Goal: Task Accomplishment & Management: Complete application form

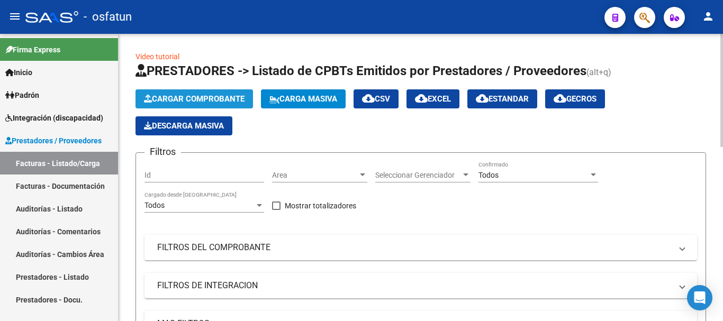
click at [190, 97] on span "Cargar Comprobante" at bounding box center [194, 99] width 101 height 10
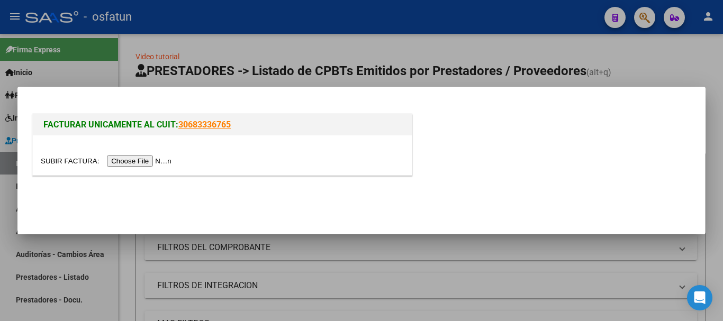
click at [162, 160] on input "file" at bounding box center [108, 161] width 134 height 11
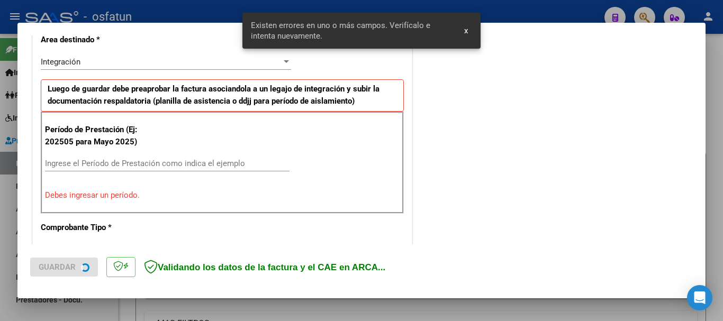
scroll to position [244, 0]
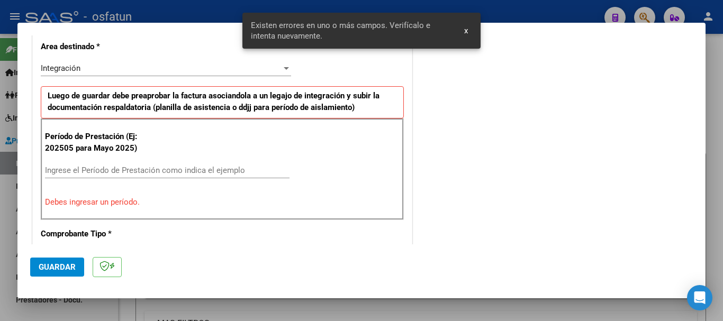
click at [181, 173] on input "Ingrese el Período de Prestación como indica el ejemplo" at bounding box center [167, 171] width 244 height 10
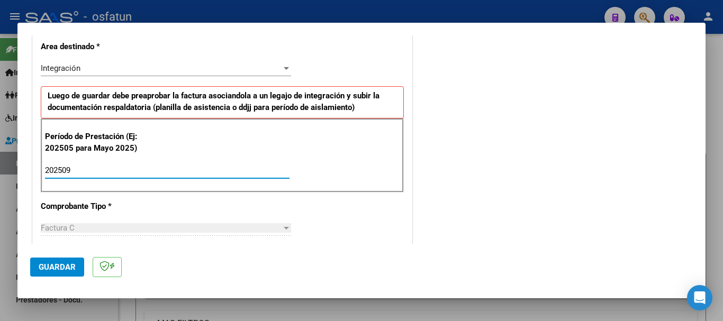
type input "202509"
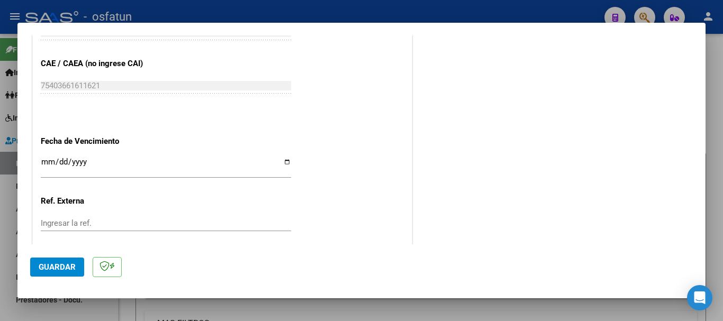
scroll to position [720, 0]
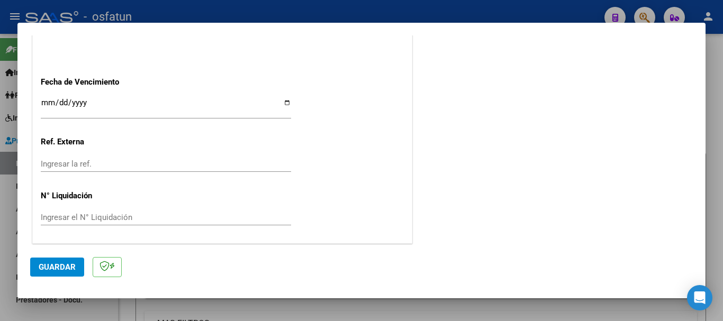
click at [45, 102] on input "Ingresar la fecha" at bounding box center [166, 106] width 250 height 17
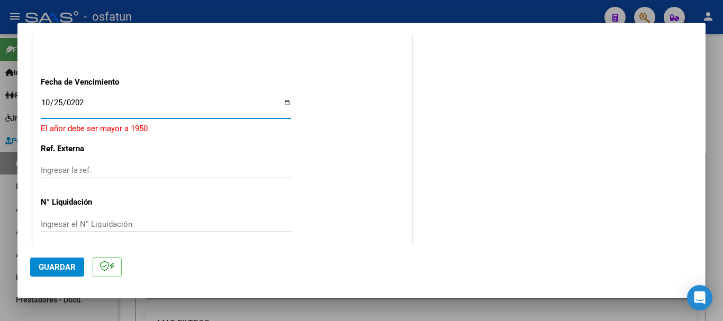
type input "[DATE]"
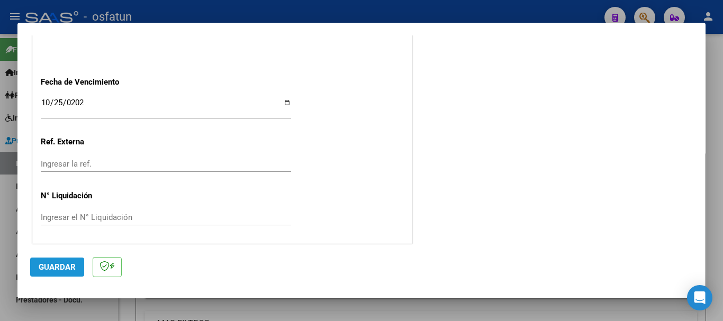
click at [44, 262] on span "Guardar" at bounding box center [57, 267] width 37 height 10
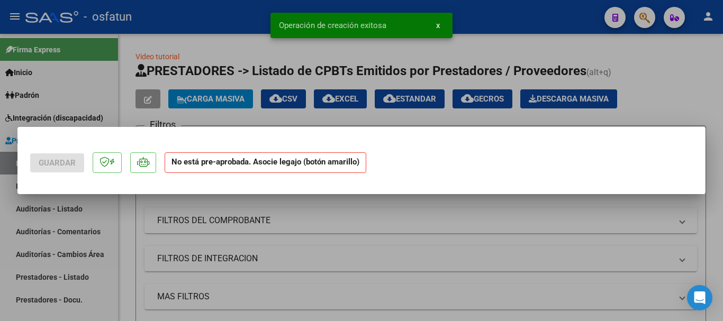
scroll to position [0, 0]
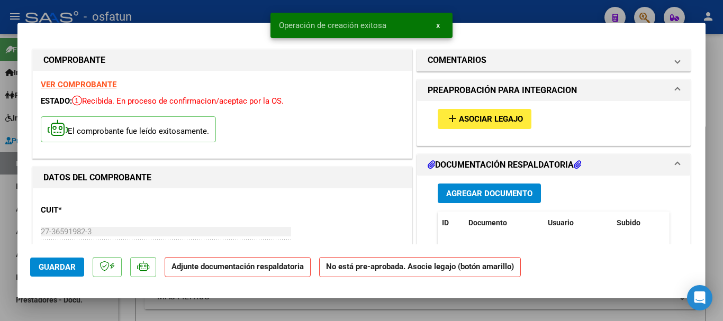
click at [476, 193] on span "Agregar Documento" at bounding box center [489, 194] width 86 height 10
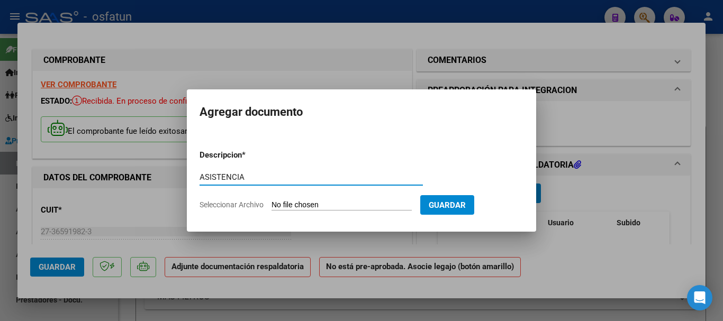
type input "ASISTENCIA"
click at [333, 206] on input "Seleccionar Archivo" at bounding box center [341, 205] width 140 height 10
type input "C:\fakepath\ASISTENCIA-PSICOLOGIA (14).pdf"
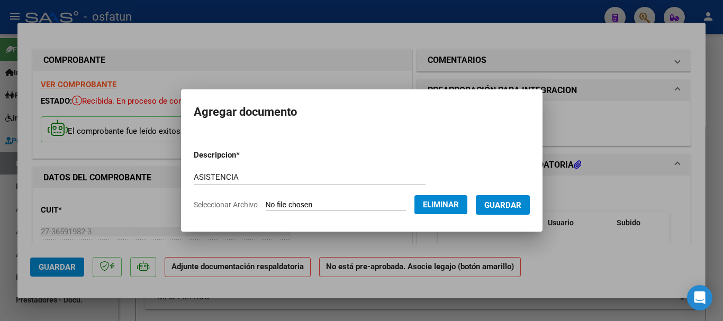
click at [517, 207] on span "Guardar" at bounding box center [502, 205] width 37 height 10
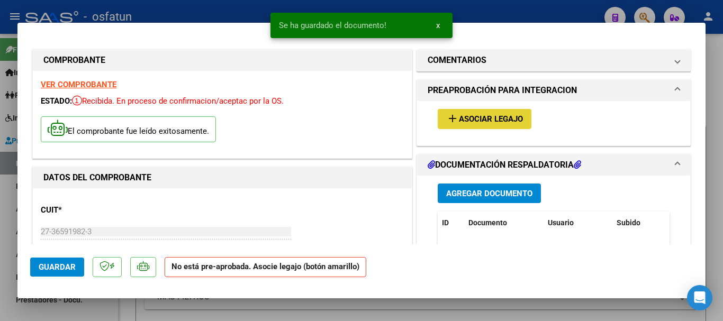
click at [489, 117] on span "Asociar Legajo" at bounding box center [491, 120] width 64 height 10
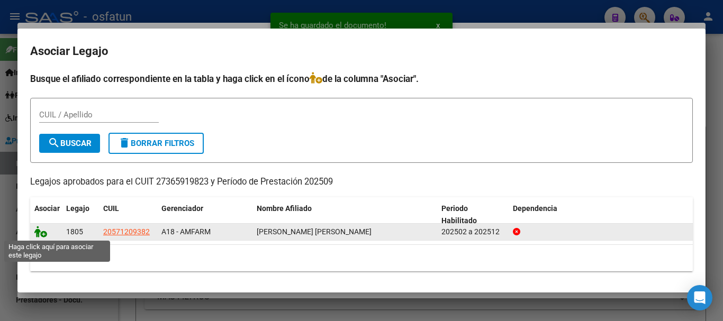
click at [38, 233] on icon at bounding box center [40, 232] width 13 height 12
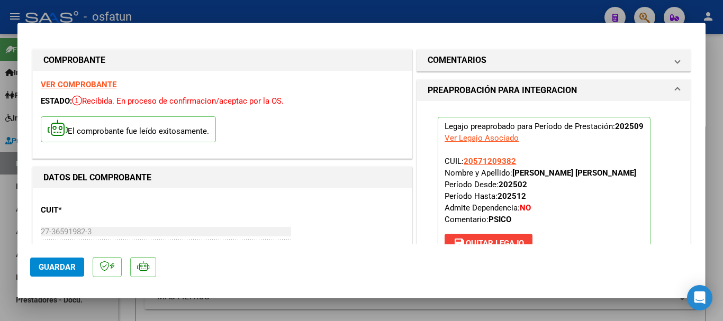
click at [46, 271] on span "Guardar" at bounding box center [57, 267] width 37 height 10
click at [72, 271] on span "Guardar" at bounding box center [57, 267] width 37 height 10
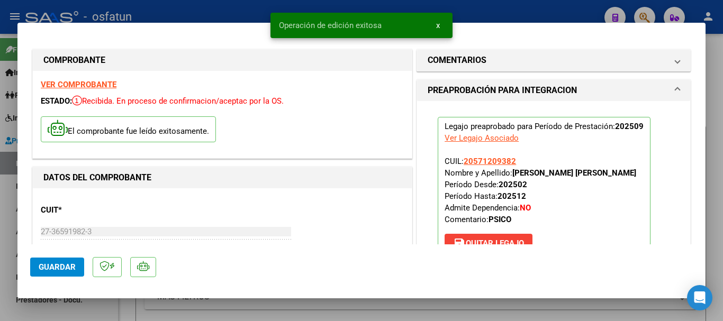
type input "$ 0,00"
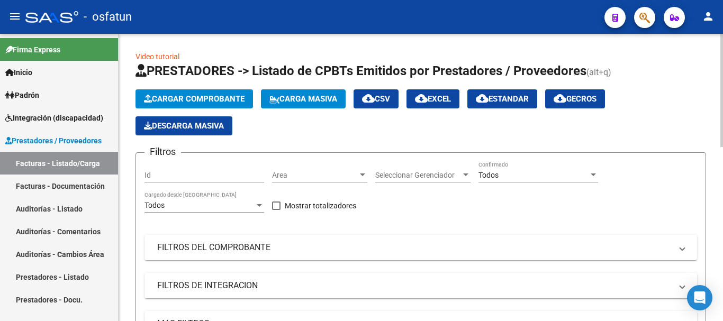
click at [220, 101] on span "Cargar Comprobante" at bounding box center [194, 99] width 101 height 10
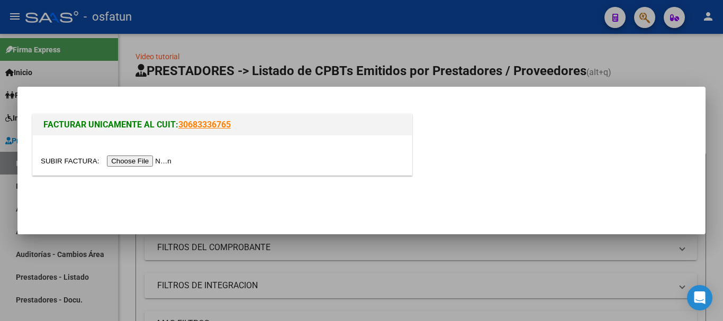
click at [161, 160] on input "file" at bounding box center [108, 161] width 134 height 11
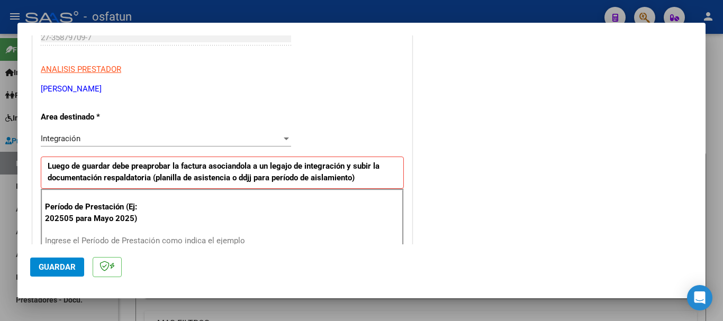
scroll to position [191, 0]
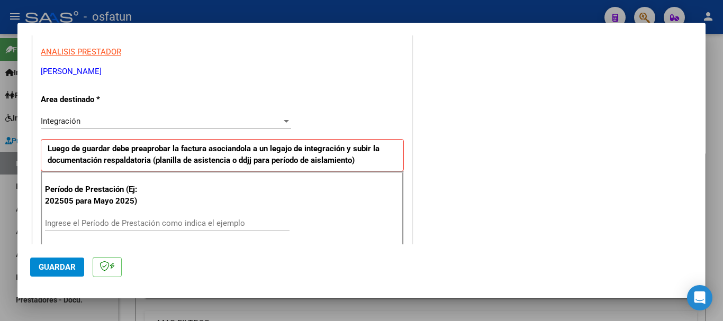
click at [214, 224] on input "Ingrese el Período de Prestación como indica el ejemplo" at bounding box center [167, 223] width 244 height 10
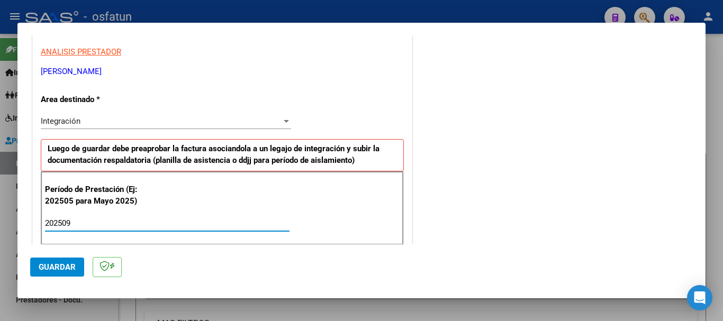
type input "202509"
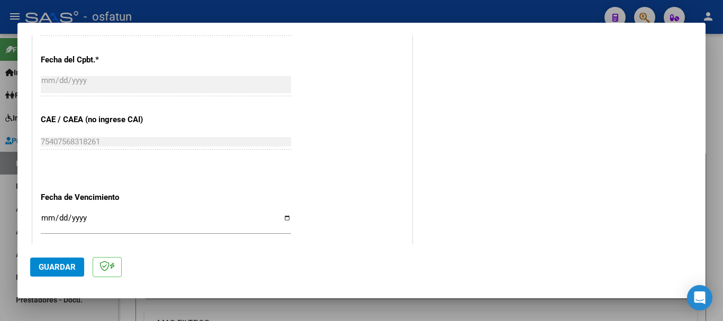
scroll to position [615, 0]
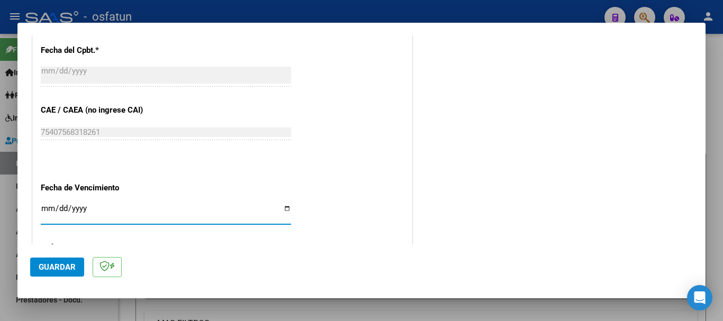
click at [47, 209] on input "Ingresar la fecha" at bounding box center [166, 212] width 250 height 17
type input "[DATE]"
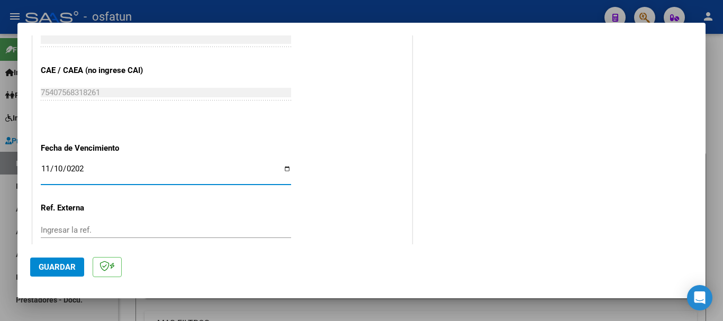
scroll to position [722, 0]
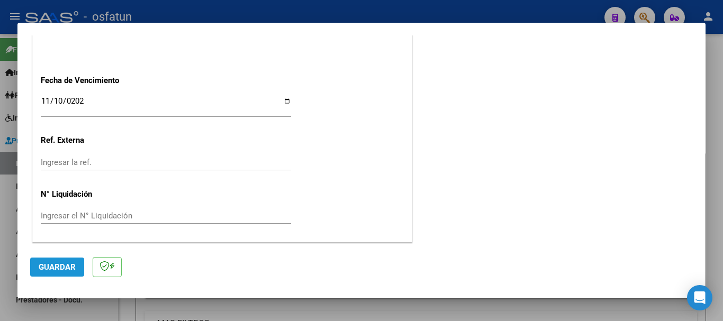
drag, startPoint x: 65, startPoint y: 266, endPoint x: 146, endPoint y: 231, distance: 88.6
click at [65, 265] on span "Guardar" at bounding box center [57, 267] width 37 height 10
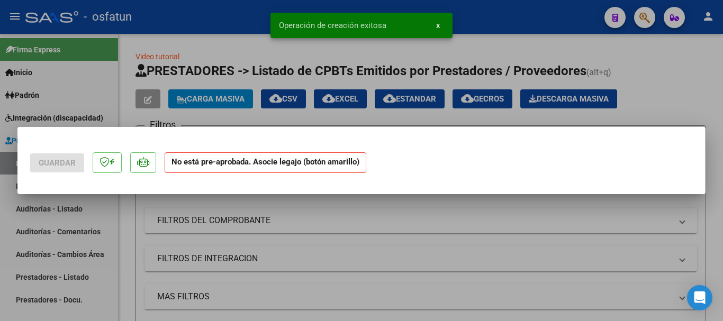
scroll to position [0, 0]
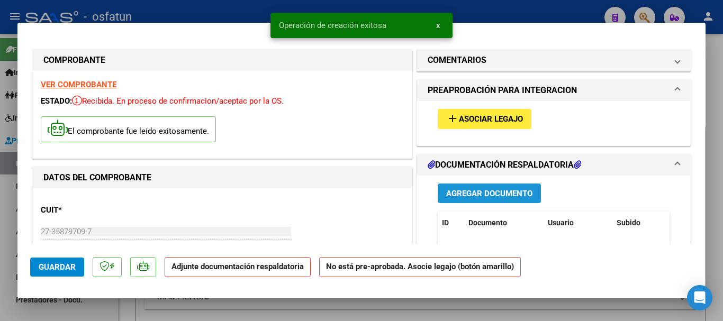
click at [472, 195] on span "Agregar Documento" at bounding box center [489, 194] width 86 height 10
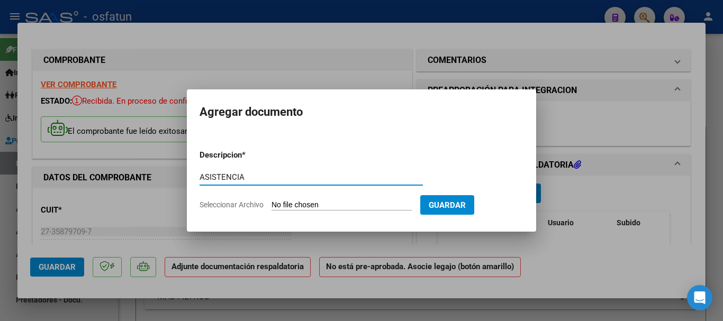
type input "ASISTENCIA"
click at [359, 206] on input "Seleccionar Archivo" at bounding box center [341, 205] width 140 height 10
type input "C:\fakepath\ASISTENCIA-FONO (12).pdf"
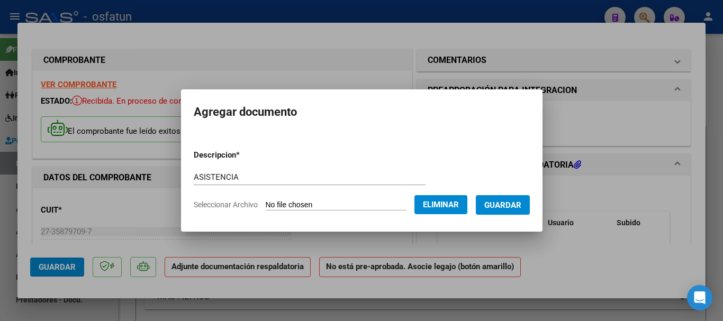
click at [521, 209] on span "Guardar" at bounding box center [502, 205] width 37 height 10
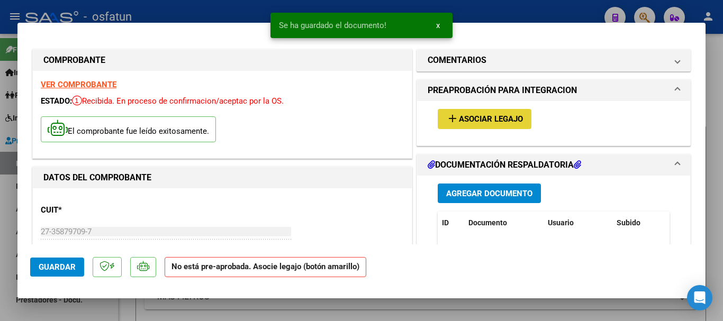
click at [476, 121] on span "Asociar Legajo" at bounding box center [491, 120] width 64 height 10
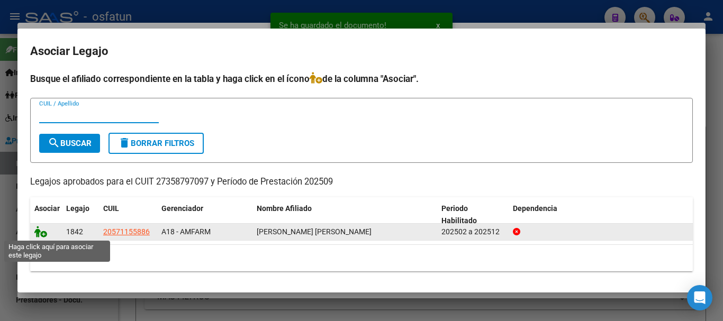
click at [39, 236] on icon at bounding box center [40, 232] width 13 height 12
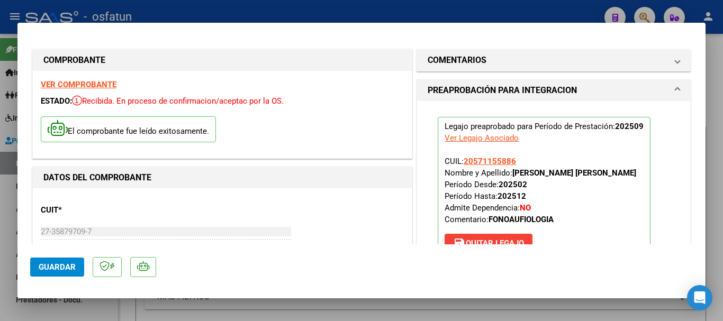
click at [42, 269] on span "Guardar" at bounding box center [57, 267] width 37 height 10
click at [62, 267] on span "Guardar" at bounding box center [57, 267] width 37 height 10
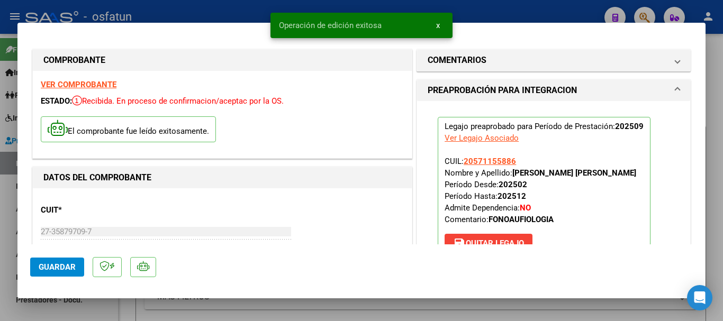
type input "$ 0,00"
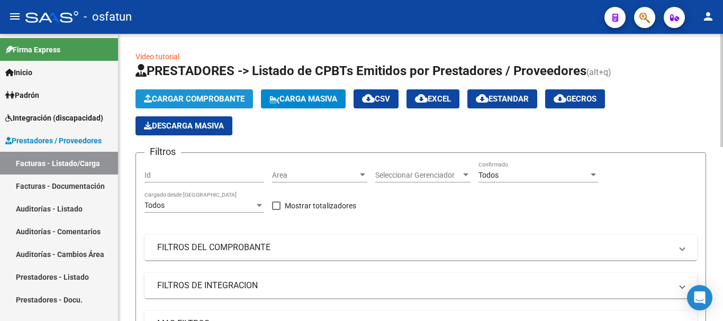
click at [220, 98] on span "Cargar Comprobante" at bounding box center [194, 99] width 101 height 10
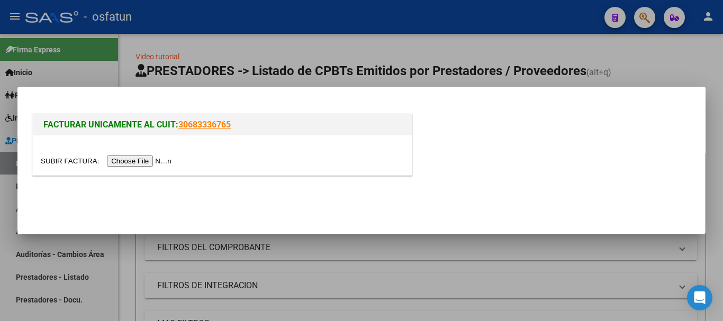
click at [125, 160] on input "file" at bounding box center [108, 161] width 134 height 11
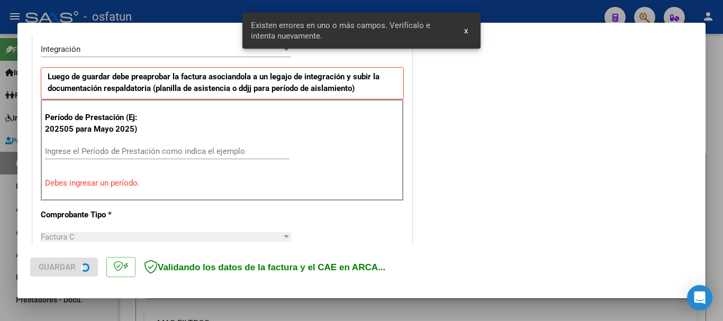
scroll to position [264, 0]
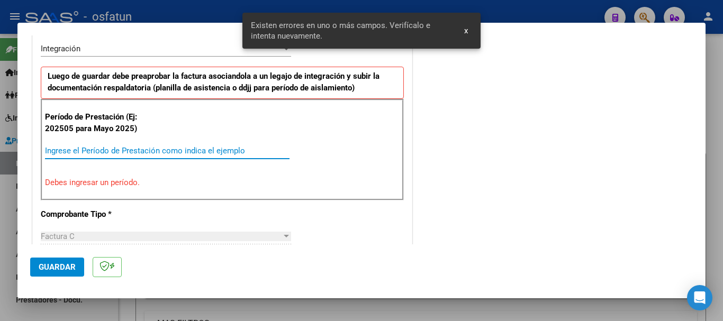
click at [130, 153] on input "Ingrese el Período de Prestación como indica el ejemplo" at bounding box center [167, 151] width 244 height 10
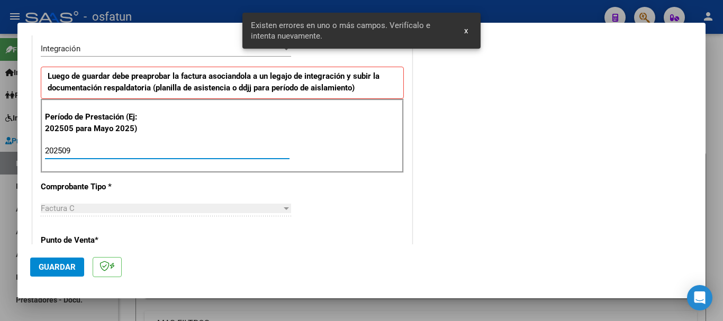
type input "202509"
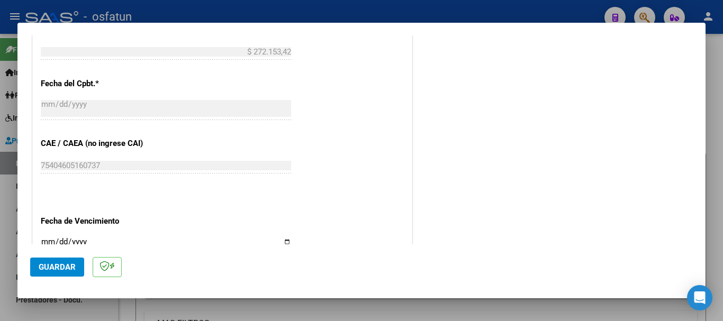
scroll to position [634, 0]
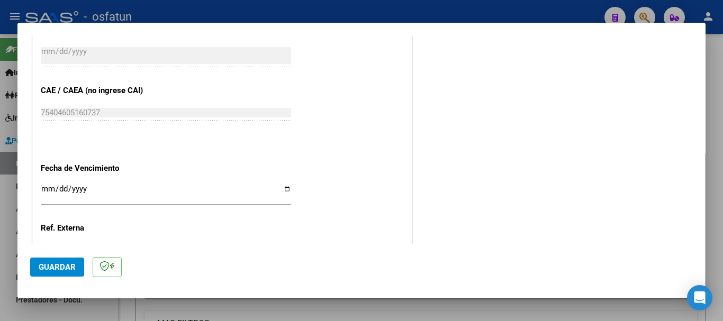
click at [43, 190] on input "Ingresar la fecha" at bounding box center [166, 193] width 250 height 17
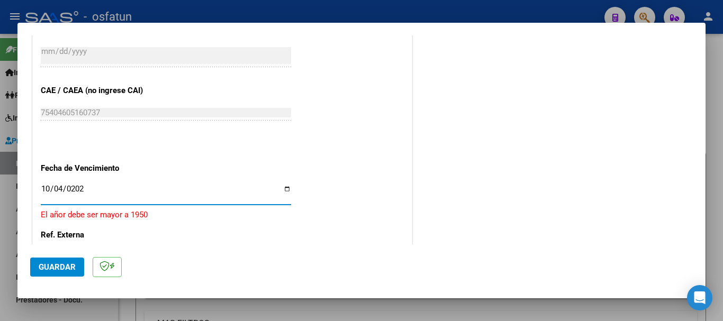
type input "[DATE]"
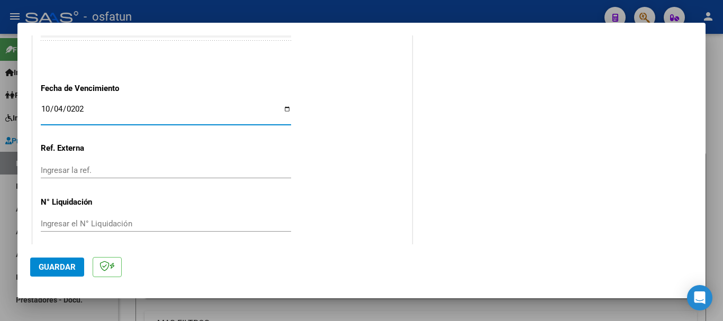
scroll to position [722, 0]
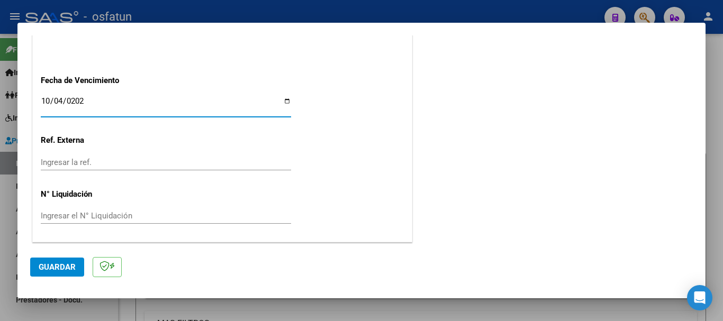
click at [66, 267] on span "Guardar" at bounding box center [57, 267] width 37 height 10
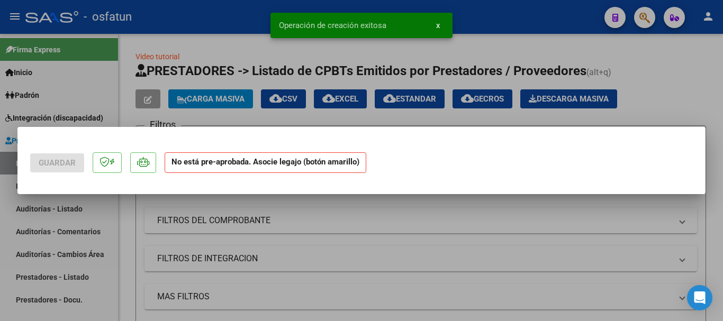
scroll to position [0, 0]
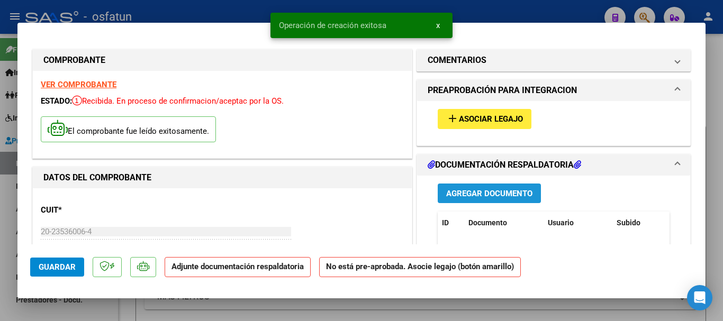
click at [476, 194] on span "Agregar Documento" at bounding box center [489, 194] width 86 height 10
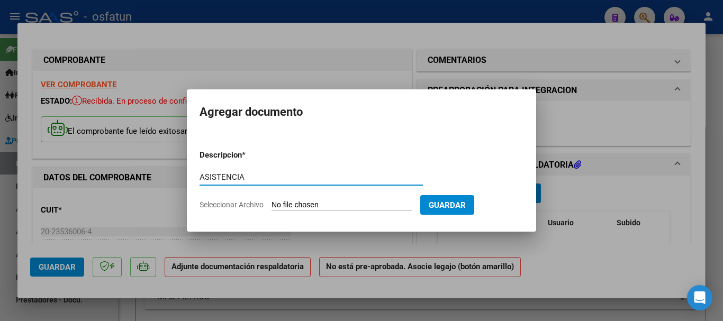
type input "ASISTENCIA"
click at [315, 211] on form "Descripcion * ASISTENCIA Escriba aquí una descripcion Seleccionar Archivo Guard…" at bounding box center [361, 179] width 324 height 77
click at [306, 202] on input "Seleccionar Archivo" at bounding box center [341, 205] width 140 height 10
type input "C:\fakepath\ASISTENCIA-KINESIO (2).pdf"
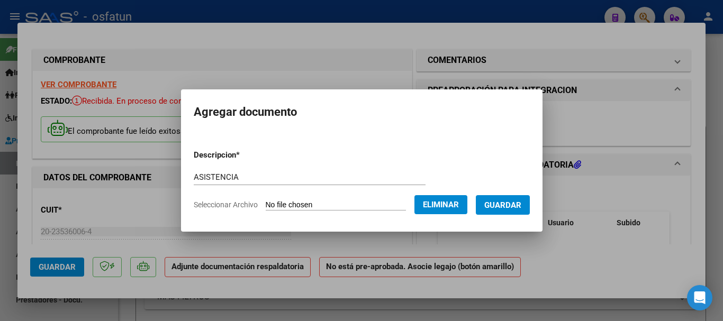
click at [510, 204] on span "Guardar" at bounding box center [502, 205] width 37 height 10
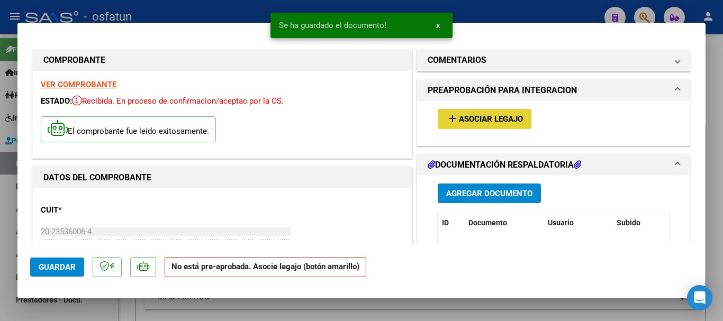
click at [497, 118] on span "Asociar Legajo" at bounding box center [491, 120] width 64 height 10
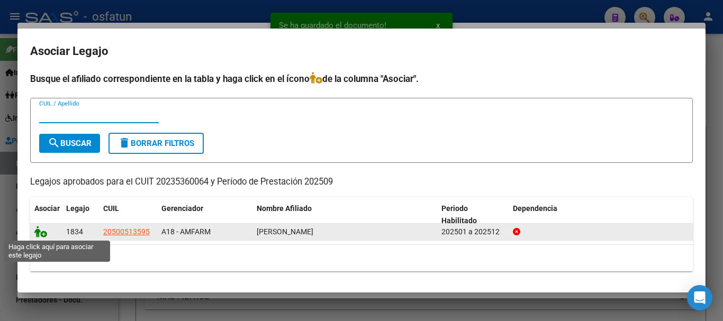
click at [42, 234] on icon at bounding box center [40, 232] width 13 height 12
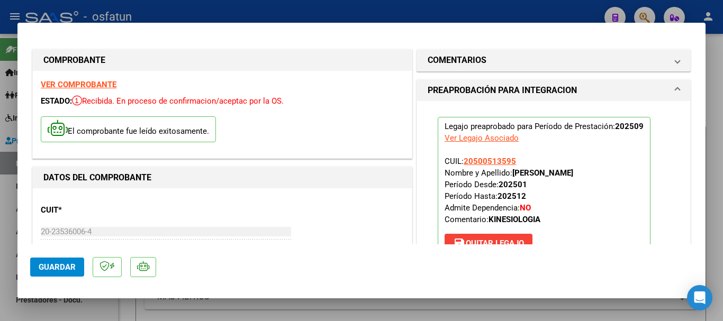
click at [45, 262] on span "Guardar" at bounding box center [57, 267] width 37 height 10
click at [40, 267] on span "Guardar" at bounding box center [57, 267] width 37 height 10
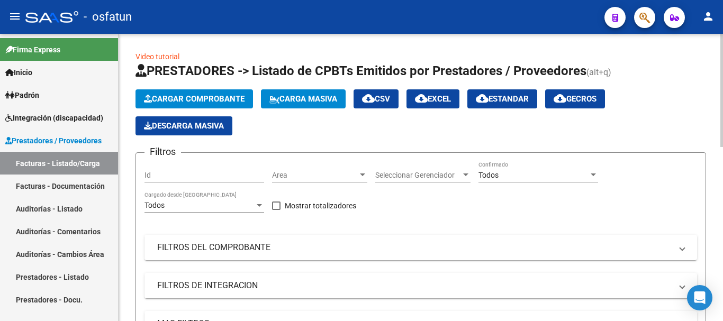
click at [172, 102] on span "Cargar Comprobante" at bounding box center [194, 99] width 101 height 10
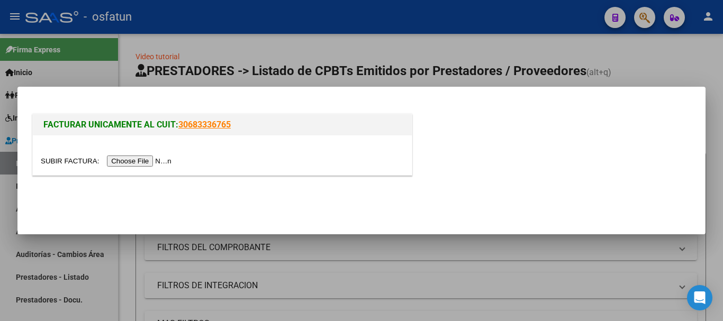
click at [138, 163] on input "file" at bounding box center [108, 161] width 134 height 11
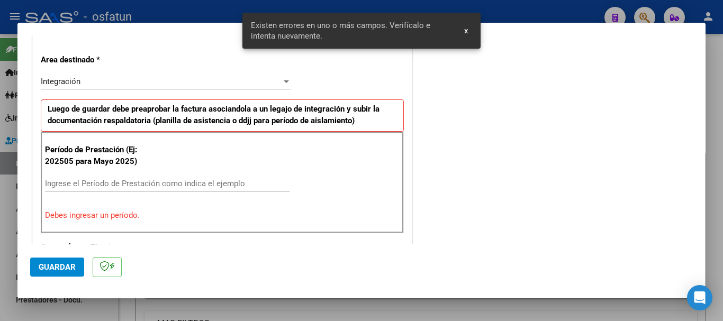
scroll to position [244, 0]
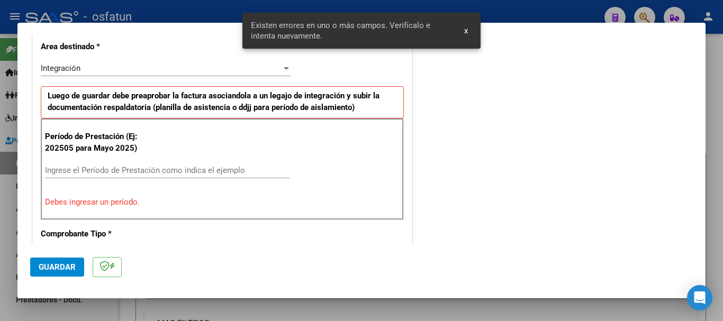
click at [211, 163] on div "Ingrese el Período de Prestación como indica el ejemplo" at bounding box center [167, 170] width 244 height 16
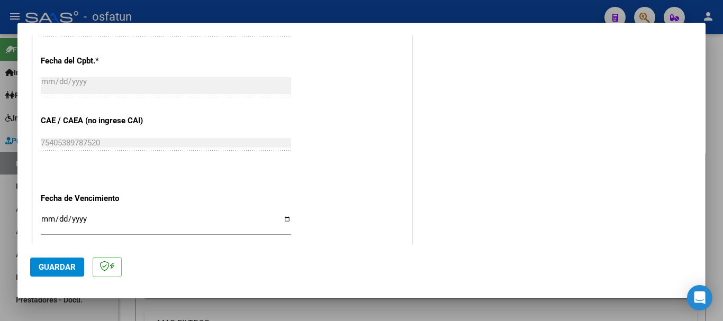
scroll to position [615, 0]
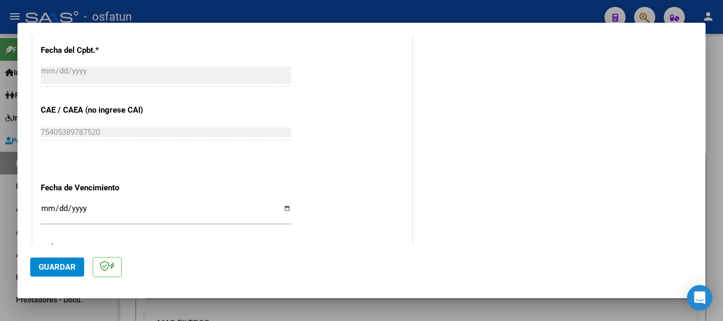
type input "202509"
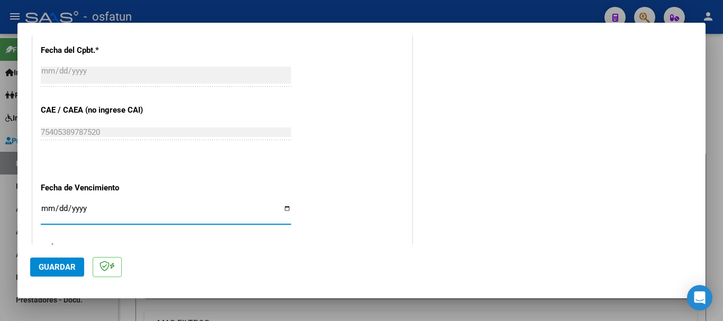
click at [51, 207] on input "Ingresar la fecha" at bounding box center [166, 212] width 250 height 17
type input "[DATE]"
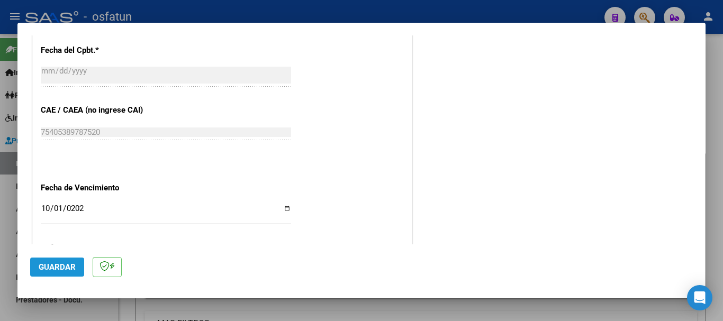
click at [34, 271] on button "Guardar" at bounding box center [57, 267] width 54 height 19
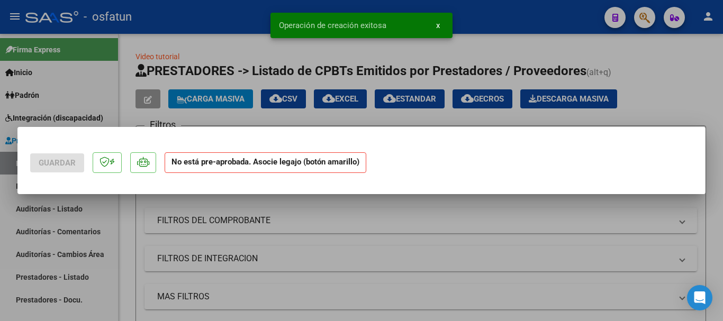
scroll to position [0, 0]
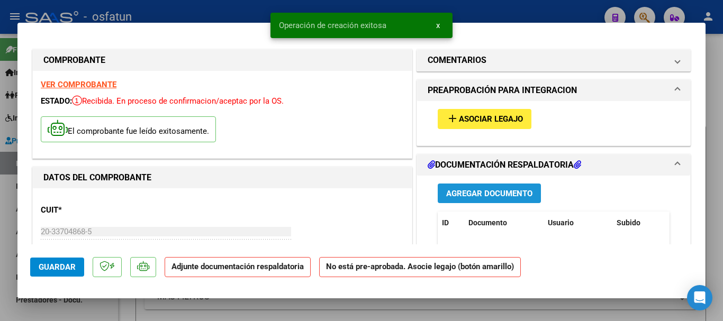
click at [490, 198] on span "Agregar Documento" at bounding box center [489, 194] width 86 height 10
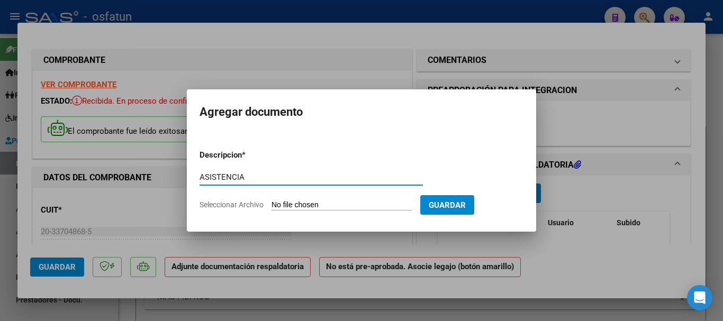
type input "ASISTENCIA"
click at [306, 208] on input "Seleccionar Archivo" at bounding box center [341, 205] width 140 height 10
type input "C:\fakepath\ASISTENCIA-TPTE (27).pdf"
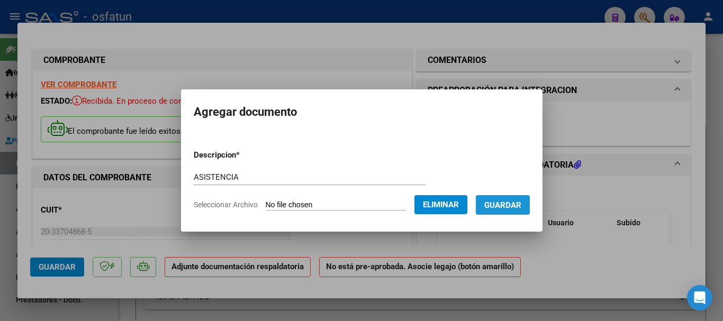
click at [518, 204] on span "Guardar" at bounding box center [502, 205] width 37 height 10
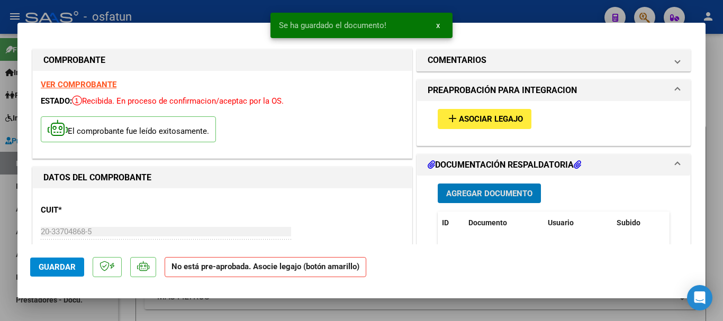
click at [487, 116] on span "Asociar Legajo" at bounding box center [491, 120] width 64 height 10
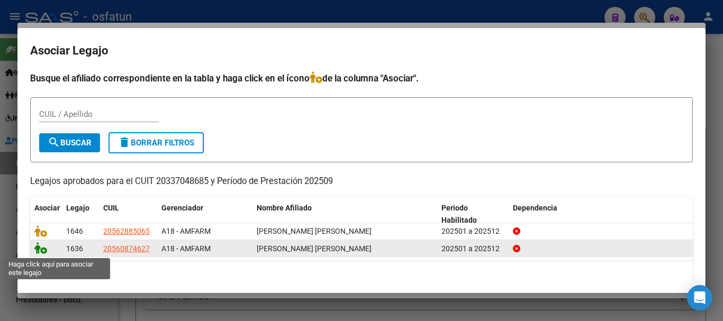
click at [36, 253] on icon at bounding box center [40, 248] width 13 height 12
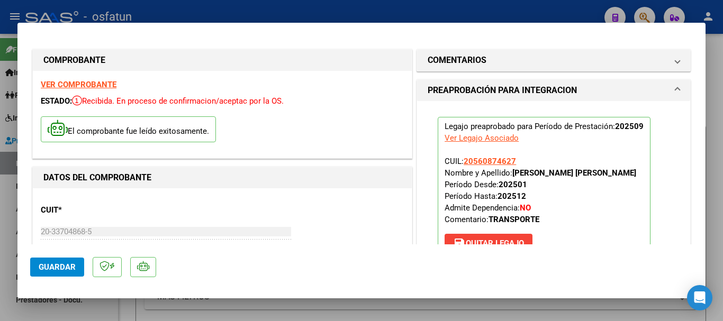
click at [58, 267] on span "Guardar" at bounding box center [57, 267] width 37 height 10
click at [48, 264] on span "Guardar" at bounding box center [57, 267] width 37 height 10
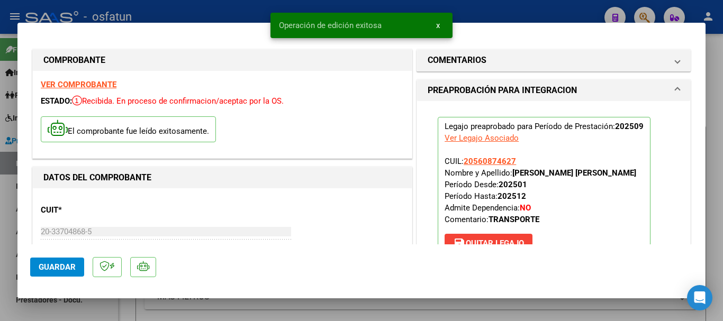
type input "$ 0,00"
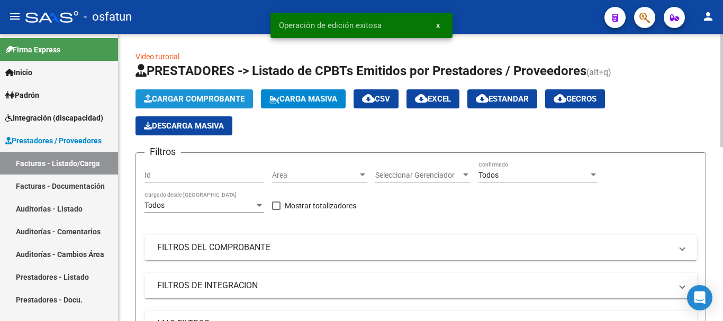
click at [206, 94] on button "Cargar Comprobante" at bounding box center [193, 98] width 117 height 19
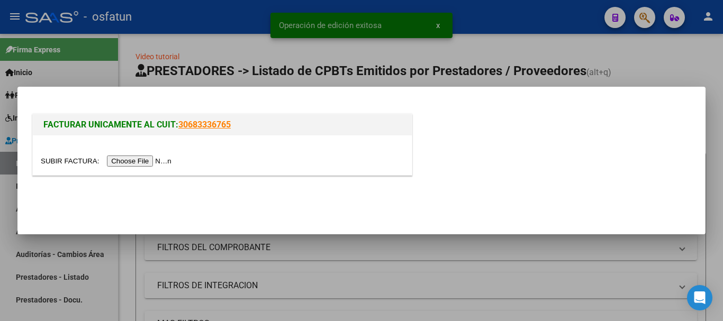
click at [136, 164] on input "file" at bounding box center [108, 161] width 134 height 11
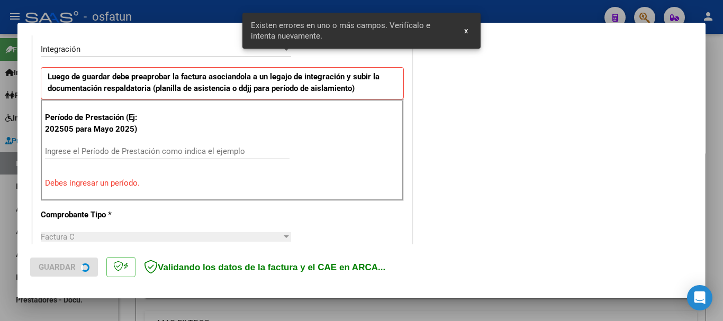
scroll to position [264, 0]
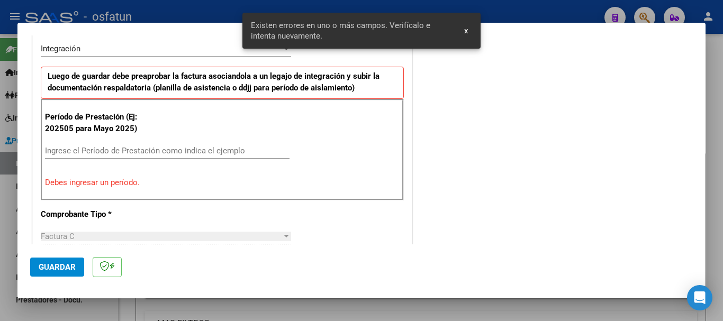
click at [90, 148] on input "Ingrese el Período de Prestación como indica el ejemplo" at bounding box center [167, 151] width 244 height 10
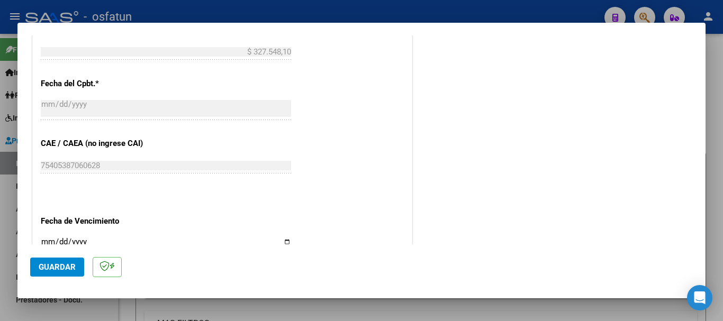
scroll to position [634, 0]
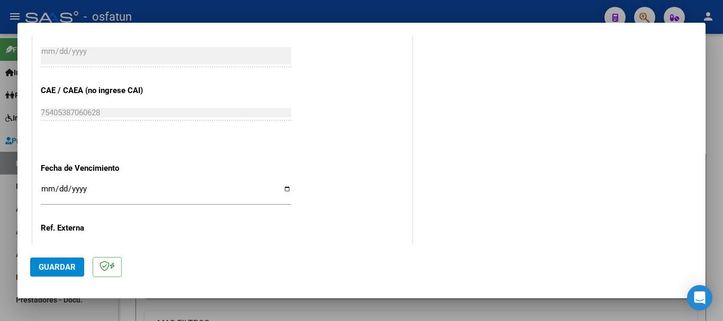
type input "202509"
click at [46, 186] on input "Ingresar la fecha" at bounding box center [166, 193] width 250 height 17
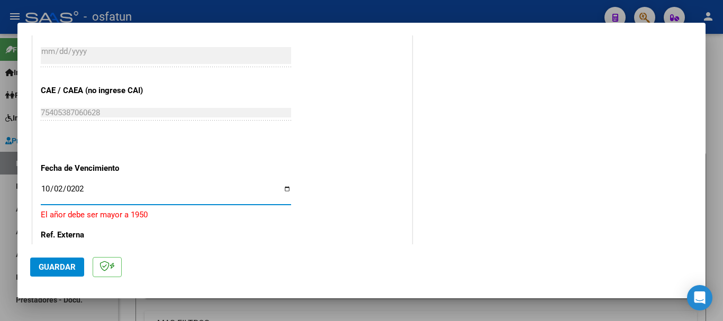
type input "[DATE]"
click at [57, 266] on span "Guardar" at bounding box center [57, 267] width 37 height 10
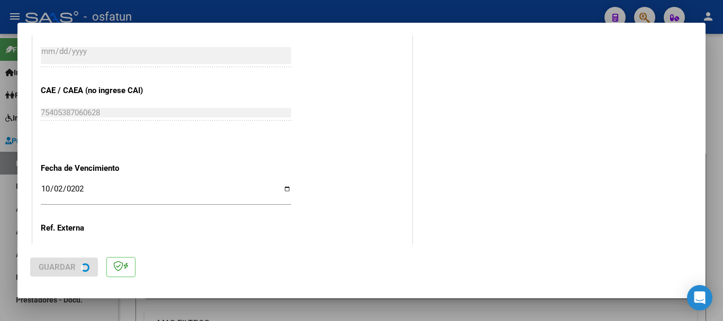
scroll to position [0, 0]
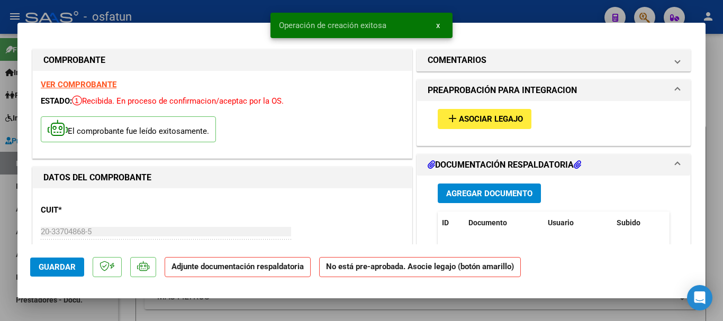
click at [490, 197] on span "Agregar Documento" at bounding box center [489, 194] width 86 height 10
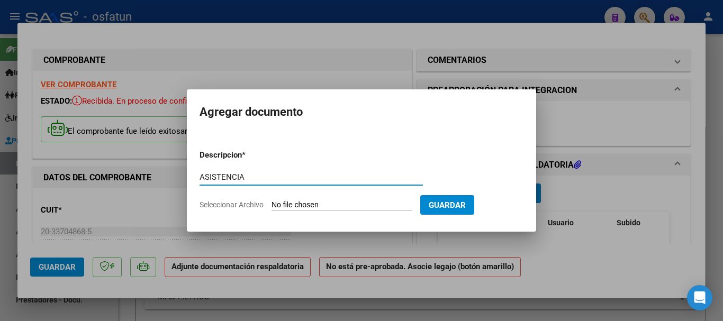
type input "ASISTENCIA"
click at [353, 209] on input "Seleccionar Archivo" at bounding box center [341, 205] width 140 height 10
type input "C:\fakepath\ASISTENCIA-TPTE (28).pdf"
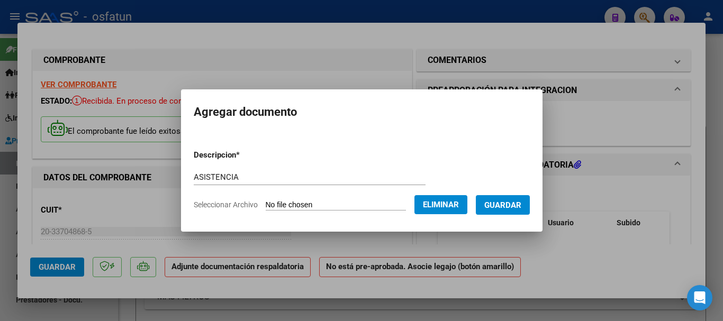
click at [521, 207] on span "Guardar" at bounding box center [502, 205] width 37 height 10
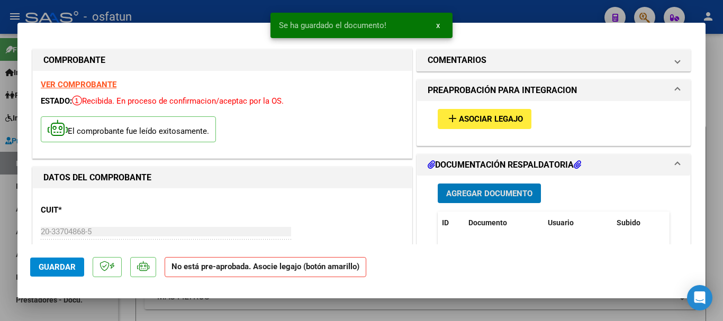
click at [478, 115] on span "Asociar Legajo" at bounding box center [491, 120] width 64 height 10
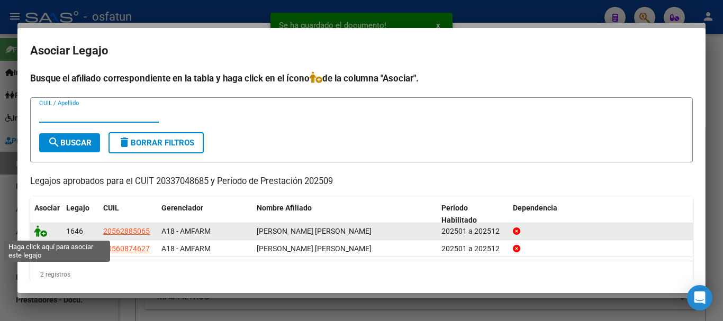
click at [41, 232] on icon at bounding box center [40, 231] width 13 height 12
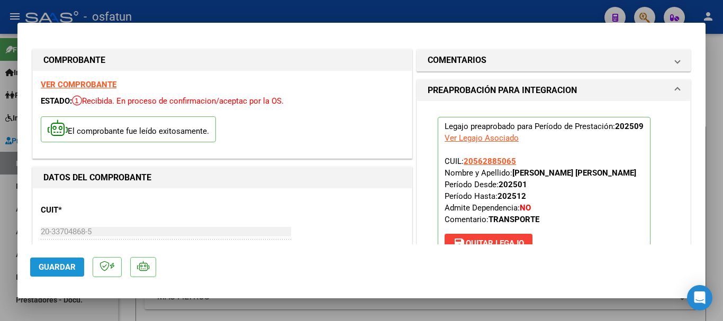
click at [53, 269] on span "Guardar" at bounding box center [57, 267] width 37 height 10
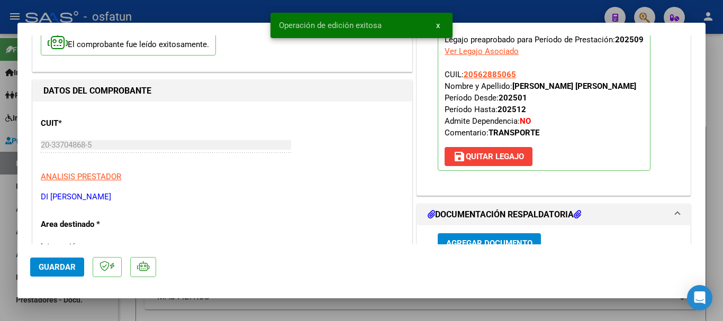
scroll to position [106, 0]
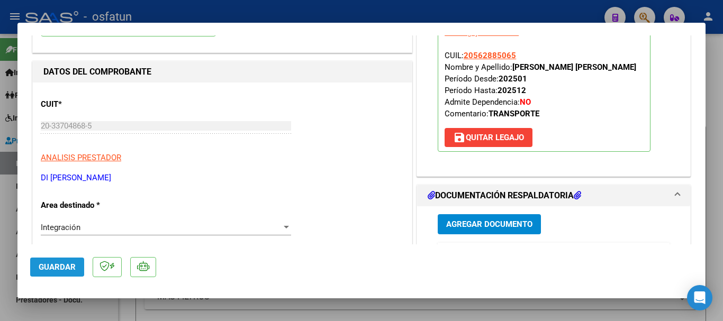
click at [51, 264] on span "Guardar" at bounding box center [57, 267] width 37 height 10
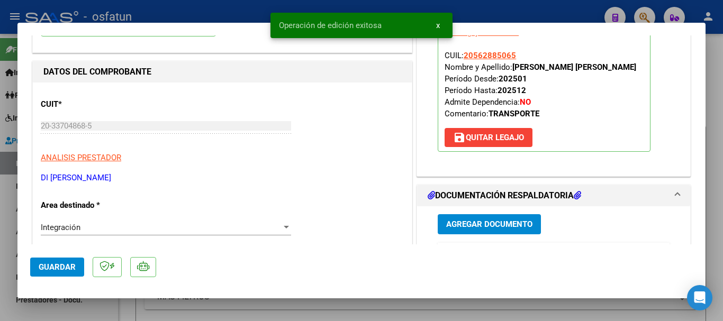
type input "$ 0,00"
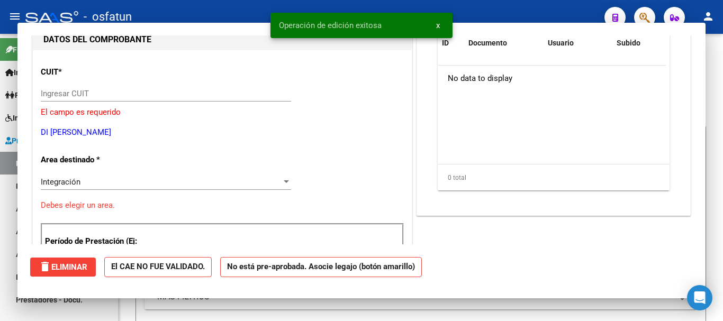
scroll to position [112, 0]
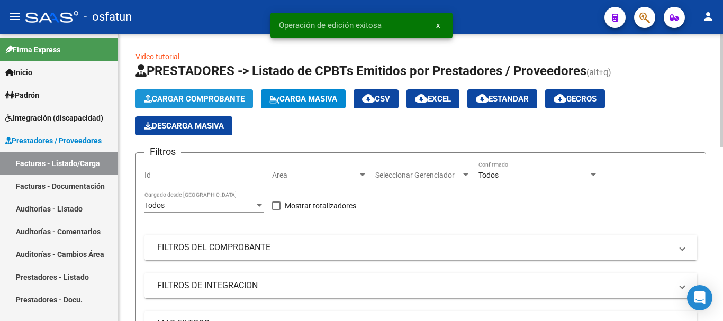
click at [224, 98] on span "Cargar Comprobante" at bounding box center [194, 99] width 101 height 10
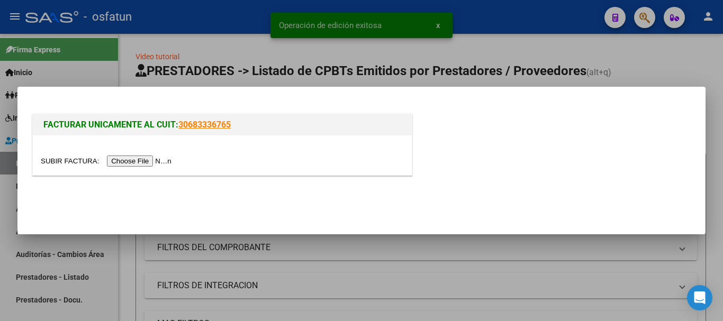
click at [139, 161] on input "file" at bounding box center [108, 161] width 134 height 11
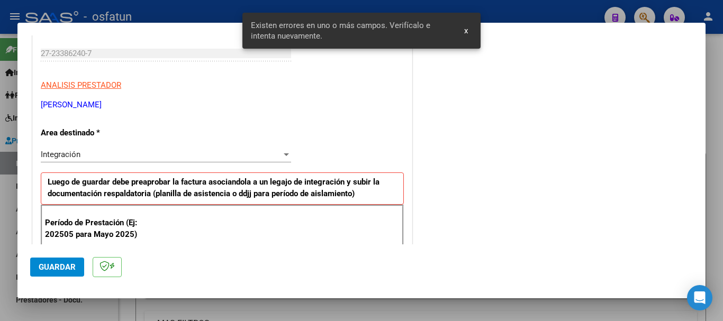
scroll to position [264, 0]
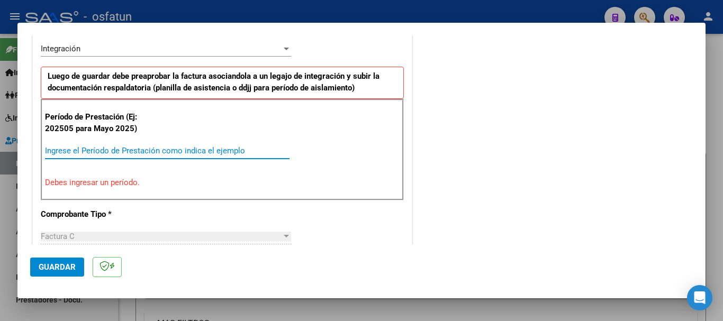
click at [126, 147] on input "Ingrese el Período de Prestación como indica el ejemplo" at bounding box center [167, 151] width 244 height 10
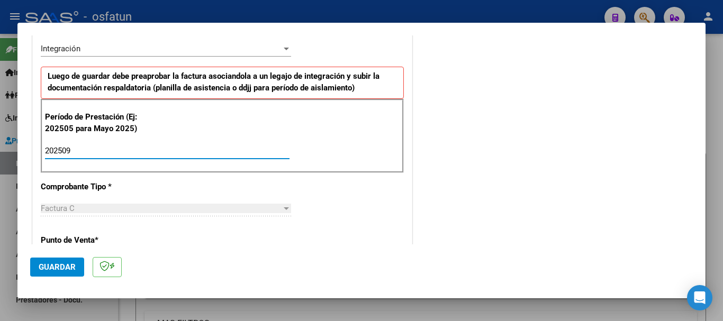
type input "202509"
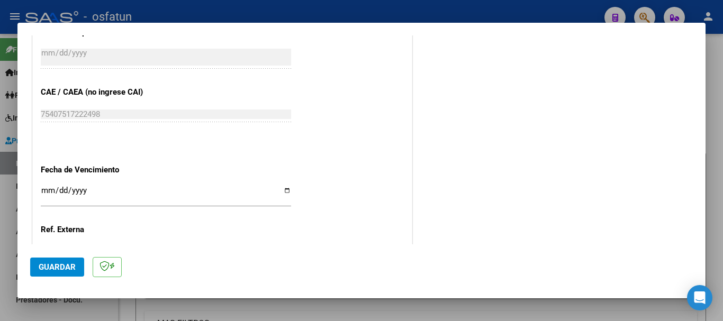
scroll to position [634, 0]
drag, startPoint x: 45, startPoint y: 187, endPoint x: 42, endPoint y: 182, distance: 5.4
click at [43, 184] on div "Ingresar la fecha" at bounding box center [166, 193] width 250 height 23
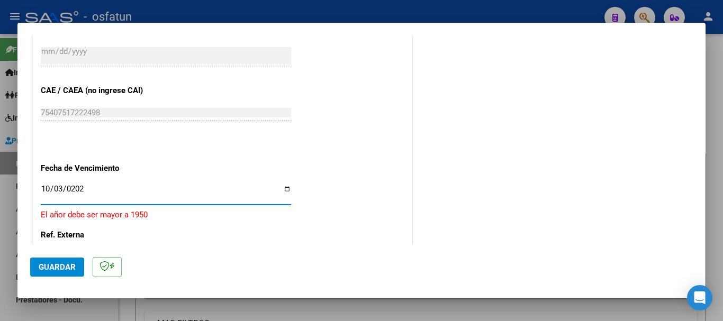
type input "[DATE]"
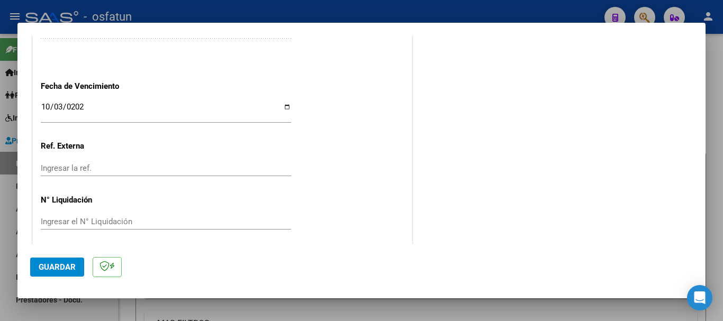
scroll to position [722, 0]
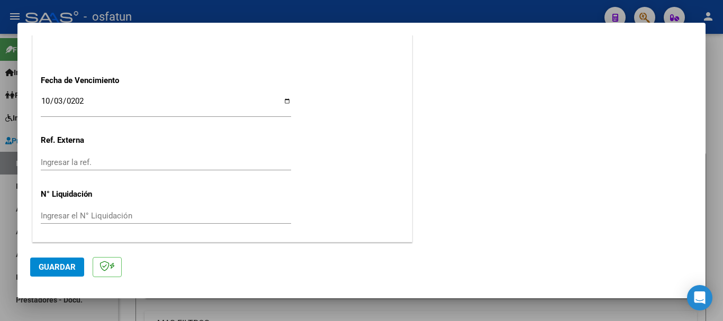
click at [55, 272] on button "Guardar" at bounding box center [57, 267] width 54 height 19
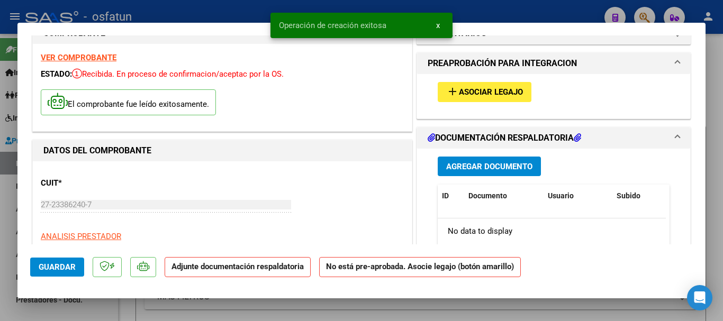
scroll to position [0, 0]
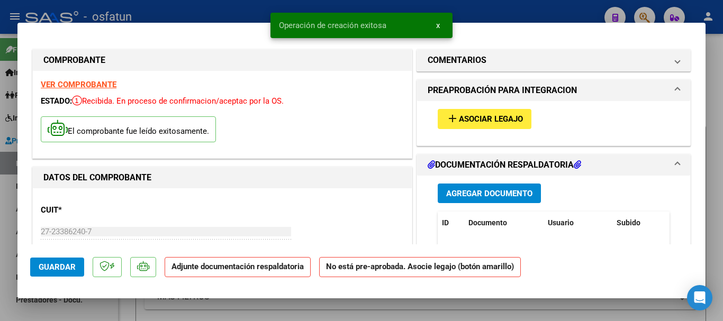
click at [501, 191] on span "Agregar Documento" at bounding box center [489, 194] width 86 height 10
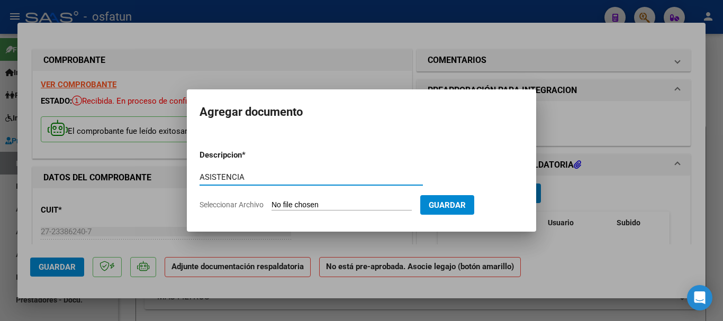
type input "ASISTENCIA"
click at [306, 204] on input "Seleccionar Archivo" at bounding box center [341, 205] width 140 height 10
type input "C:\fakepath\ASISTENCIA-MAESTRA DE APOYO (10).pdf"
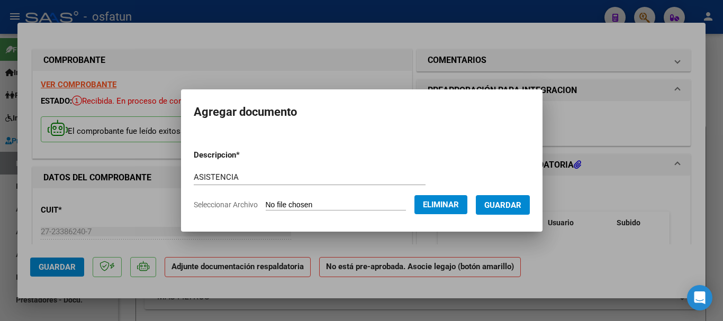
click at [515, 204] on span "Guardar" at bounding box center [502, 205] width 37 height 10
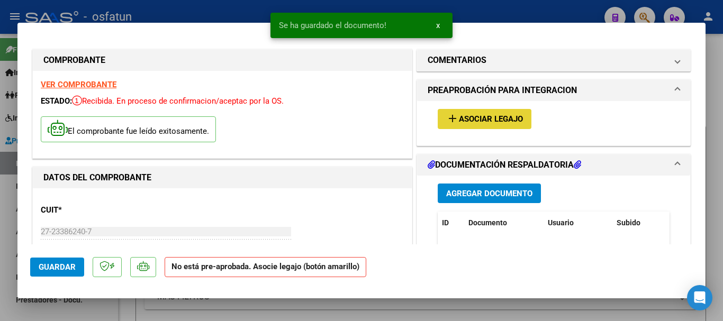
click at [488, 117] on span "Asociar Legajo" at bounding box center [491, 120] width 64 height 10
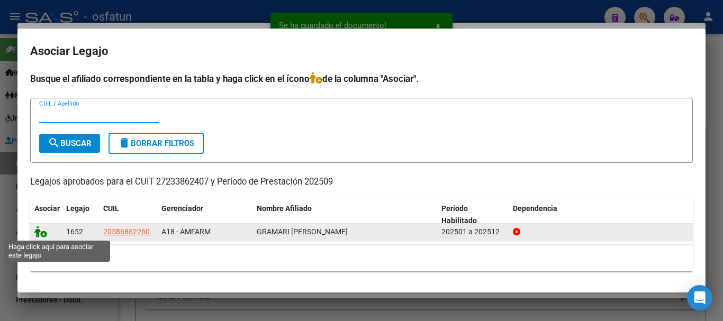
click at [38, 234] on icon at bounding box center [40, 232] width 13 height 12
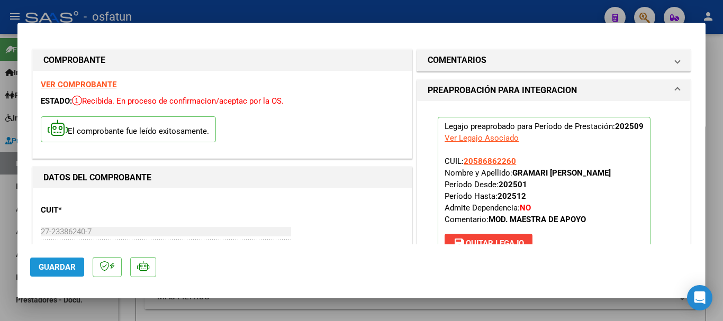
click at [52, 271] on span "Guardar" at bounding box center [57, 267] width 37 height 10
click at [69, 270] on span "Guardar" at bounding box center [57, 267] width 37 height 10
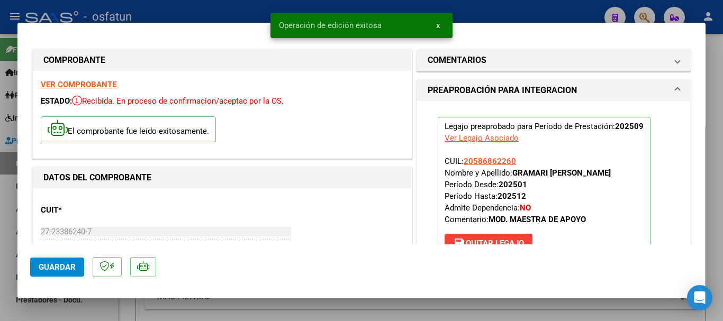
type input "$ 0,00"
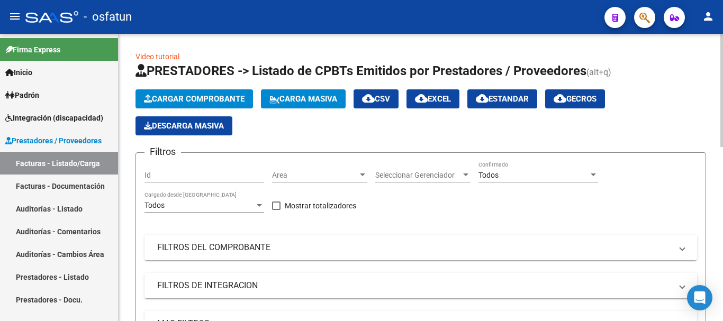
click at [216, 102] on span "Cargar Comprobante" at bounding box center [194, 99] width 101 height 10
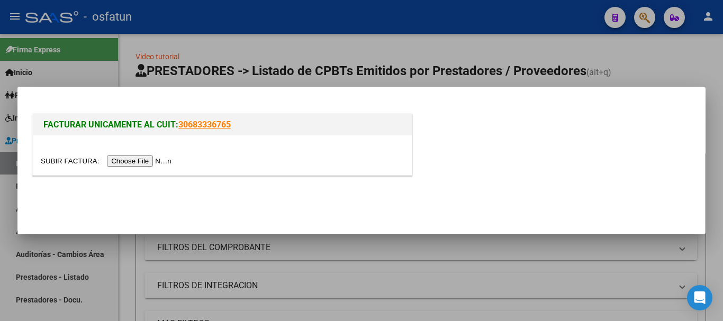
click at [121, 160] on input "file" at bounding box center [108, 161] width 134 height 11
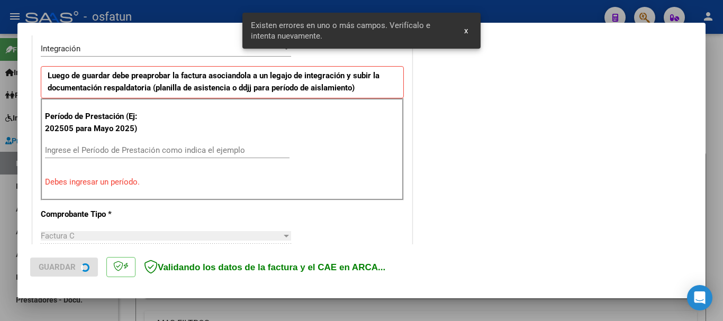
scroll to position [264, 0]
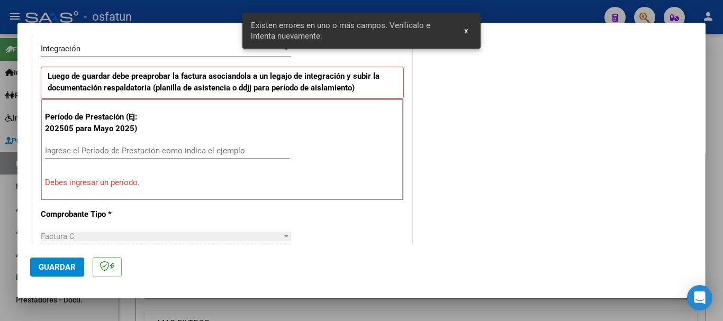
click at [127, 153] on input "Ingrese el Período de Prestación como indica el ejemplo" at bounding box center [167, 151] width 244 height 10
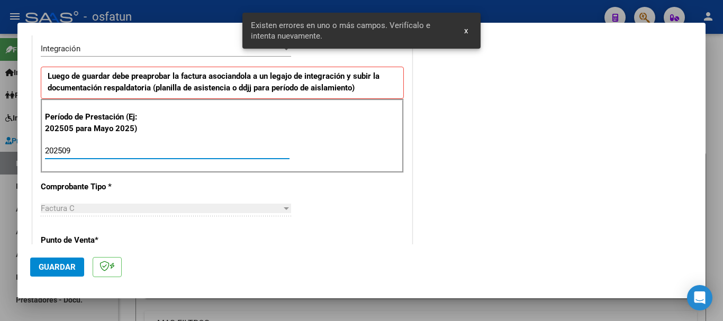
type input "202509"
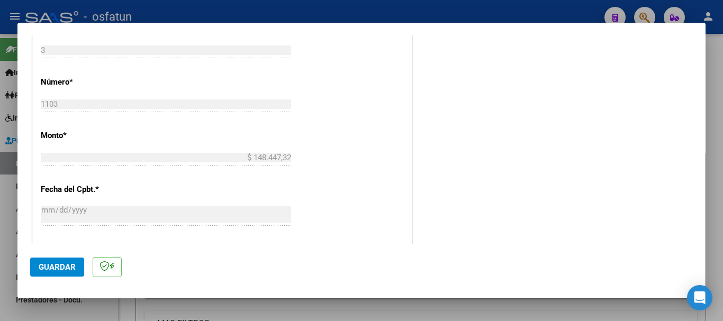
scroll to position [581, 0]
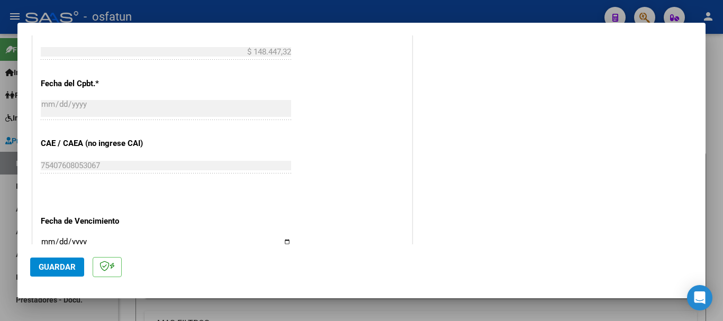
click at [47, 241] on input "Ingresar la fecha" at bounding box center [166, 245] width 250 height 17
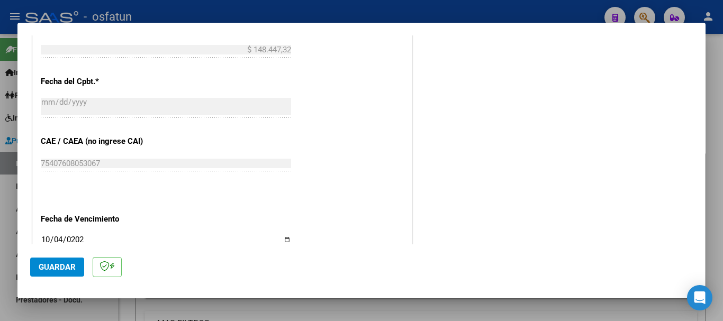
type input "[DATE]"
click at [57, 268] on span "Guardar" at bounding box center [57, 267] width 37 height 10
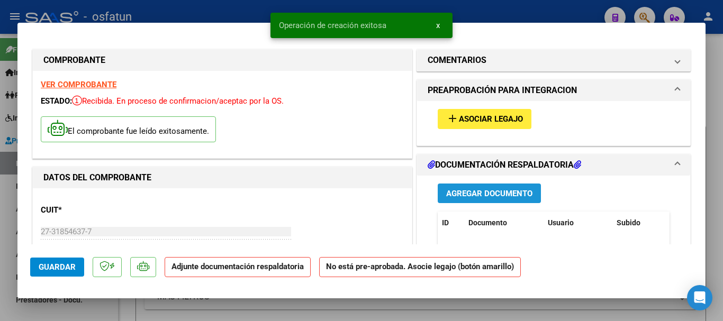
click at [482, 195] on span "Agregar Documento" at bounding box center [489, 194] width 86 height 10
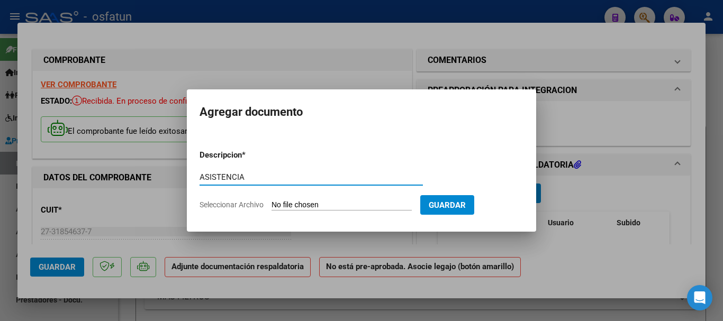
type input "ASISTENCIA"
click at [293, 205] on input "Seleccionar Archivo" at bounding box center [341, 205] width 140 height 10
type input "C:\fakepath\ASISTENCIA-PSICOPEDAGOGA (5).pdf"
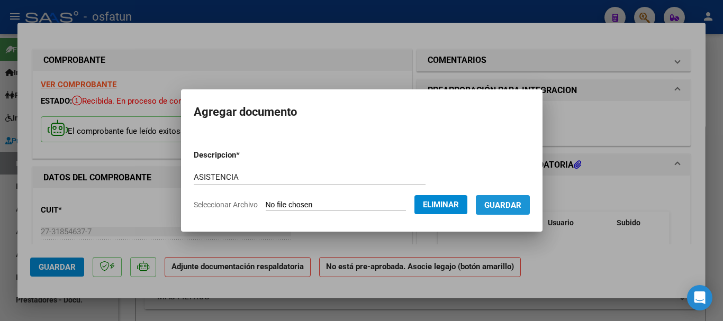
click at [521, 202] on span "Guardar" at bounding box center [502, 205] width 37 height 10
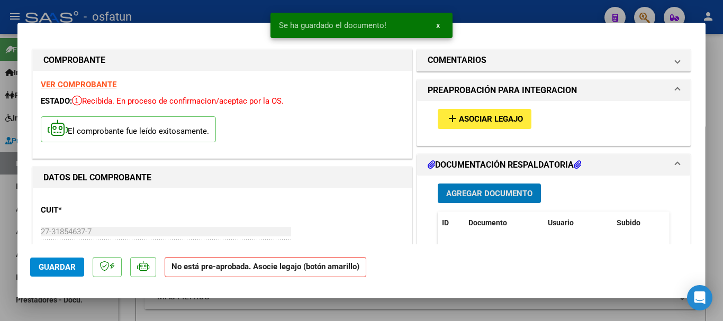
click at [495, 116] on span "Asociar Legajo" at bounding box center [491, 120] width 64 height 10
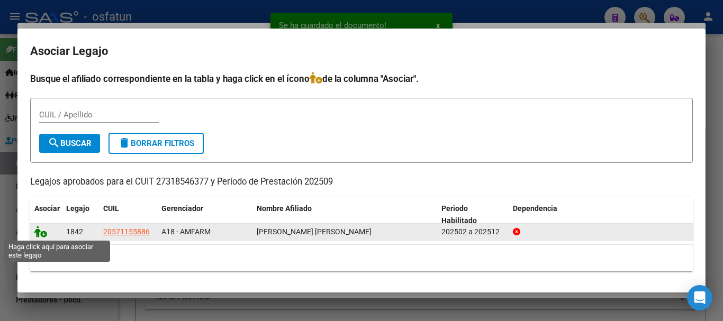
click at [40, 232] on icon at bounding box center [40, 232] width 13 height 12
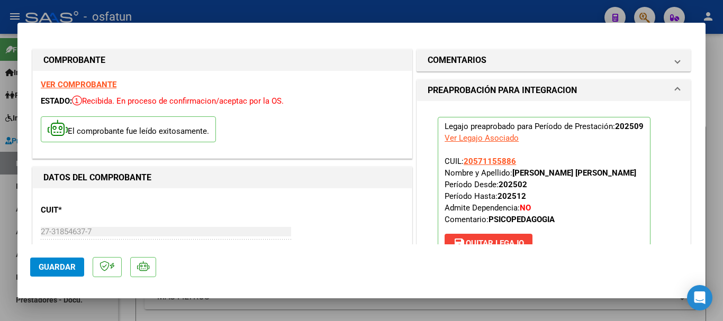
drag, startPoint x: 55, startPoint y: 265, endPoint x: 31, endPoint y: 286, distance: 31.5
click at [40, 283] on mat-dialog-actions "Guardar" at bounding box center [361, 265] width 662 height 42
click at [72, 269] on span "Guardar" at bounding box center [57, 267] width 37 height 10
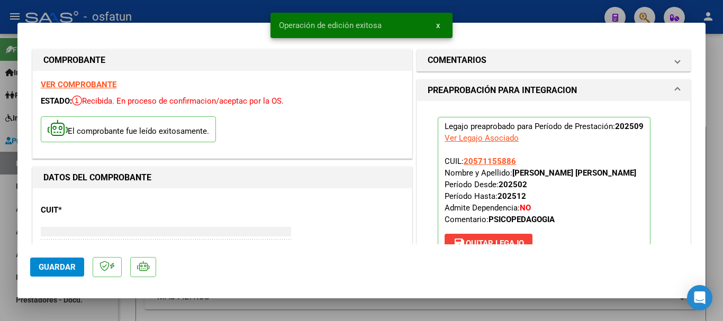
type input "$ 0,00"
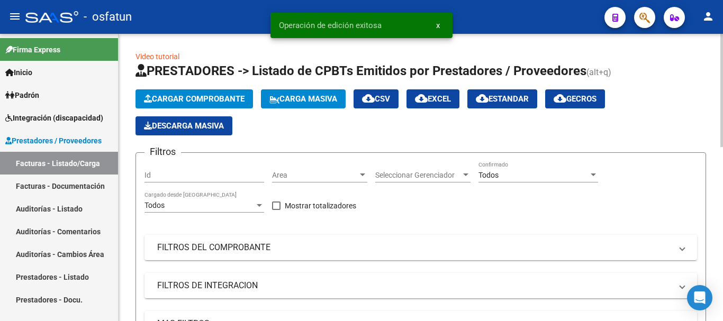
click at [193, 97] on span "Cargar Comprobante" at bounding box center [194, 99] width 101 height 10
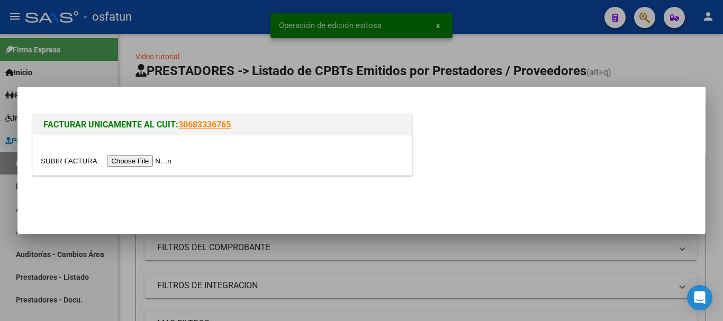
click at [121, 159] on input "file" at bounding box center [108, 161] width 134 height 11
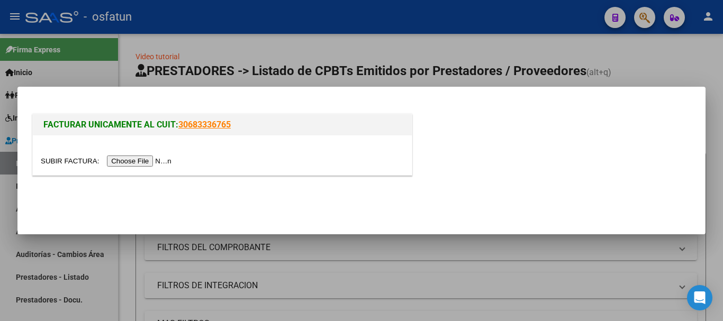
click at [170, 161] on input "file" at bounding box center [108, 161] width 134 height 11
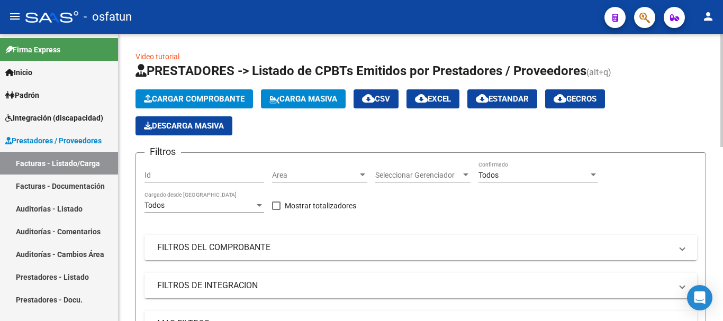
click at [208, 103] on span "Cargar Comprobante" at bounding box center [194, 99] width 101 height 10
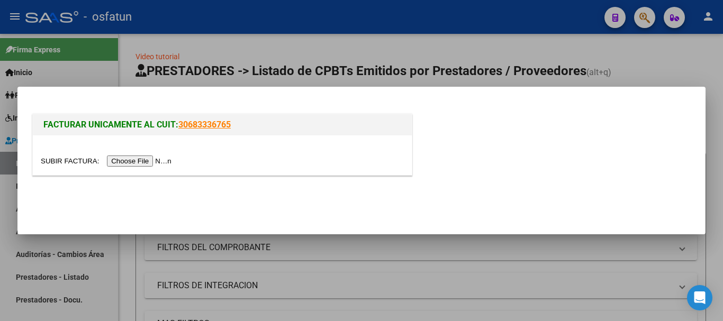
click at [164, 162] on input "file" at bounding box center [108, 161] width 134 height 11
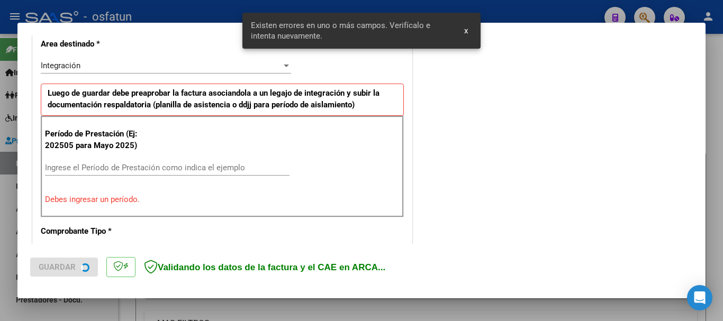
scroll to position [264, 0]
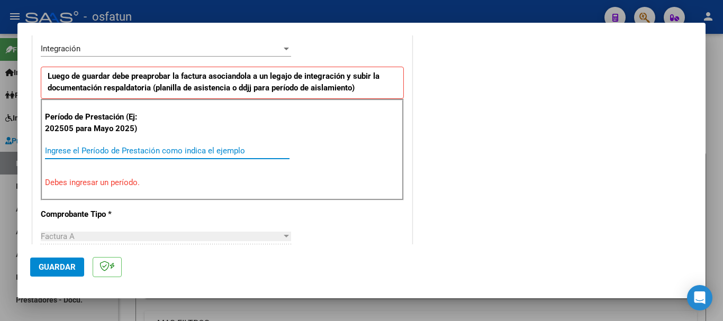
click at [122, 147] on input "Ingrese el Período de Prestación como indica el ejemplo" at bounding box center [167, 151] width 244 height 10
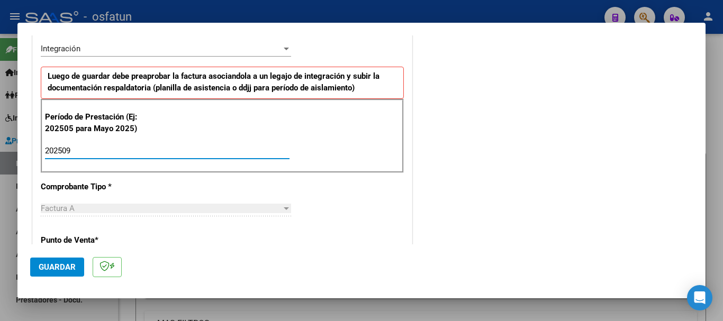
type input "202509"
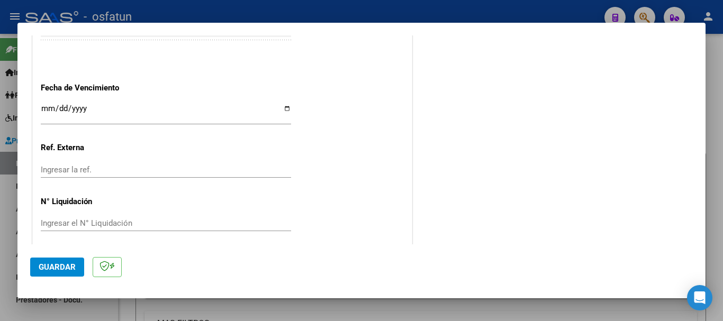
scroll to position [722, 0]
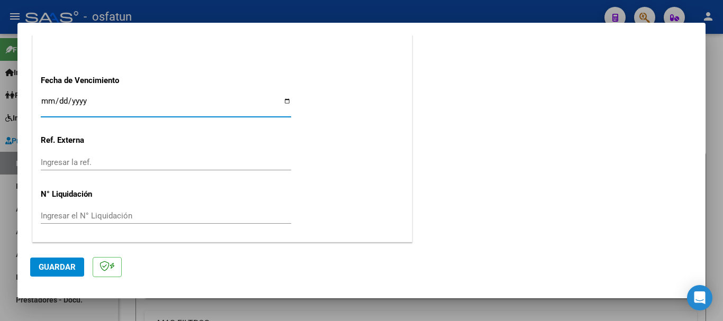
click at [48, 104] on input "Ingresar la fecha" at bounding box center [166, 105] width 250 height 17
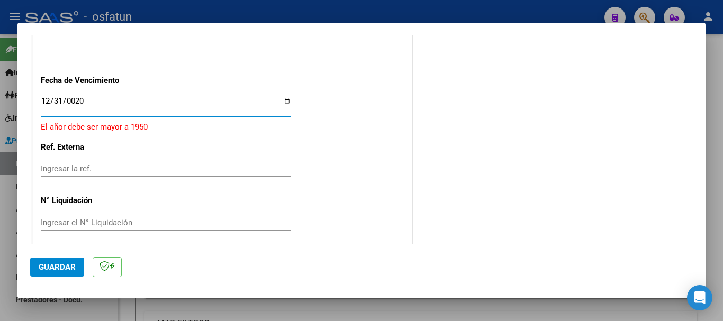
type input "0202-12-31"
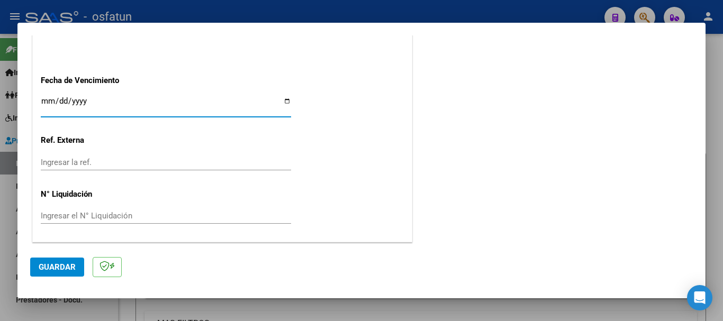
click at [48, 104] on input "Ingresar la fecha" at bounding box center [166, 105] width 250 height 17
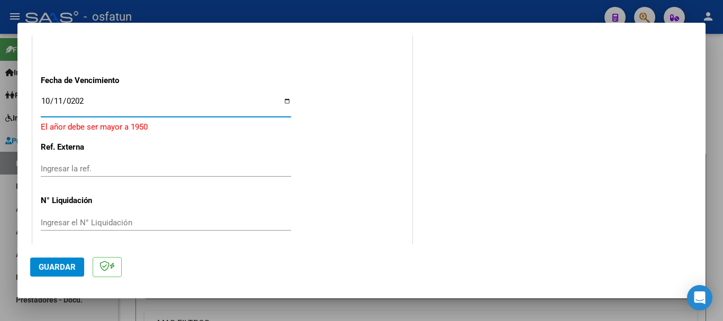
type input "[DATE]"
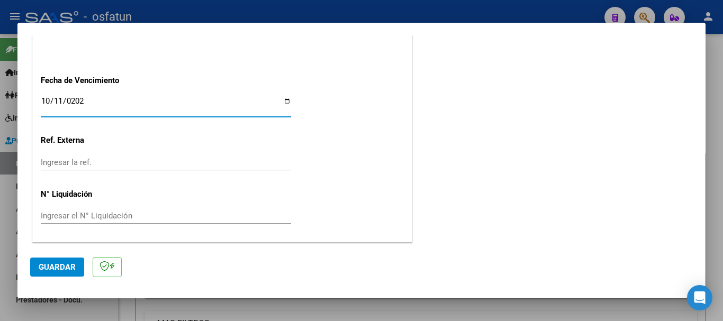
click at [57, 272] on button "Guardar" at bounding box center [57, 267] width 54 height 19
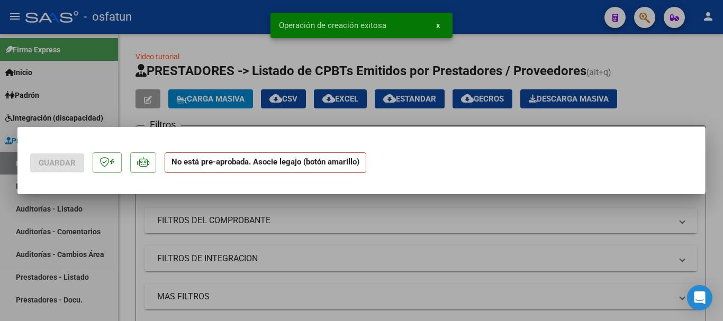
scroll to position [0, 0]
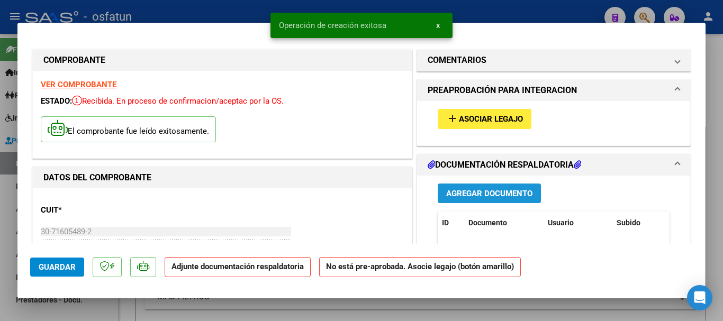
click at [489, 197] on span "Agregar Documento" at bounding box center [489, 194] width 86 height 10
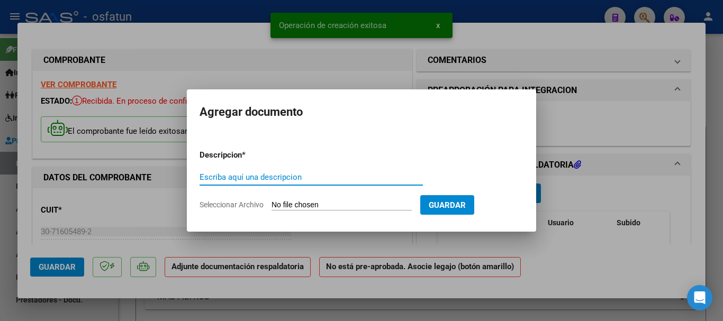
click at [231, 176] on input "Escriba aquí una descripcion" at bounding box center [310, 177] width 223 height 10
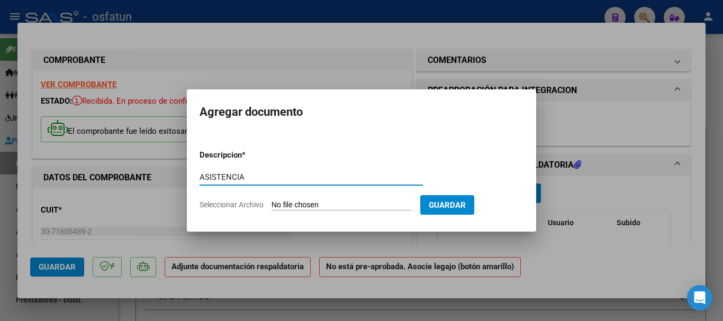
type input "ASISTENCIA"
click at [278, 202] on input "Seleccionar Archivo" at bounding box center [341, 205] width 140 height 10
type input "C:\fakepath\09. [PERSON_NAME]- SAIE 2025 (1).pdf"
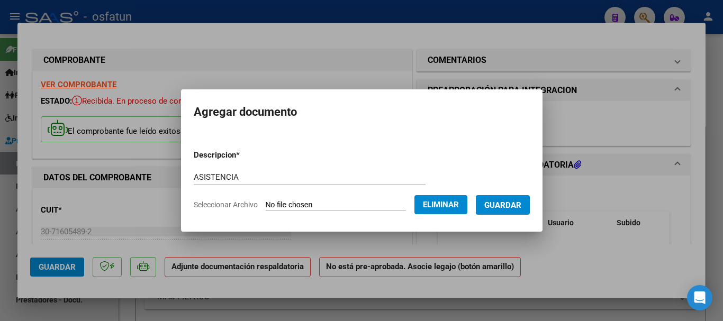
click at [515, 206] on span "Guardar" at bounding box center [502, 205] width 37 height 10
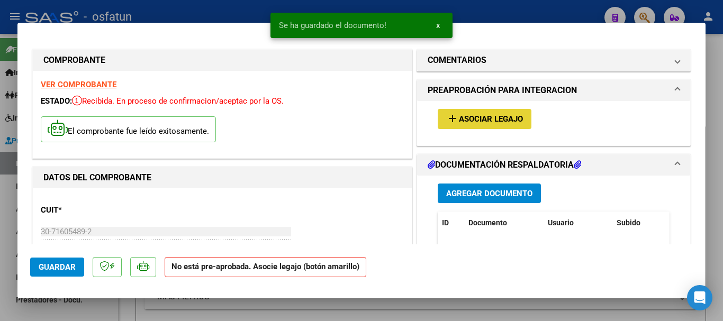
click at [495, 120] on span "Asociar Legajo" at bounding box center [491, 120] width 64 height 10
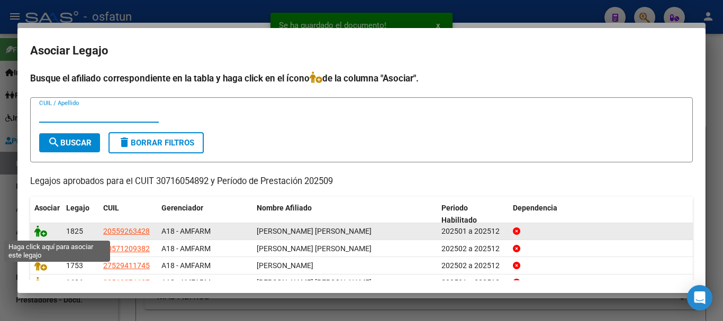
click at [37, 232] on icon at bounding box center [40, 231] width 13 height 12
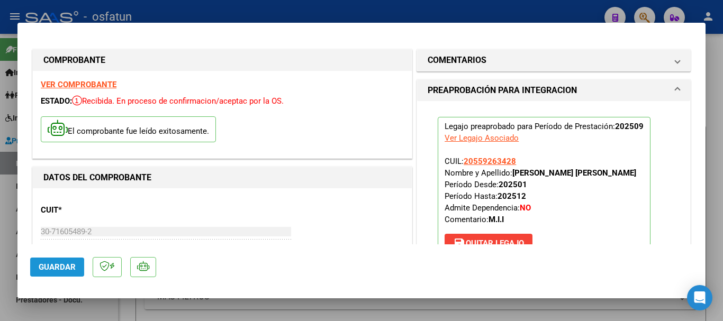
click at [43, 270] on span "Guardar" at bounding box center [57, 267] width 37 height 10
click at [59, 264] on span "Guardar" at bounding box center [57, 267] width 37 height 10
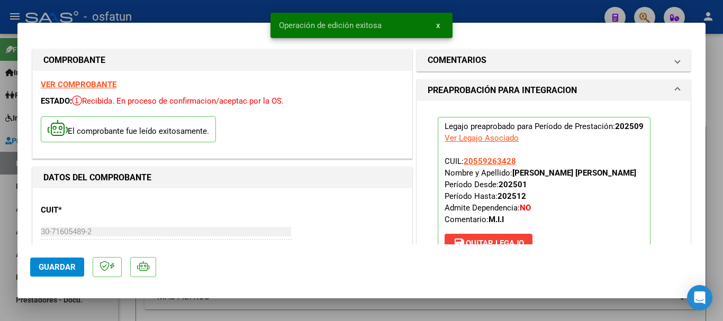
type input "$ 0,00"
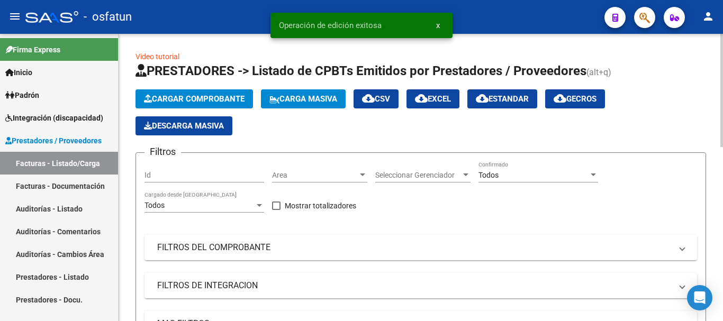
click at [217, 102] on span "Cargar Comprobante" at bounding box center [194, 99] width 101 height 10
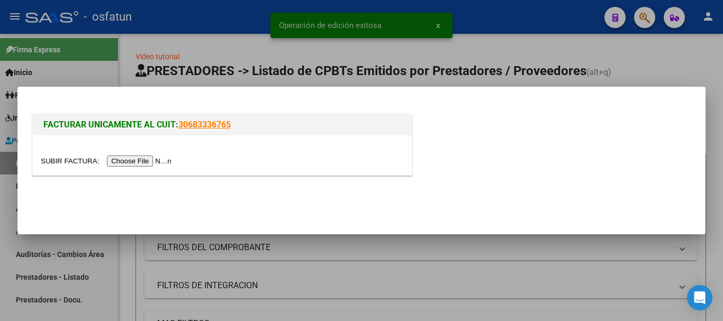
click at [168, 158] on input "file" at bounding box center [108, 161] width 134 height 11
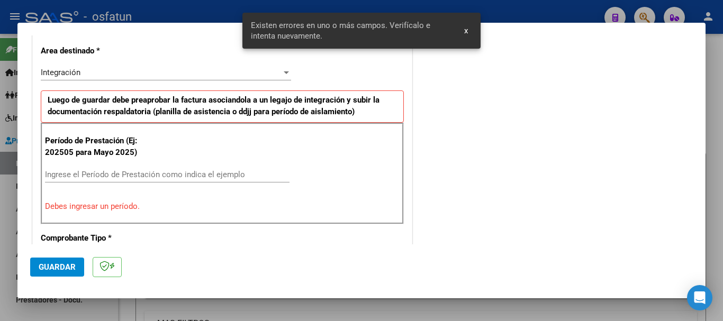
scroll to position [244, 0]
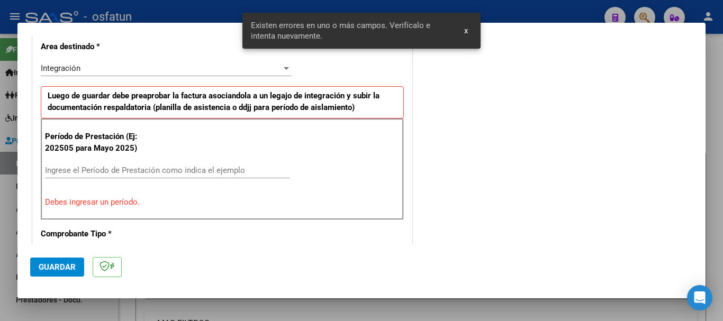
click at [140, 175] on input "Ingrese el Período de Prestación como indica el ejemplo" at bounding box center [167, 171] width 244 height 10
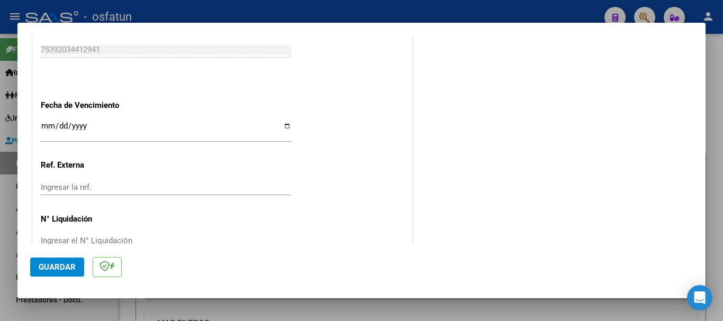
scroll to position [720, 0]
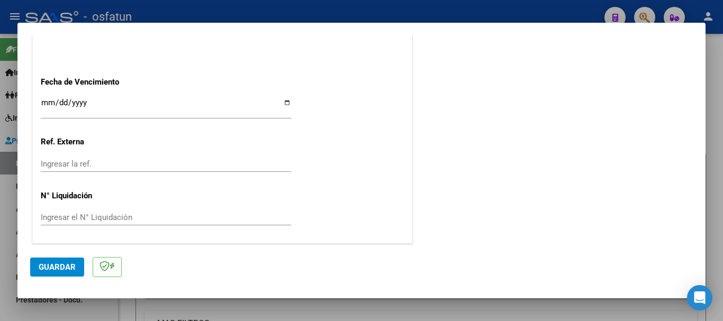
type input "202509"
click at [47, 103] on input "Ingresar la fecha" at bounding box center [166, 106] width 250 height 17
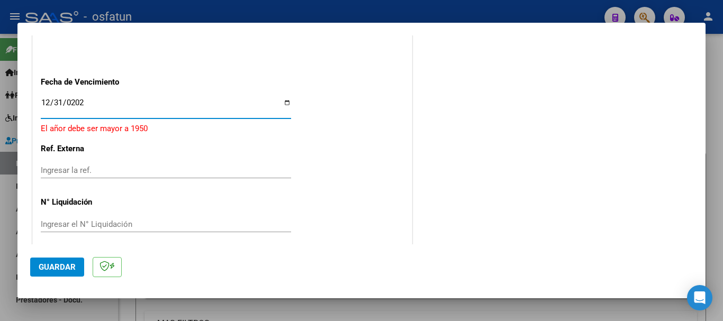
type input "[DATE]"
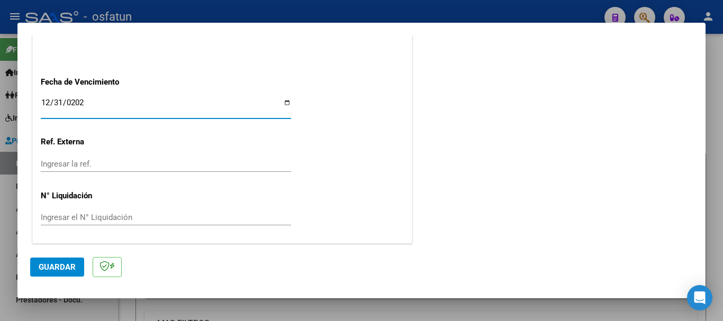
click at [54, 266] on span "Guardar" at bounding box center [57, 267] width 37 height 10
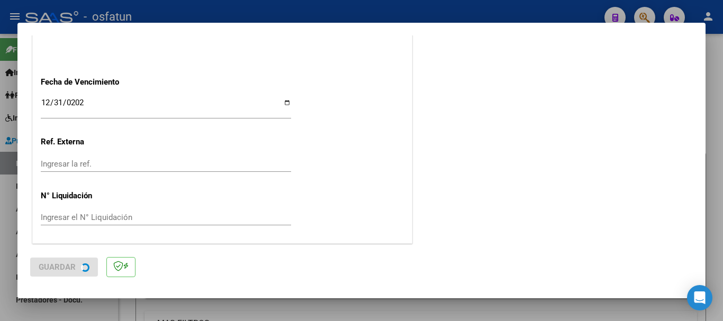
scroll to position [0, 0]
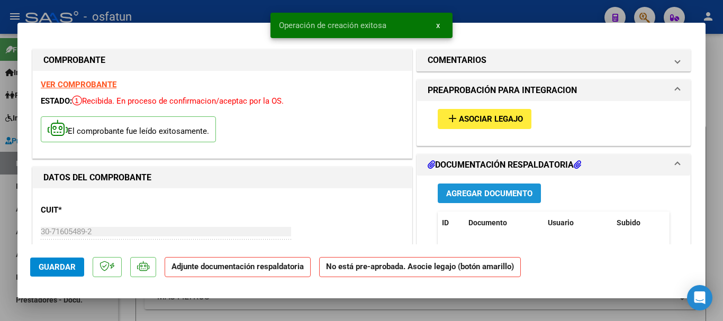
click at [517, 197] on span "Agregar Documento" at bounding box center [489, 194] width 86 height 10
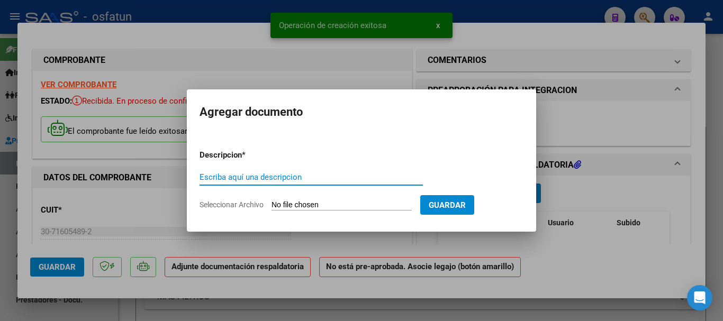
type input "S"
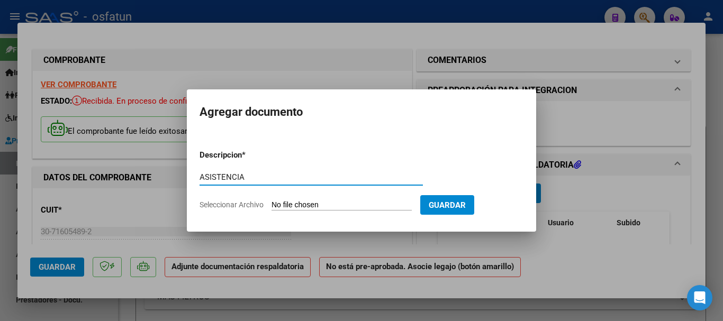
type input "ASISTENCIA"
click at [306, 210] on input "Seleccionar Archivo" at bounding box center [341, 205] width 140 height 10
type input "C:\fakepath\09. [PERSON_NAME]- SAIE 2025 (1).pdf"
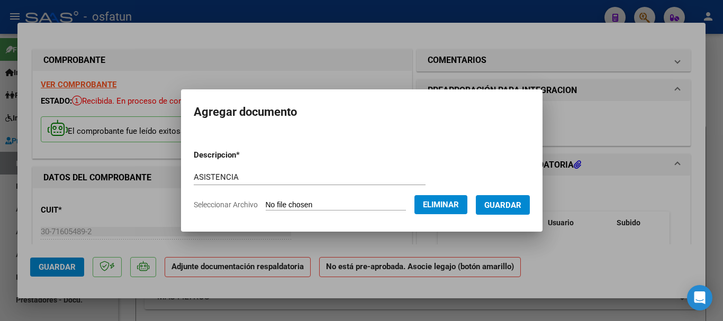
click at [521, 204] on span "Guardar" at bounding box center [502, 205] width 37 height 10
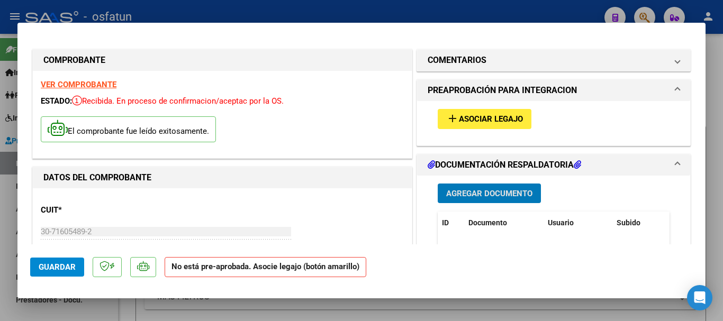
click at [488, 120] on span "Asociar Legajo" at bounding box center [491, 120] width 64 height 10
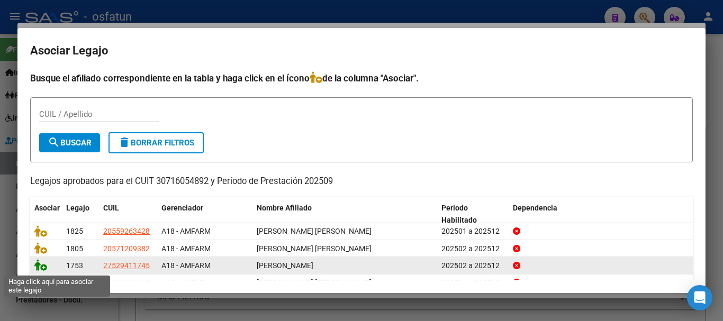
click at [38, 267] on icon at bounding box center [40, 265] width 13 height 12
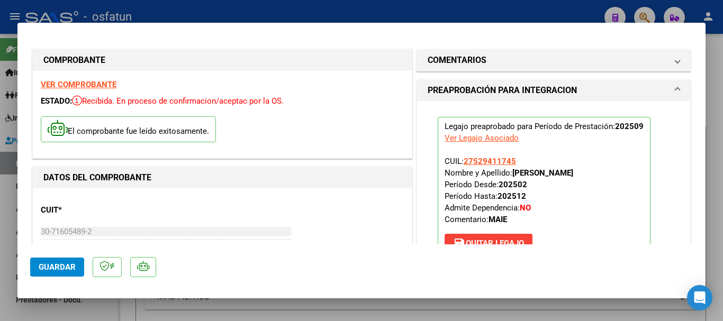
click at [47, 268] on span "Guardar" at bounding box center [57, 267] width 37 height 10
click at [63, 266] on span "Guardar" at bounding box center [57, 267] width 37 height 10
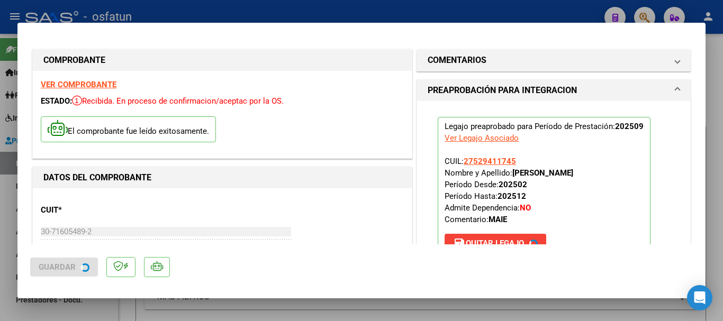
type input "$ 0,00"
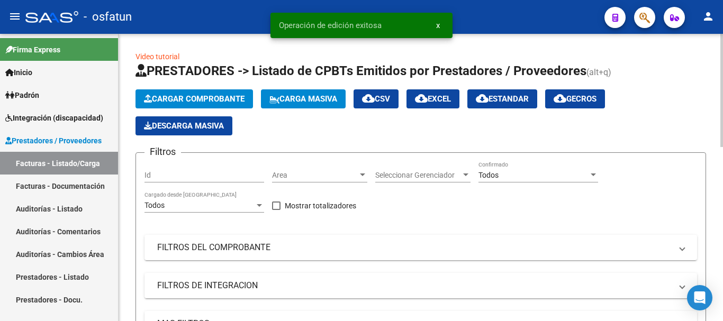
click at [214, 95] on span "Cargar Comprobante" at bounding box center [194, 99] width 101 height 10
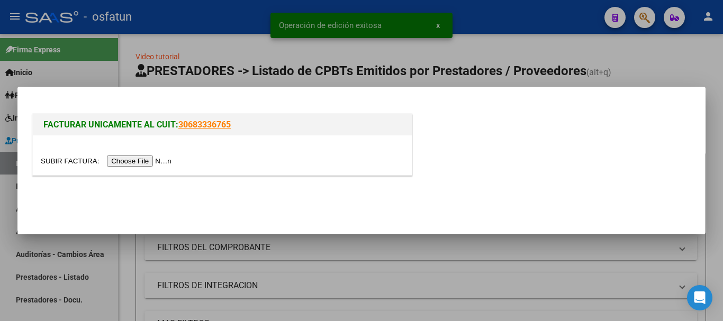
click at [134, 160] on input "file" at bounding box center [108, 161] width 134 height 11
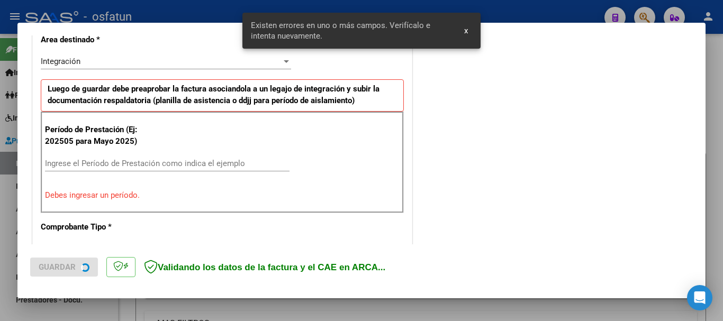
scroll to position [264, 0]
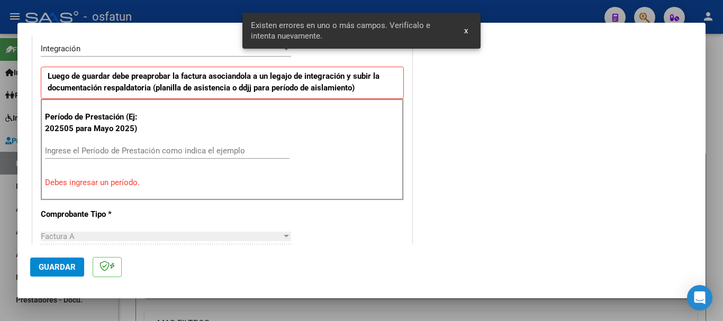
click at [176, 148] on input "Ingrese el Período de Prestación como indica el ejemplo" at bounding box center [167, 151] width 244 height 10
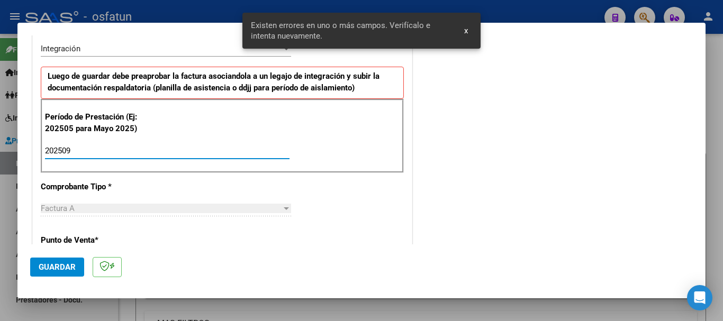
type input "202509"
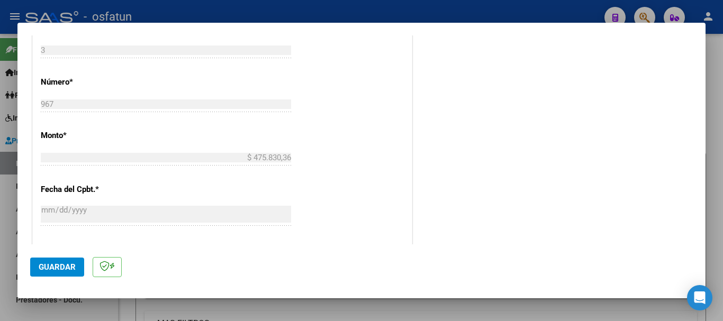
scroll to position [581, 0]
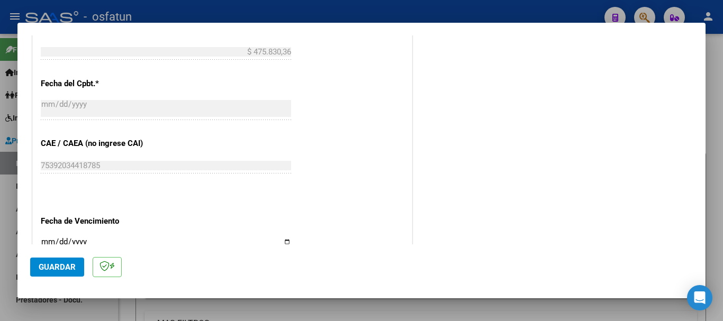
click at [43, 239] on input "Ingresar la fecha" at bounding box center [166, 245] width 250 height 17
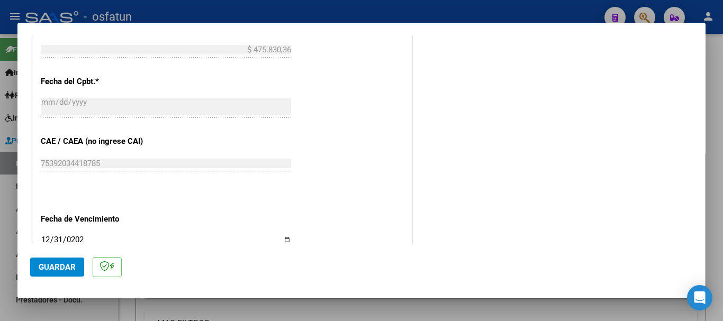
type input "[DATE]"
click at [62, 268] on span "Guardar" at bounding box center [57, 267] width 37 height 10
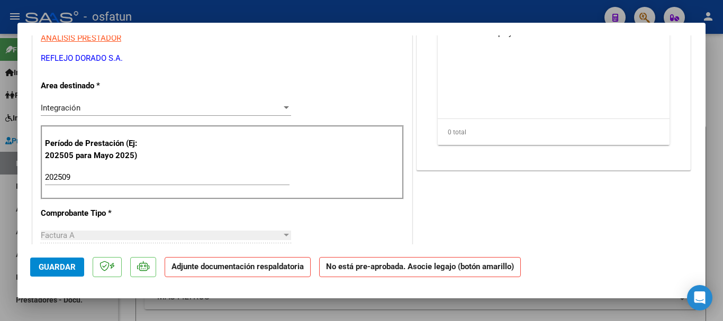
scroll to position [0, 0]
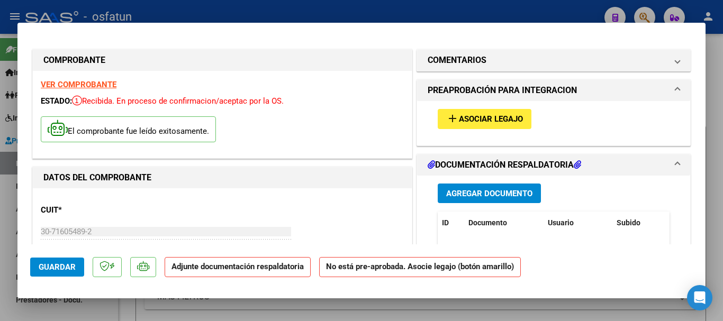
click at [477, 192] on span "Agregar Documento" at bounding box center [489, 194] width 86 height 10
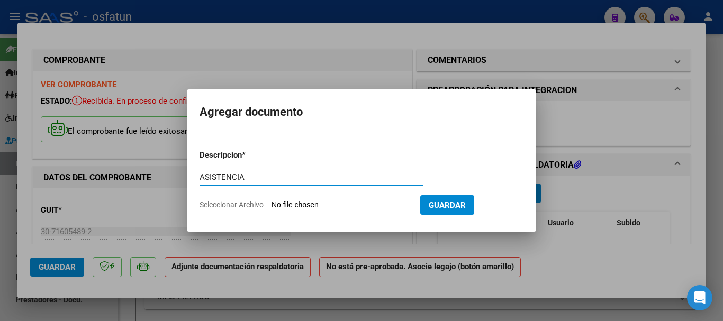
type input "ASISTENCIA"
click at [331, 204] on input "Seleccionar Archivo" at bounding box center [341, 205] width 140 height 10
type input "C:\fakepath\[DOMAIN_NAME] APOYO A LA I.E..pdf"
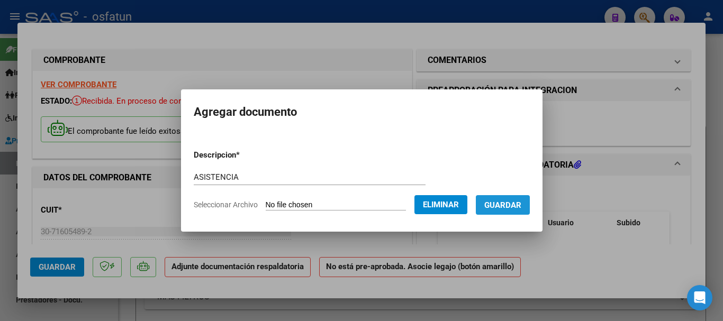
click at [516, 206] on span "Guardar" at bounding box center [502, 205] width 37 height 10
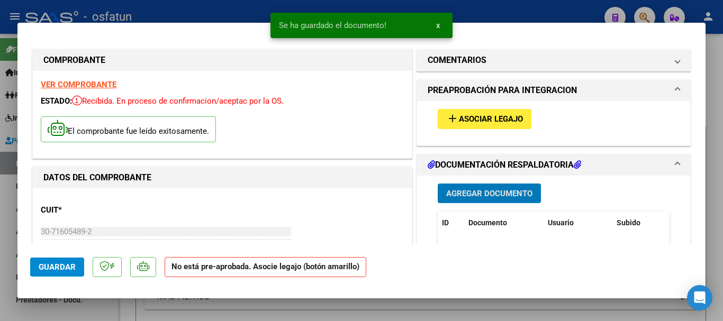
click at [497, 118] on span "Asociar Legajo" at bounding box center [491, 120] width 64 height 10
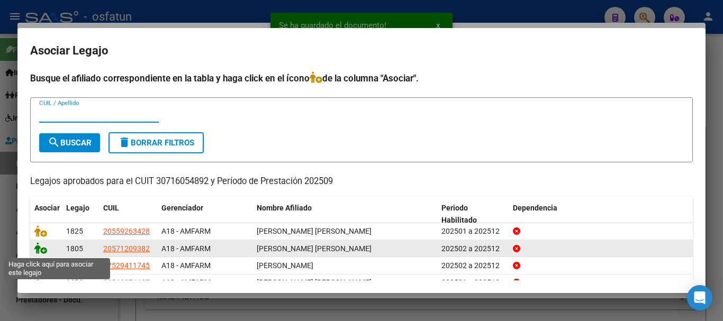
click at [41, 250] on icon at bounding box center [40, 248] width 13 height 12
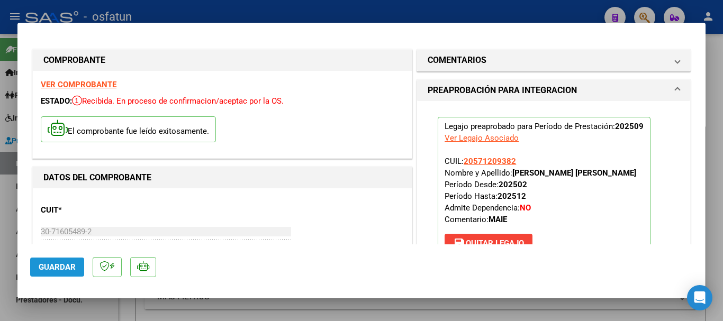
click at [62, 266] on span "Guardar" at bounding box center [57, 267] width 37 height 10
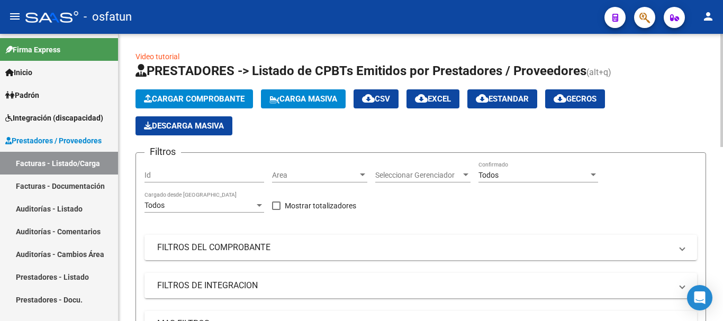
click at [173, 97] on span "Cargar Comprobante" at bounding box center [194, 99] width 101 height 10
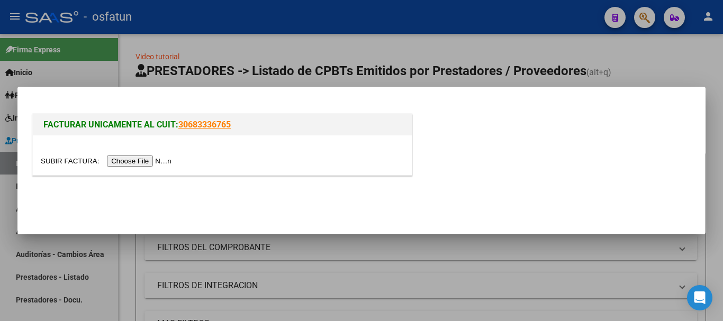
click at [140, 161] on input "file" at bounding box center [108, 161] width 134 height 11
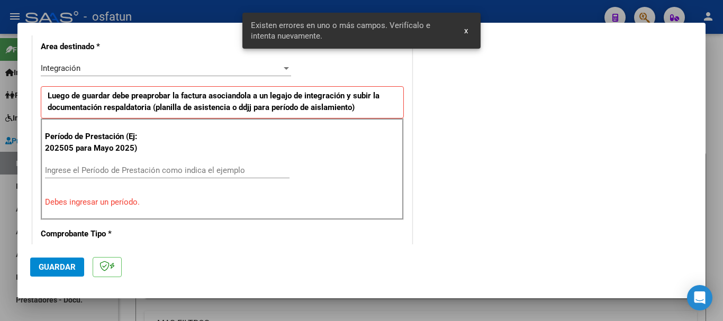
scroll to position [264, 0]
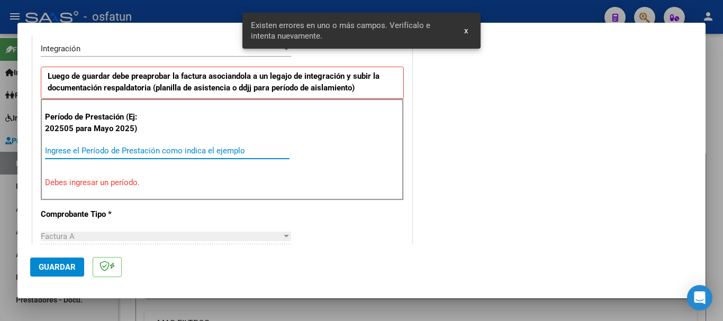
click at [238, 152] on input "Ingrese el Período de Prestación como indica el ejemplo" at bounding box center [167, 151] width 244 height 10
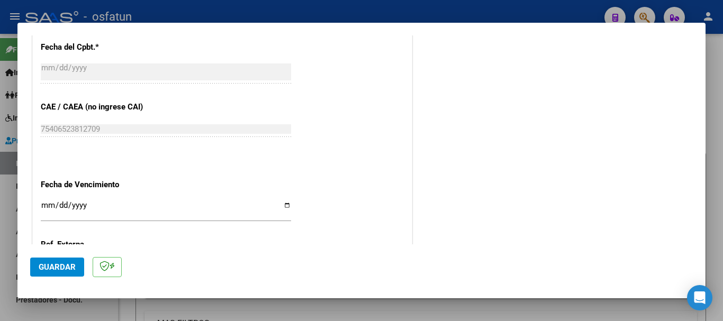
scroll to position [687, 0]
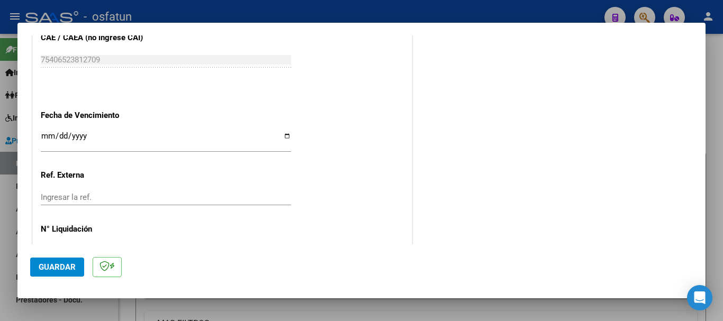
type input "202509"
click at [48, 141] on input "Ingresar la fecha" at bounding box center [166, 140] width 250 height 17
click at [47, 138] on input "[DATE]" at bounding box center [166, 140] width 250 height 17
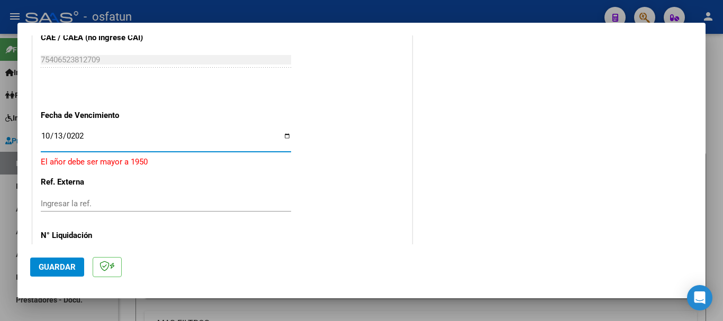
type input "[DATE]"
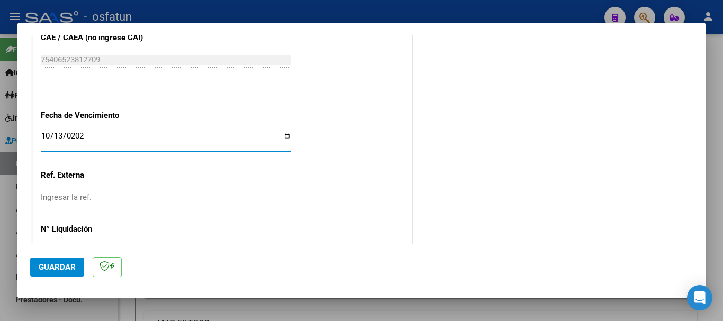
click at [49, 262] on span "Guardar" at bounding box center [57, 267] width 37 height 10
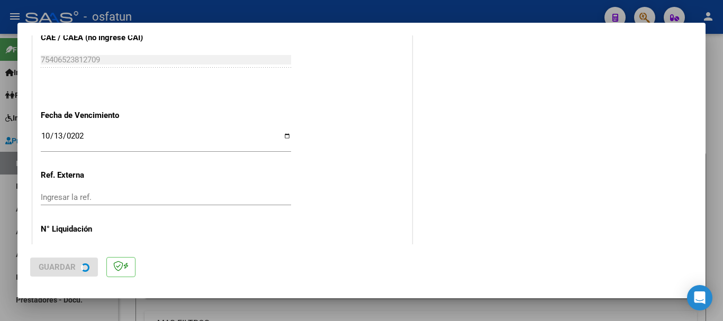
scroll to position [0, 0]
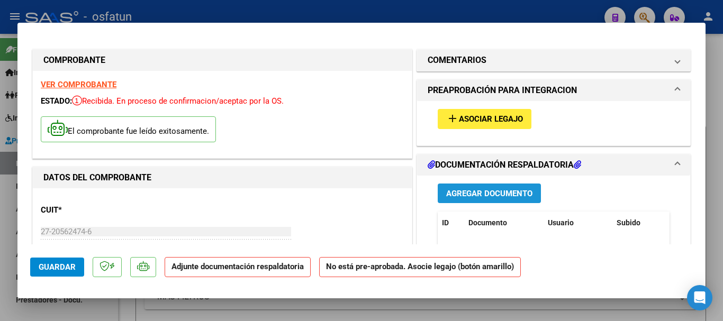
click at [463, 194] on span "Agregar Documento" at bounding box center [489, 194] width 86 height 10
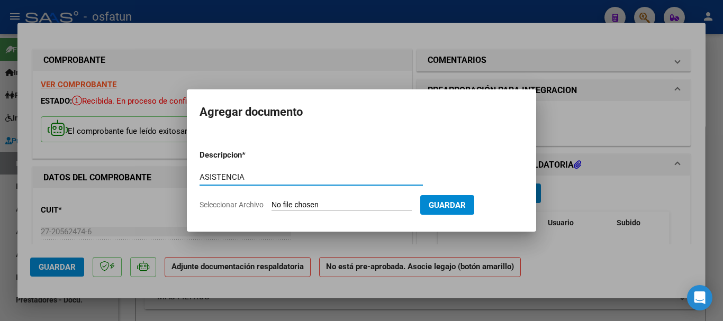
type input "ASISTENCIA"
click at [332, 208] on input "Seleccionar Archivo" at bounding box center [341, 205] width 140 height 10
type input "C:\fakepath\ASISTENCIA-HIDROTERAPIA.PDF"
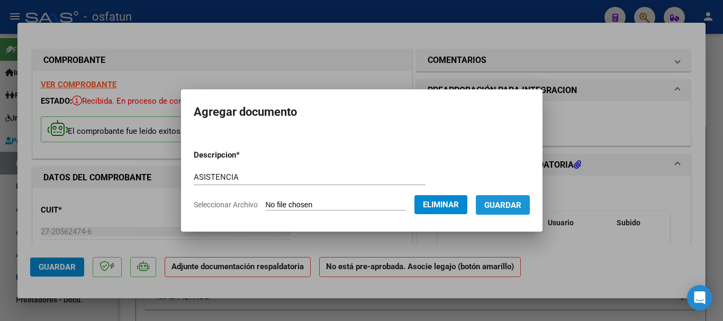
click at [509, 206] on span "Guardar" at bounding box center [502, 205] width 37 height 10
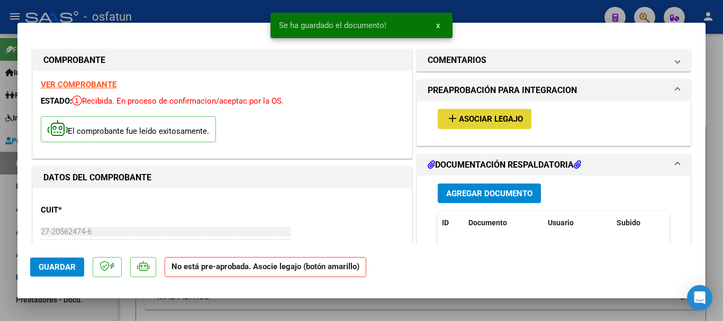
click at [490, 120] on span "Asociar Legajo" at bounding box center [491, 120] width 64 height 10
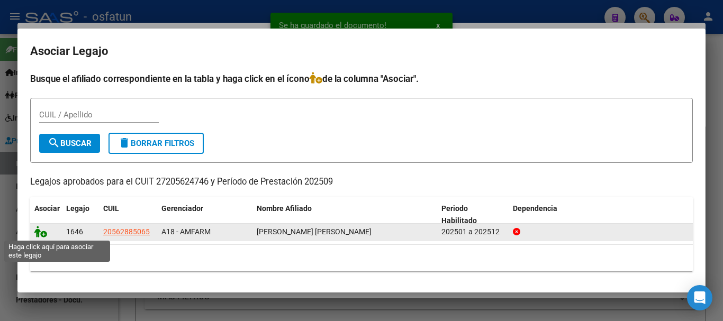
click at [38, 234] on icon at bounding box center [40, 232] width 13 height 12
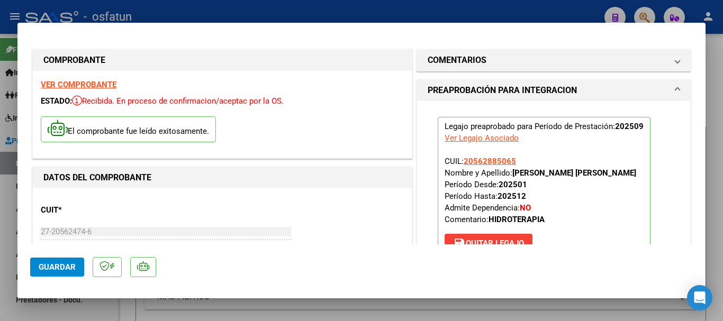
click at [39, 269] on span "Guardar" at bounding box center [57, 267] width 37 height 10
click at [39, 270] on span "Guardar" at bounding box center [57, 267] width 37 height 10
click at [58, 263] on span "Guardar" at bounding box center [57, 267] width 37 height 10
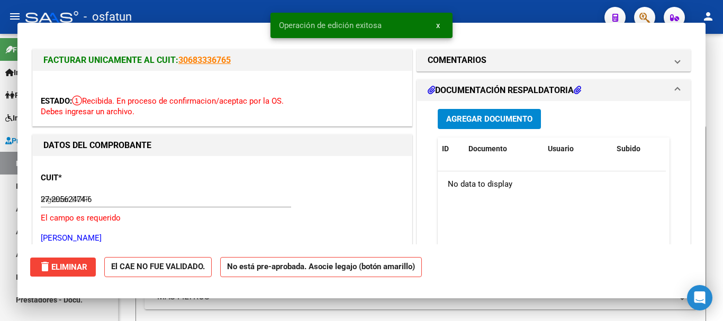
type input "$ 0,00"
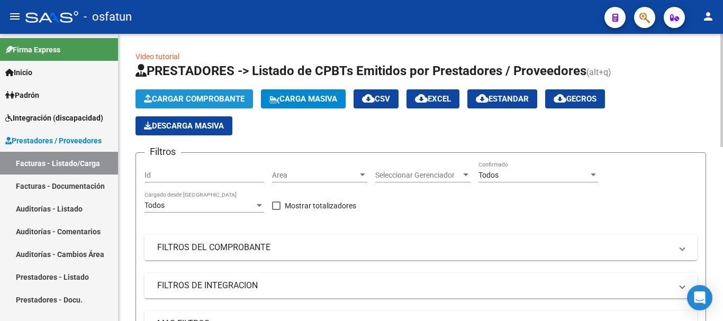
click at [170, 96] on span "Cargar Comprobante" at bounding box center [194, 99] width 101 height 10
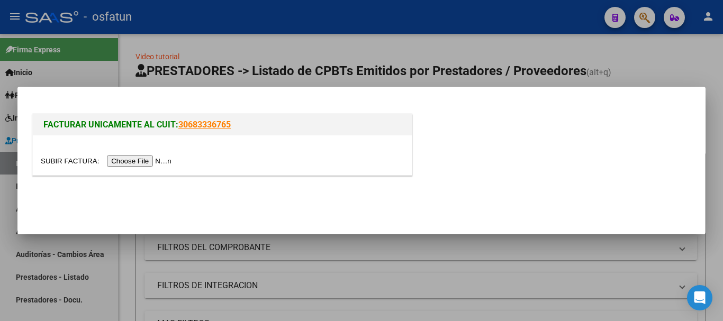
click at [159, 158] on input "file" at bounding box center [108, 161] width 134 height 11
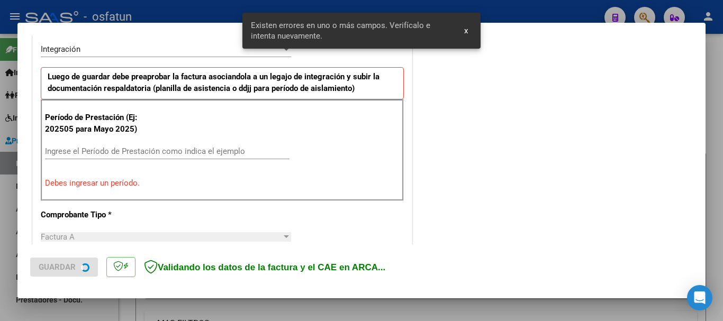
scroll to position [264, 0]
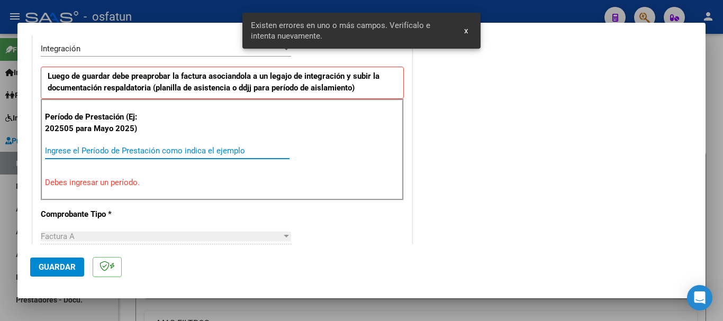
click at [135, 149] on input "Ingrese el Período de Prestación como indica el ejemplo" at bounding box center [167, 151] width 244 height 10
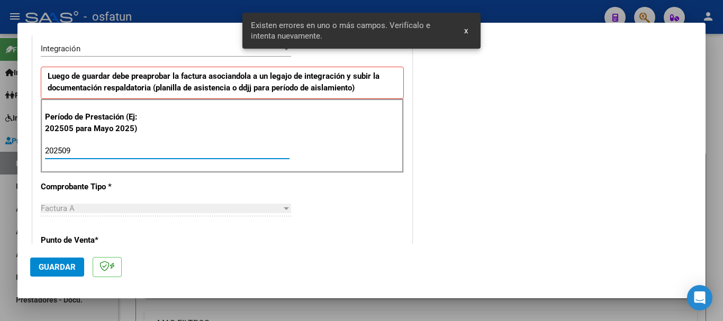
type input "202509"
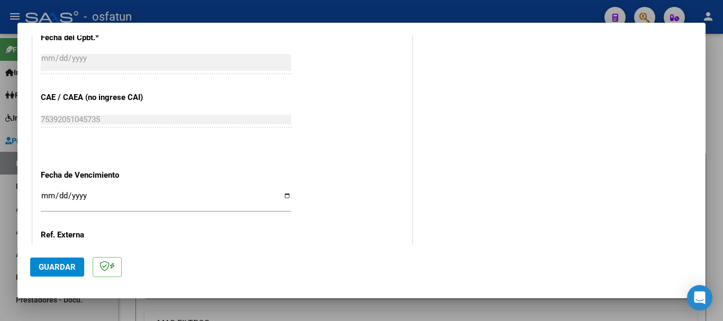
scroll to position [634, 0]
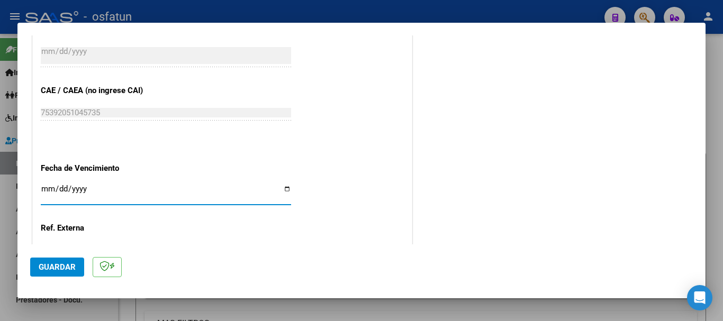
click at [45, 194] on input "Ingresar la fecha" at bounding box center [166, 193] width 250 height 17
type input "[DATE]"
click at [51, 268] on span "Guardar" at bounding box center [57, 267] width 37 height 10
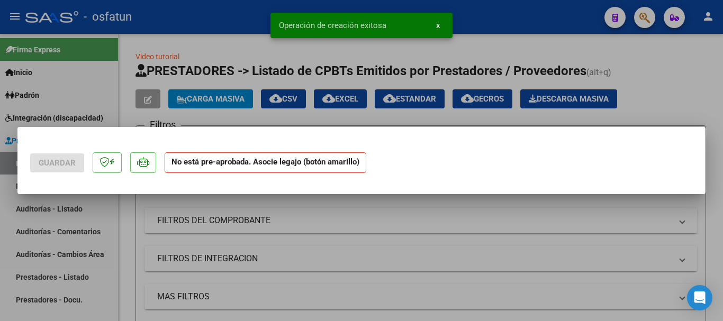
scroll to position [0, 0]
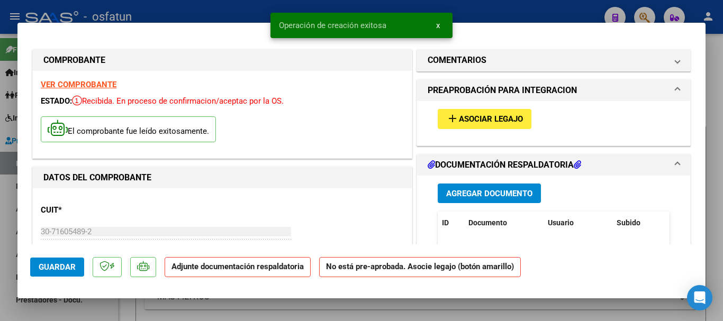
click at [511, 189] on span "Agregar Documento" at bounding box center [489, 194] width 86 height 10
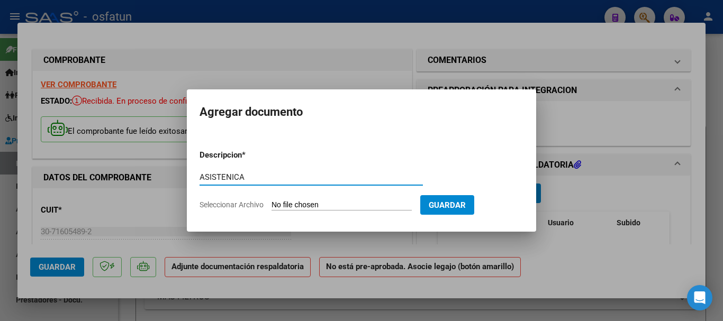
type input "ASISTENICA"
click at [316, 206] on input "Seleccionar Archivo" at bounding box center [341, 205] width 140 height 10
type input "C:\fakepath\09 [PERSON_NAME] TPTE 2025.pdf"
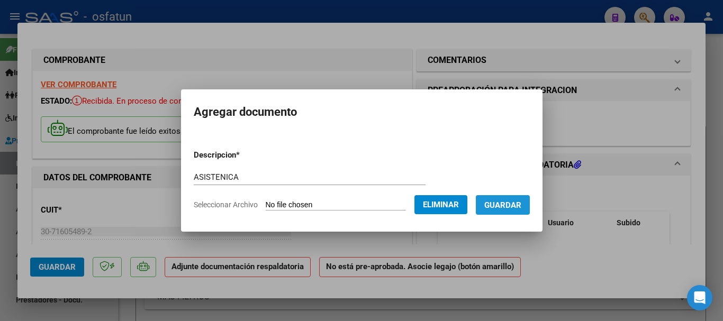
click at [515, 200] on span "Guardar" at bounding box center [502, 205] width 37 height 10
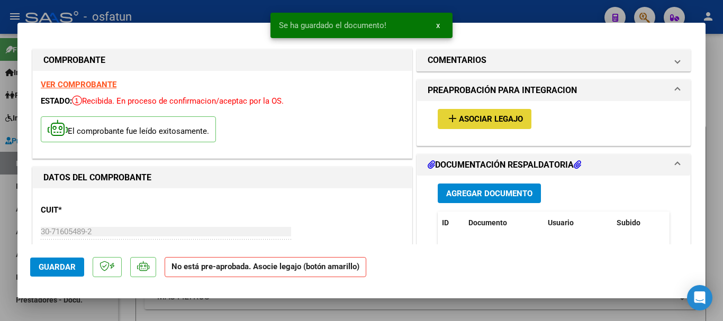
click at [495, 122] on span "Asociar Legajo" at bounding box center [491, 120] width 64 height 10
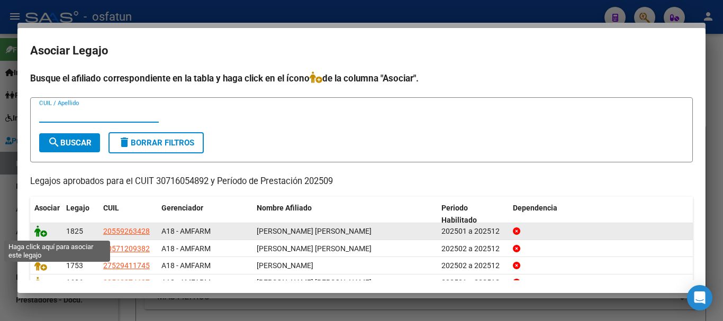
click at [36, 232] on icon at bounding box center [40, 231] width 13 height 12
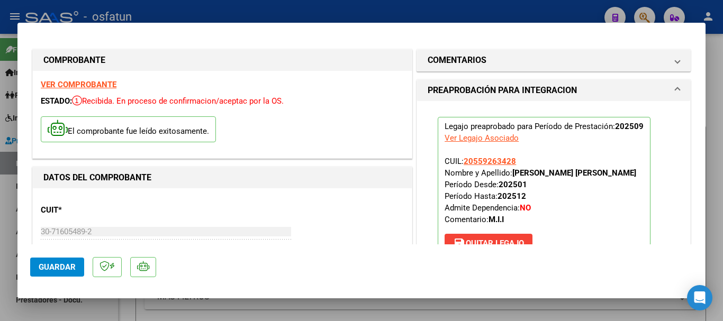
click at [54, 272] on button "Guardar" at bounding box center [57, 267] width 54 height 19
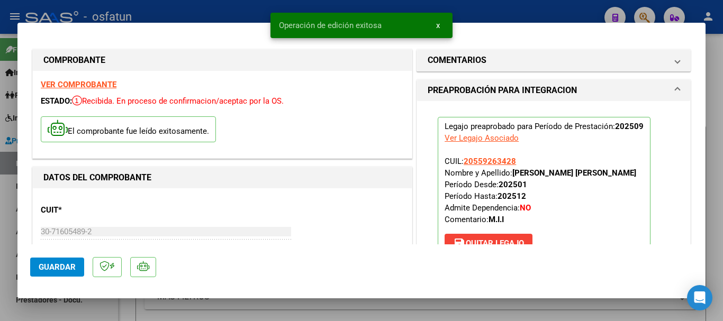
type input "$ 0,00"
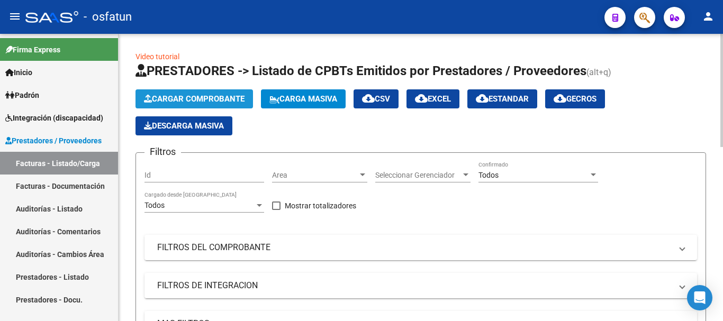
click at [170, 96] on span "Cargar Comprobante" at bounding box center [194, 99] width 101 height 10
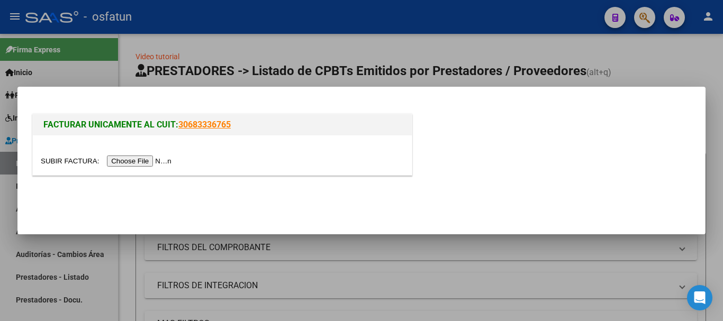
click at [143, 160] on input "file" at bounding box center [108, 161] width 134 height 11
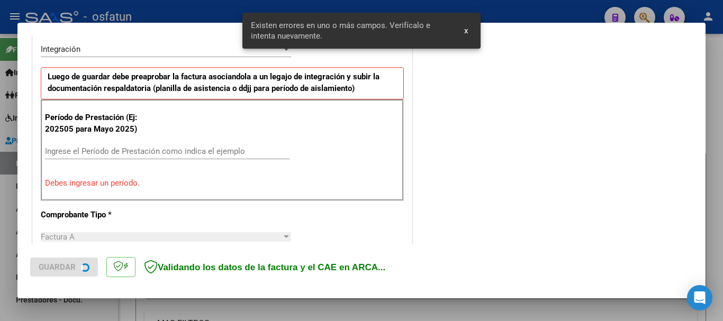
scroll to position [264, 0]
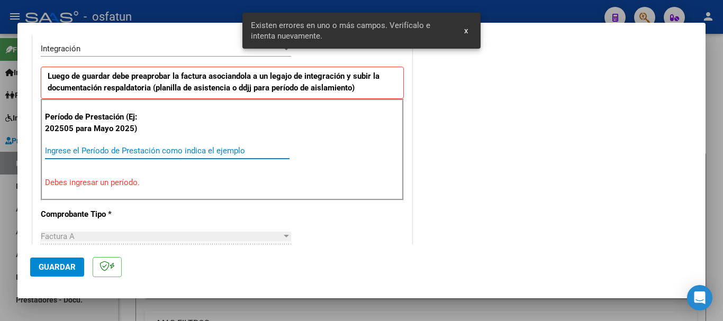
click at [233, 148] on input "Ingrese el Período de Prestación como indica el ejemplo" at bounding box center [167, 151] width 244 height 10
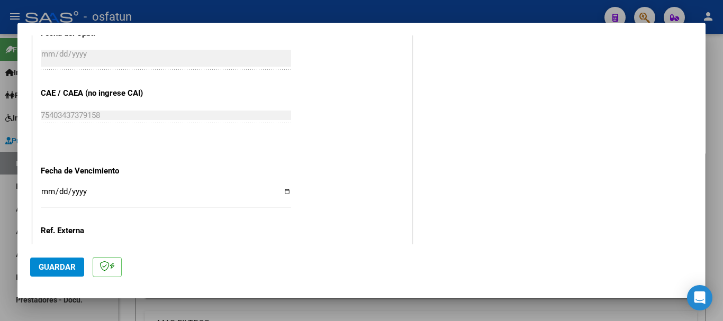
scroll to position [634, 0]
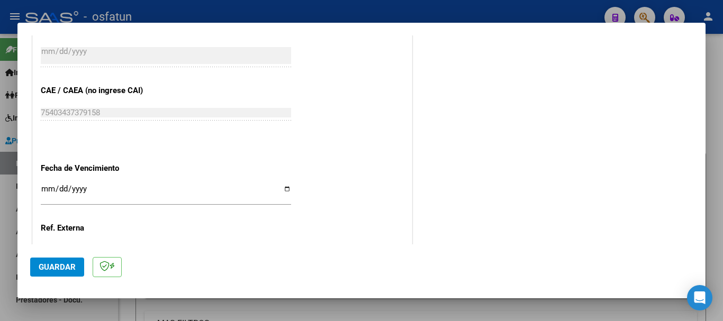
type input "202509"
click at [47, 187] on input "Ingresar la fecha" at bounding box center [166, 193] width 250 height 17
click at [62, 261] on button "Guardar" at bounding box center [57, 267] width 54 height 19
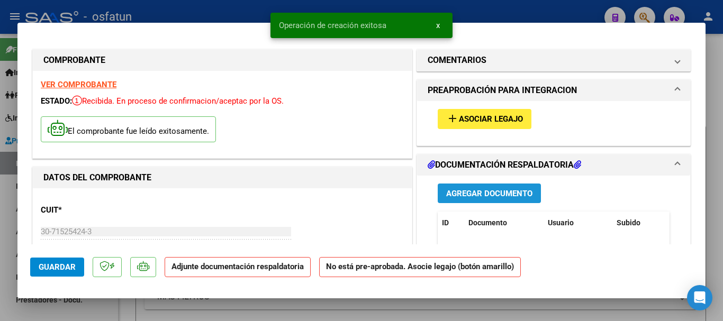
click at [464, 189] on span "Agregar Documento" at bounding box center [489, 194] width 86 height 10
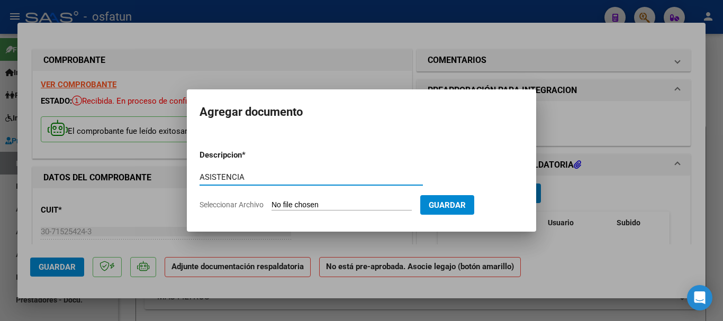
type input "ASISTENCIA"
click at [348, 209] on input "Seleccionar Archivo" at bounding box center [341, 205] width 140 height 10
type input "C:\fakepath\ASISTENCA-M. DE APOYO A LA I.E..pdf"
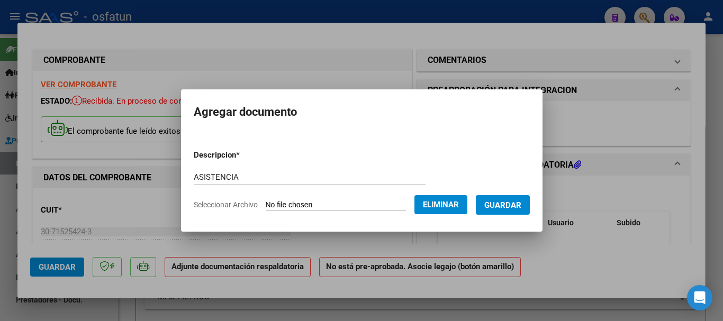
click at [508, 208] on span "Guardar" at bounding box center [502, 205] width 37 height 10
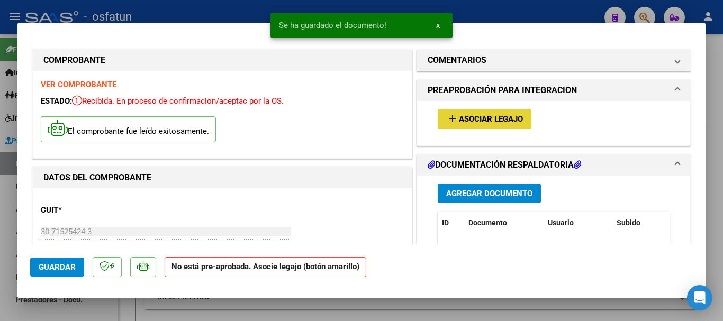
click at [463, 118] on span "Asociar Legajo" at bounding box center [491, 120] width 64 height 10
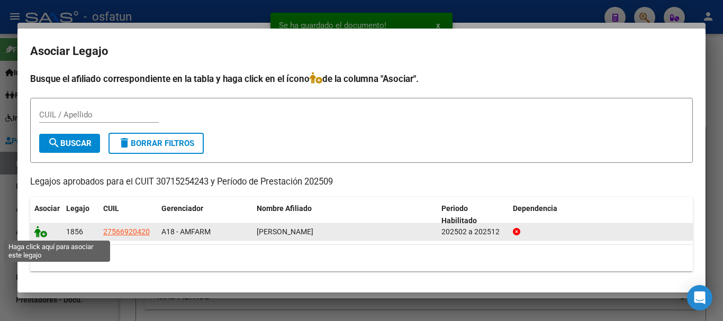
click at [39, 233] on icon at bounding box center [40, 232] width 13 height 12
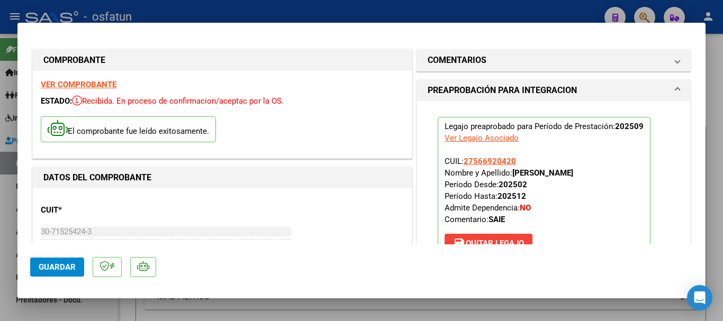
click at [47, 268] on span "Guardar" at bounding box center [57, 267] width 37 height 10
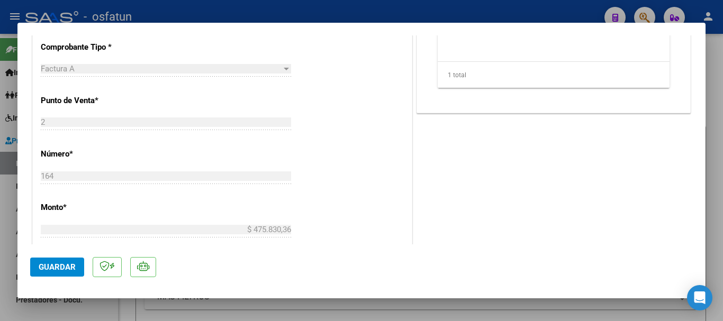
scroll to position [421, 0]
click at [65, 268] on span "Guardar" at bounding box center [57, 267] width 37 height 10
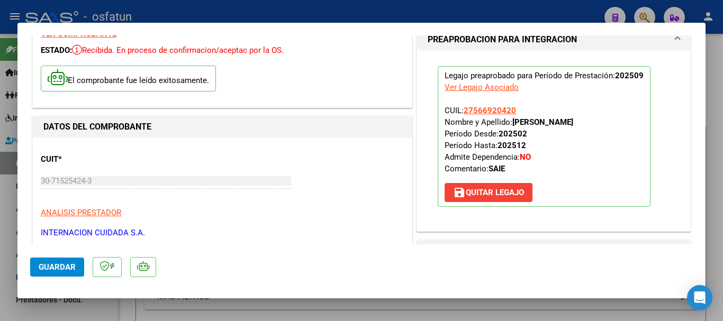
scroll to position [50, 0]
click at [62, 267] on span "Guardar" at bounding box center [57, 267] width 37 height 10
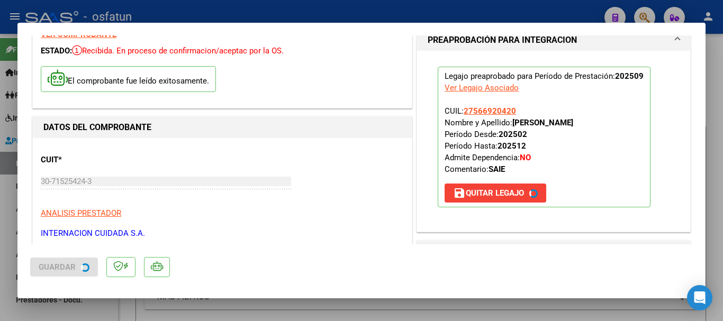
type input "$ 0,00"
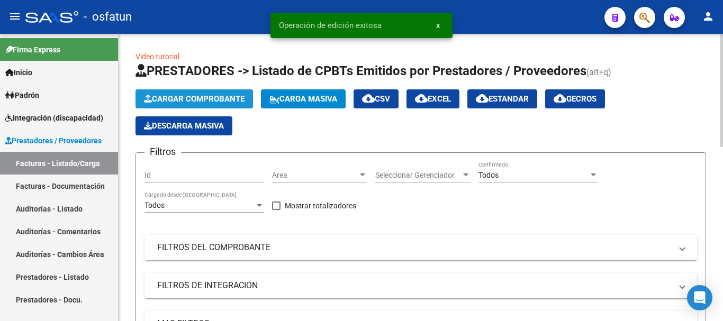
click at [206, 98] on span "Cargar Comprobante" at bounding box center [194, 99] width 101 height 10
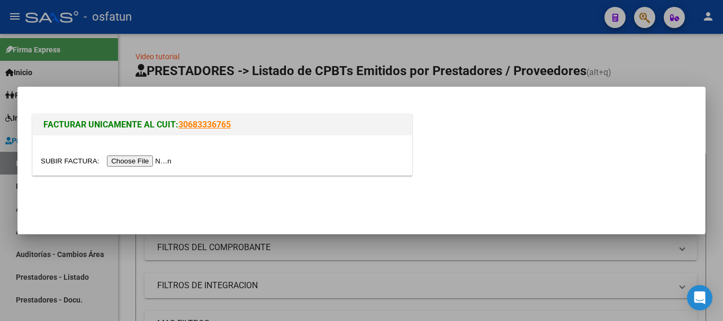
click at [159, 161] on input "file" at bounding box center [108, 161] width 134 height 11
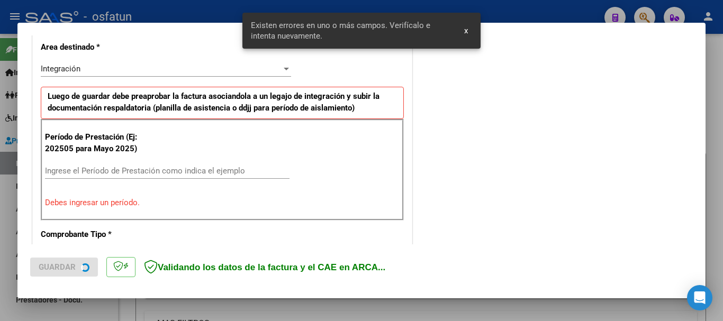
scroll to position [244, 0]
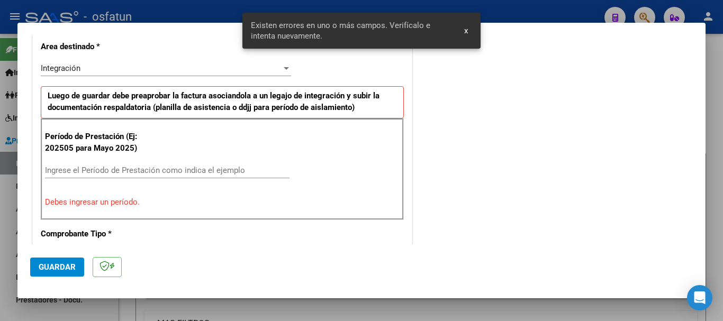
click at [199, 166] on input "Ingrese el Período de Prestación como indica el ejemplo" at bounding box center [167, 171] width 244 height 10
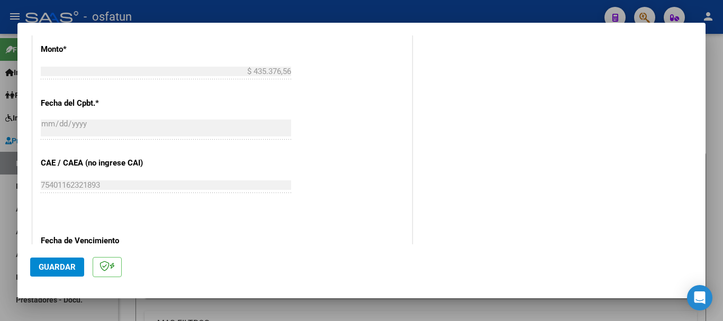
scroll to position [668, 0]
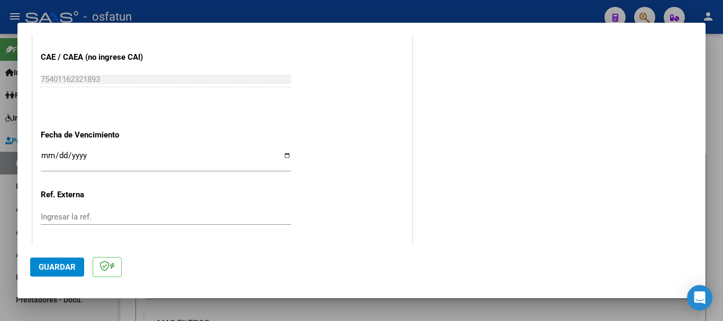
type input "202509"
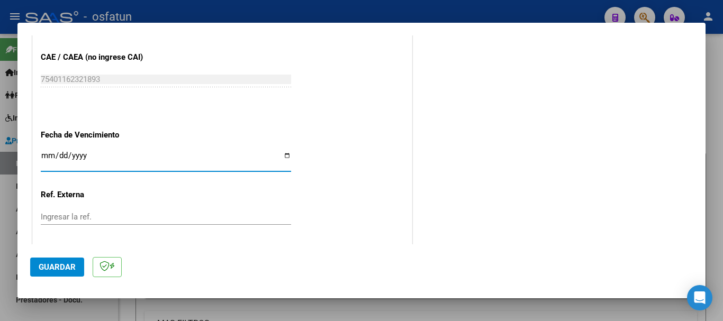
click at [48, 153] on input "Ingresar la fecha" at bounding box center [166, 159] width 250 height 17
type input "[DATE]"
click at [60, 266] on span "Guardar" at bounding box center [57, 267] width 37 height 10
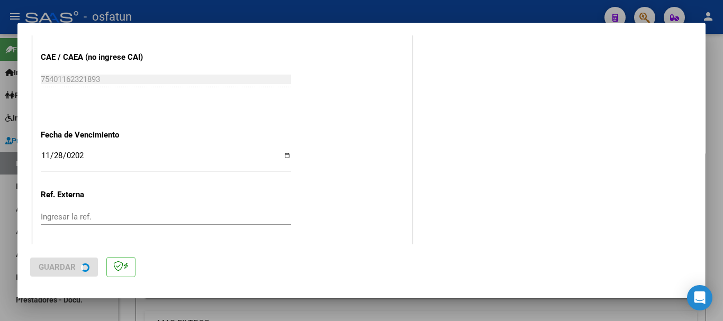
scroll to position [0, 0]
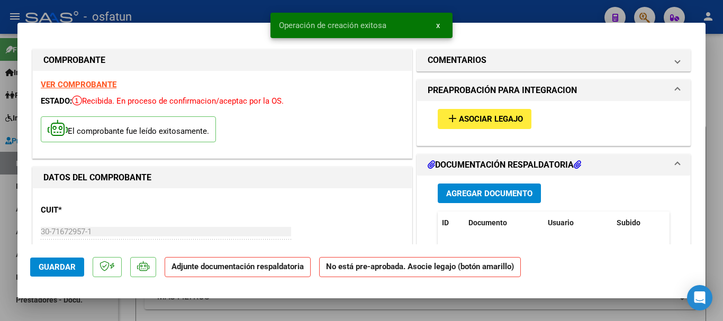
click at [496, 192] on span "Agregar Documento" at bounding box center [489, 194] width 86 height 10
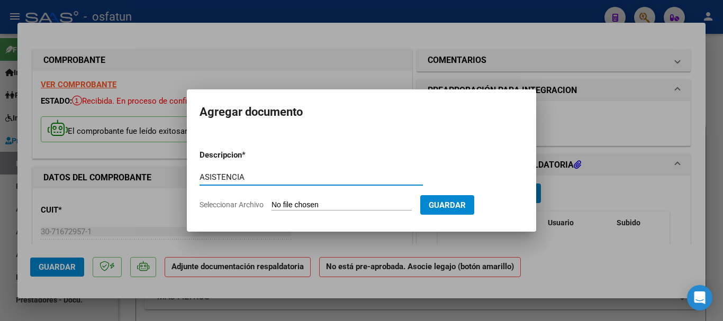
type input "ASISTENCIA"
click at [300, 204] on input "Seleccionar Archivo" at bounding box center [341, 205] width 140 height 10
type input "C:\fakepath\ASISTENCIA-M.I.I (2).pdf"
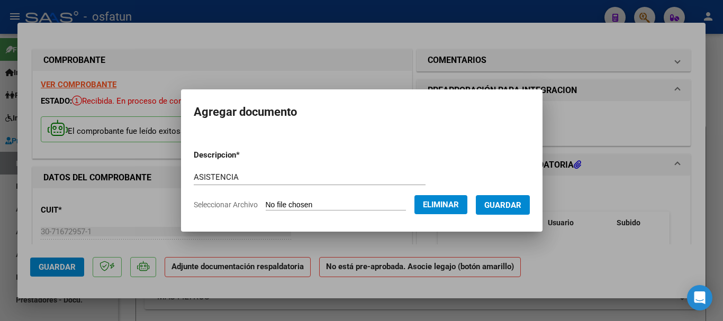
click at [515, 205] on span "Guardar" at bounding box center [502, 205] width 37 height 10
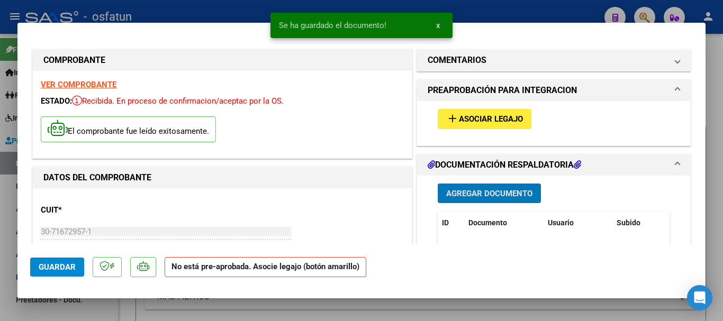
click at [489, 110] on button "add Asociar Legajo" at bounding box center [484, 119] width 94 height 20
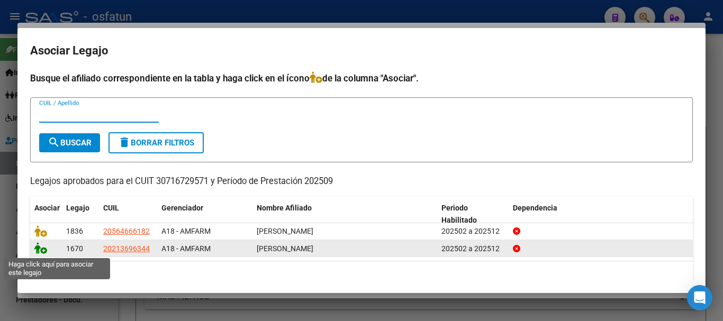
click at [39, 248] on icon at bounding box center [40, 248] width 13 height 12
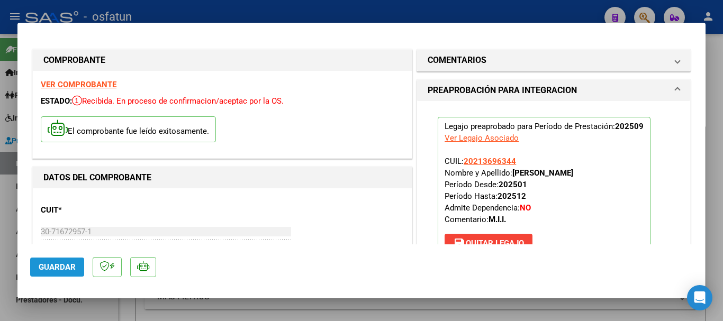
click at [52, 265] on span "Guardar" at bounding box center [57, 267] width 37 height 10
click at [63, 264] on span "Guardar" at bounding box center [57, 267] width 37 height 10
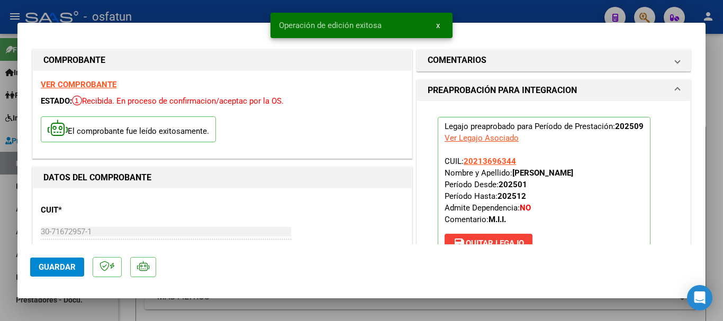
type input "$ 0,00"
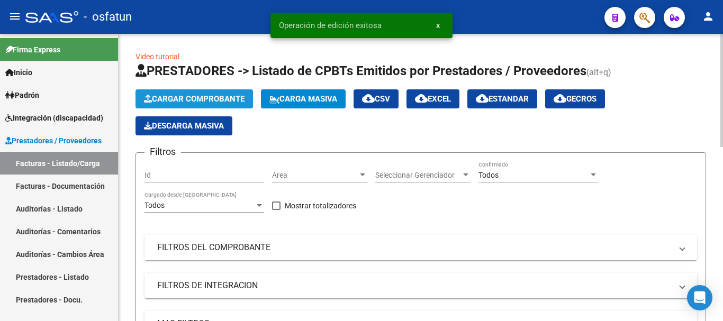
click at [197, 99] on span "Cargar Comprobante" at bounding box center [194, 99] width 101 height 10
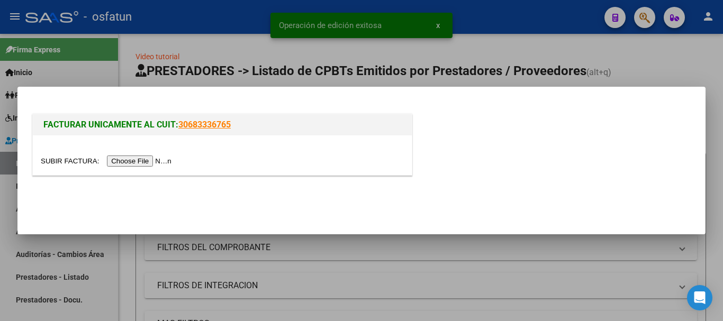
click at [153, 164] on input "file" at bounding box center [108, 161] width 134 height 11
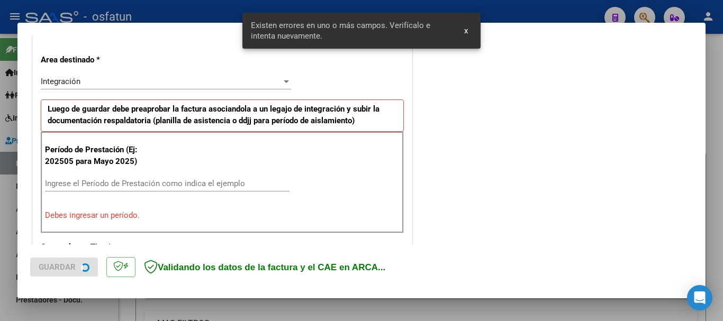
scroll to position [244, 0]
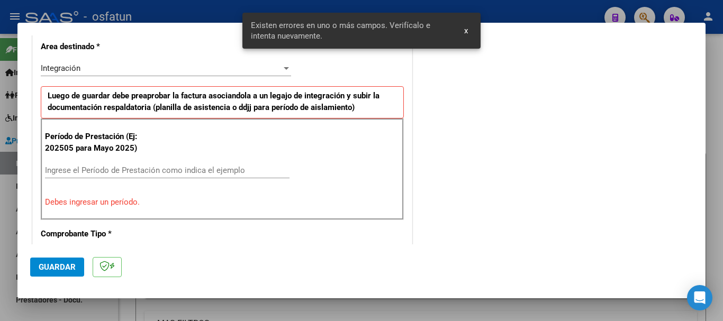
click at [167, 166] on input "Ingrese el Período de Prestación como indica el ejemplo" at bounding box center [167, 171] width 244 height 10
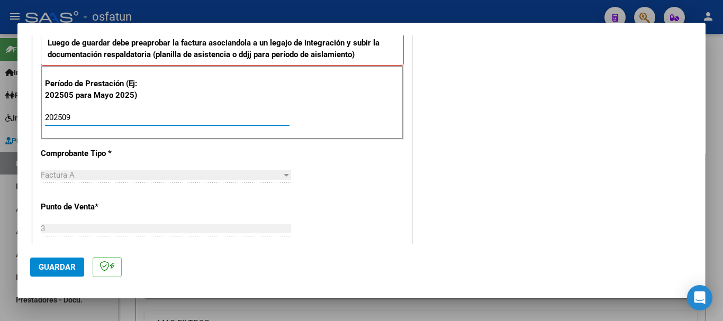
type input "202509"
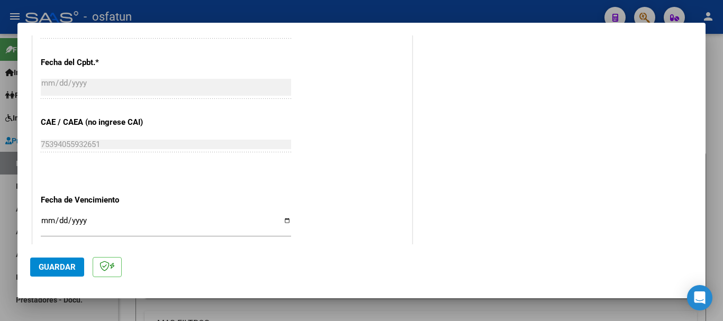
scroll to position [615, 0]
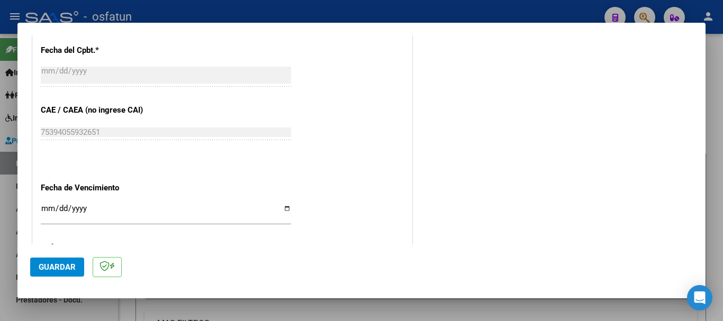
click at [48, 208] on input "Ingresar la fecha" at bounding box center [166, 212] width 250 height 17
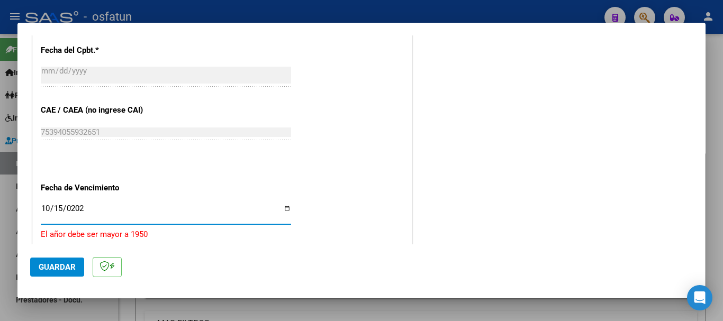
type input "[DATE]"
click at [45, 267] on span "Guardar" at bounding box center [57, 267] width 37 height 10
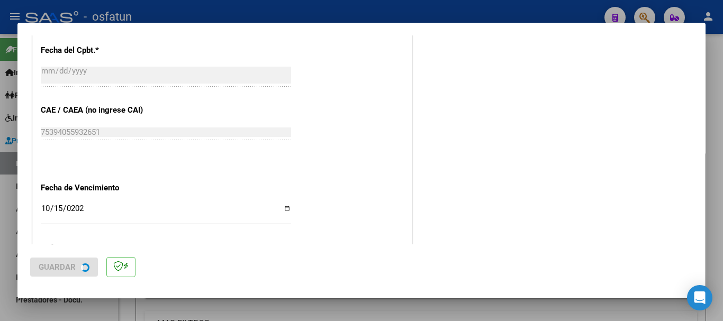
scroll to position [0, 0]
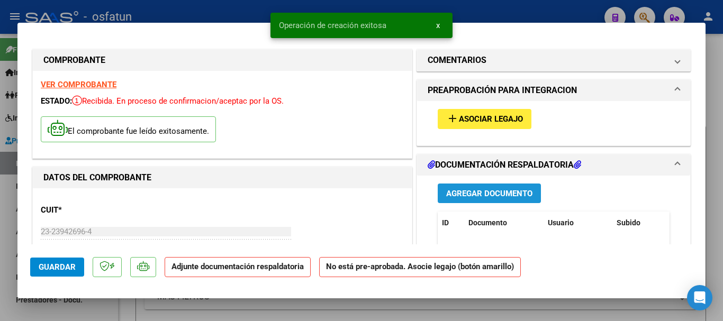
click at [523, 192] on span "Agregar Documento" at bounding box center [489, 194] width 86 height 10
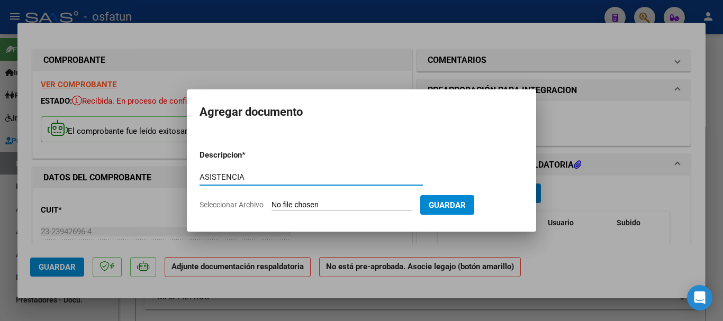
type input "ASISTENCIA"
click at [342, 205] on input "Seleccionar Archivo" at bounding box center [341, 205] width 140 height 10
type input "C:\fakepath\ASISTENCIA-T. DE LENGUAJE.pdf"
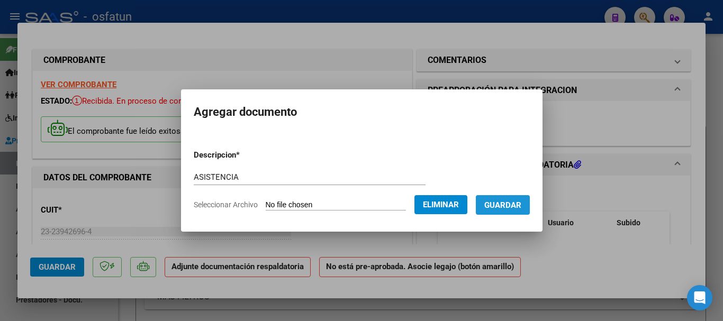
click at [511, 204] on span "Guardar" at bounding box center [502, 205] width 37 height 10
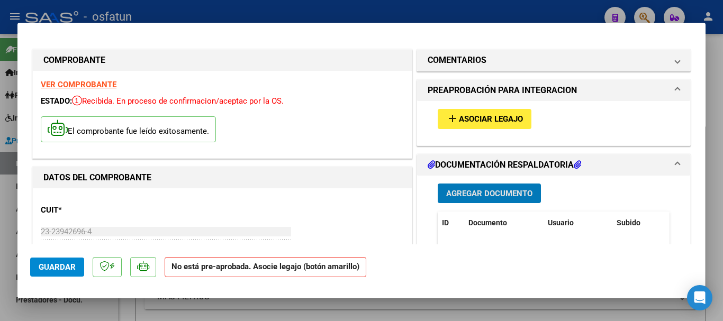
click at [486, 116] on span "Asociar Legajo" at bounding box center [491, 120] width 64 height 10
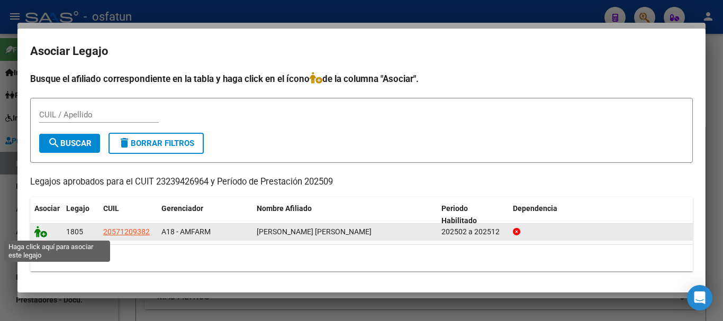
click at [36, 232] on icon at bounding box center [40, 232] width 13 height 12
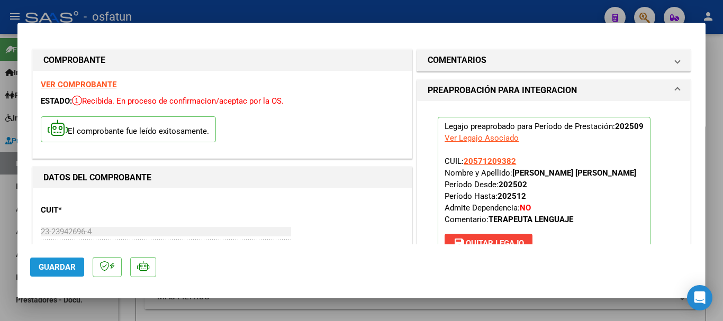
click at [55, 262] on span "Guardar" at bounding box center [57, 267] width 37 height 10
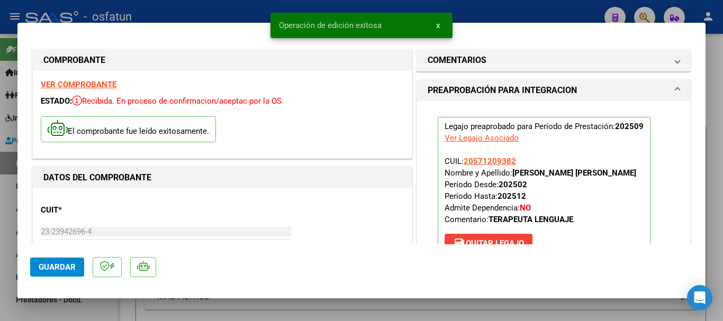
type input "$ 0,00"
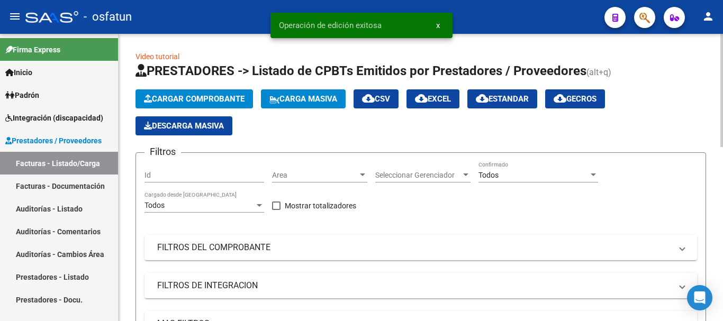
click at [214, 98] on span "Cargar Comprobante" at bounding box center [194, 99] width 101 height 10
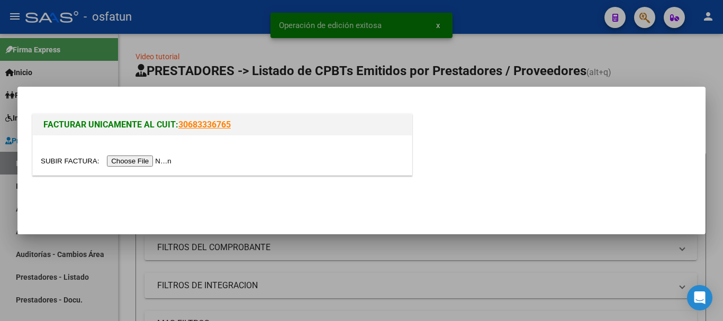
click at [158, 163] on input "file" at bounding box center [108, 161] width 134 height 11
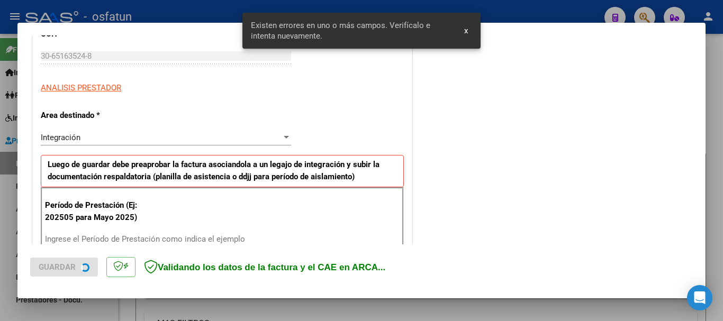
scroll to position [244, 0]
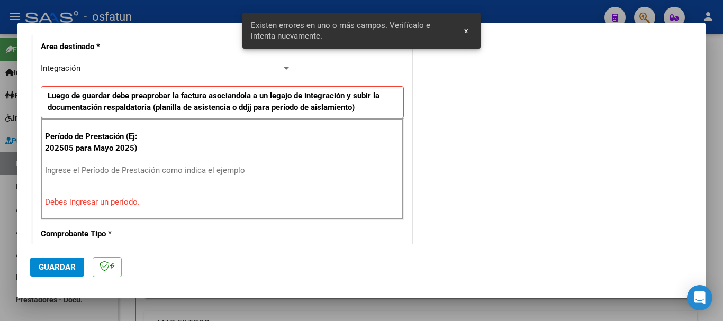
click at [191, 170] on input "Ingrese el Período de Prestación como indica el ejemplo" at bounding box center [167, 171] width 244 height 10
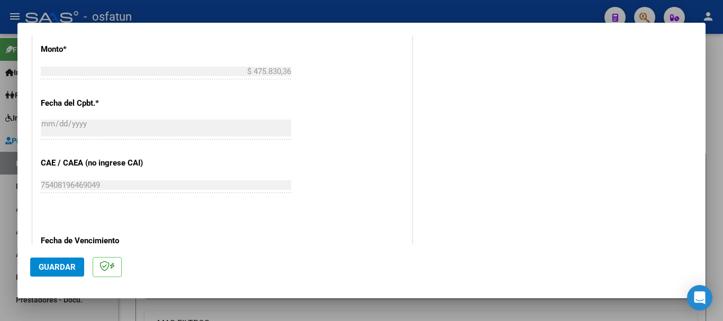
scroll to position [615, 0]
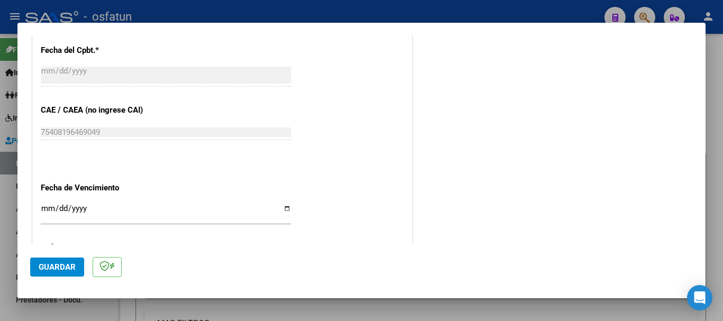
type input "202509"
click at [45, 207] on input "Ingresar la fecha" at bounding box center [166, 212] width 250 height 17
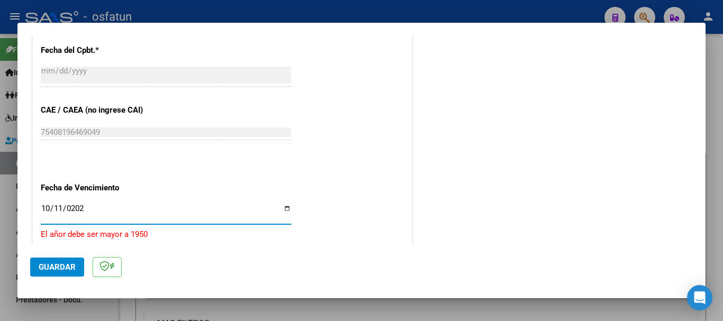
type input "[DATE]"
click at [66, 270] on span "Guardar" at bounding box center [57, 267] width 37 height 10
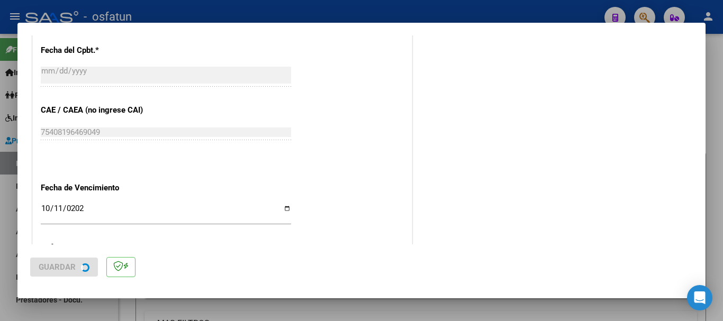
scroll to position [0, 0]
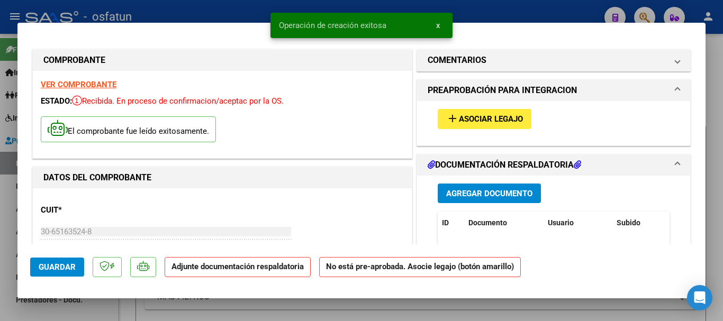
click at [509, 199] on button "Agregar Documento" at bounding box center [488, 194] width 103 height 20
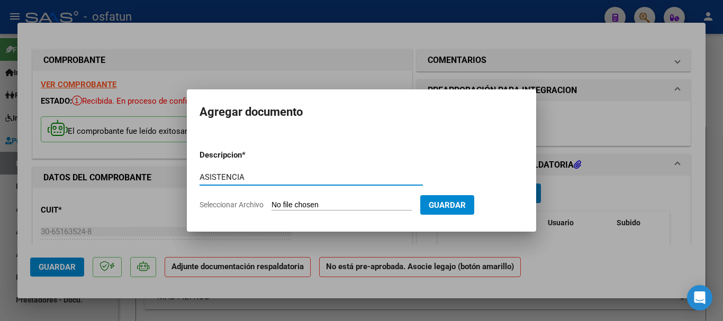
type input "ASISTENCIA"
click at [396, 208] on input "Seleccionar Archivo" at bounding box center [341, 205] width 140 height 10
type input "C:\fakepath\ASISTENCIA-MOD. DE APOYO A LA I.E. (3).pdf"
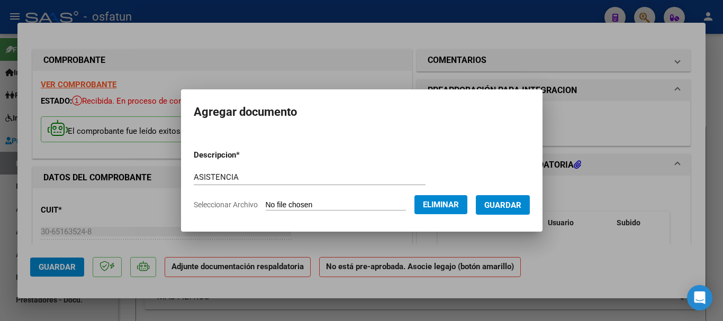
click at [508, 200] on span "Guardar" at bounding box center [502, 205] width 37 height 10
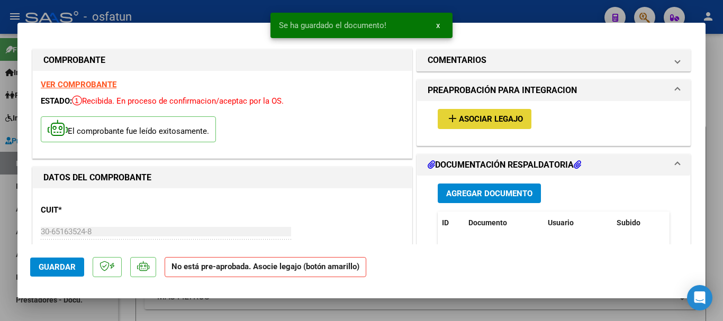
click at [499, 122] on span "Asociar Legajo" at bounding box center [491, 120] width 64 height 10
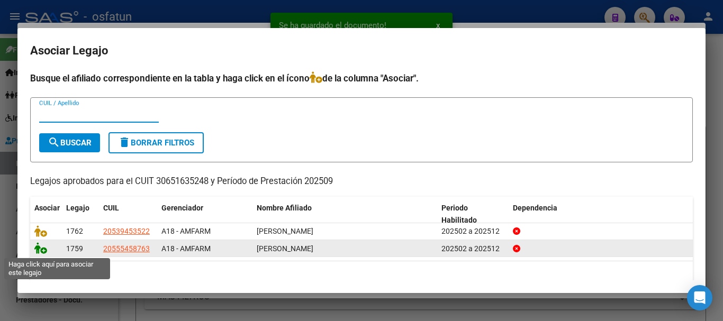
click at [40, 249] on icon at bounding box center [40, 248] width 13 height 12
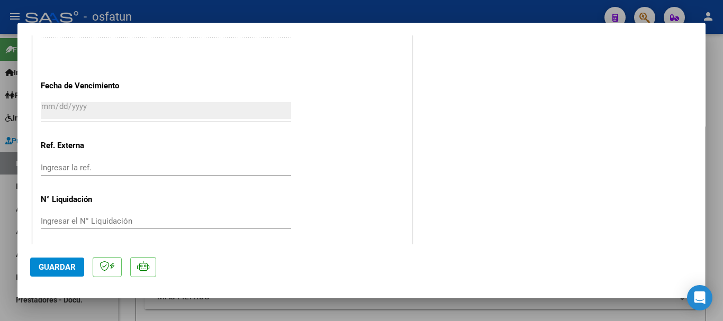
scroll to position [738, 0]
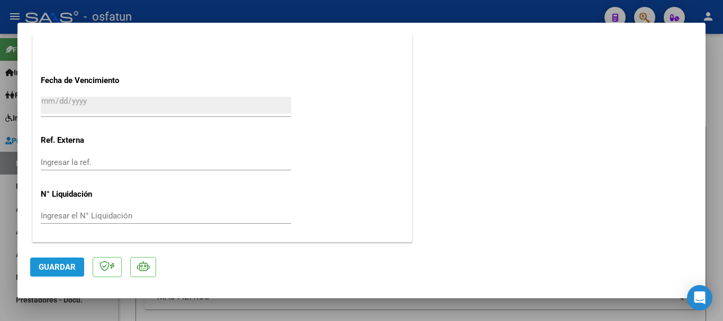
click at [41, 270] on span "Guardar" at bounding box center [57, 267] width 37 height 10
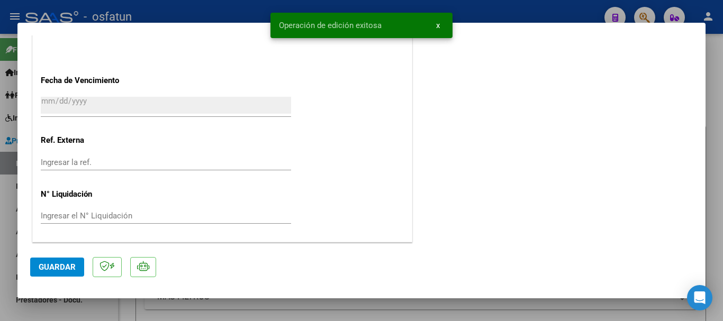
type input "$ 0,00"
